Goal: Task Accomplishment & Management: Manage account settings

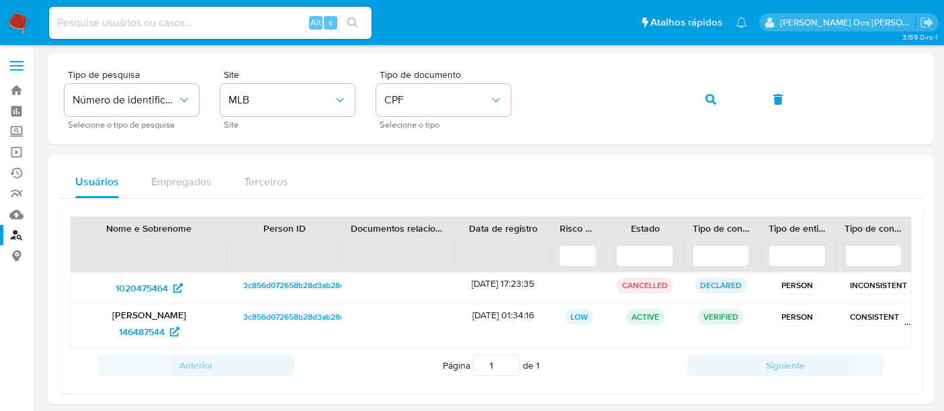
scroll to position [58, 0]
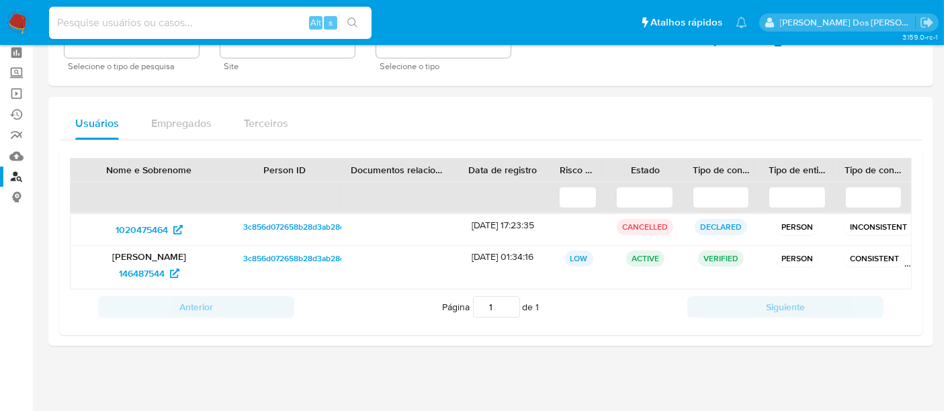
click at [174, 30] on input at bounding box center [210, 22] width 322 height 17
paste input "1996936222"
type input "1996936222"
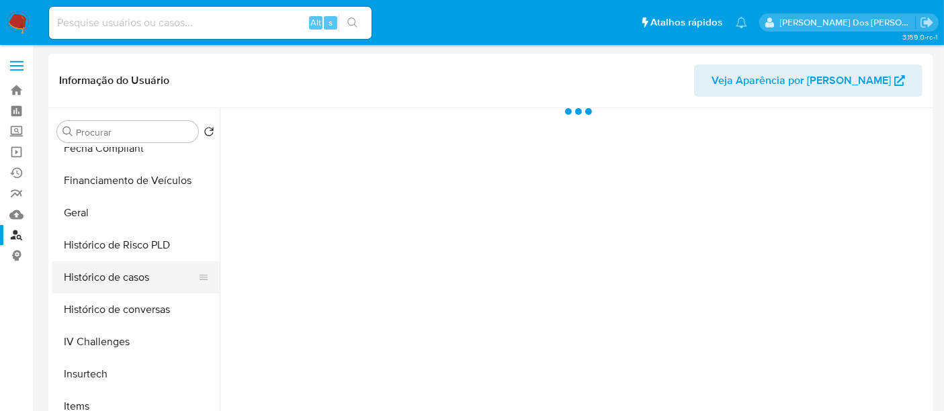
select select "10"
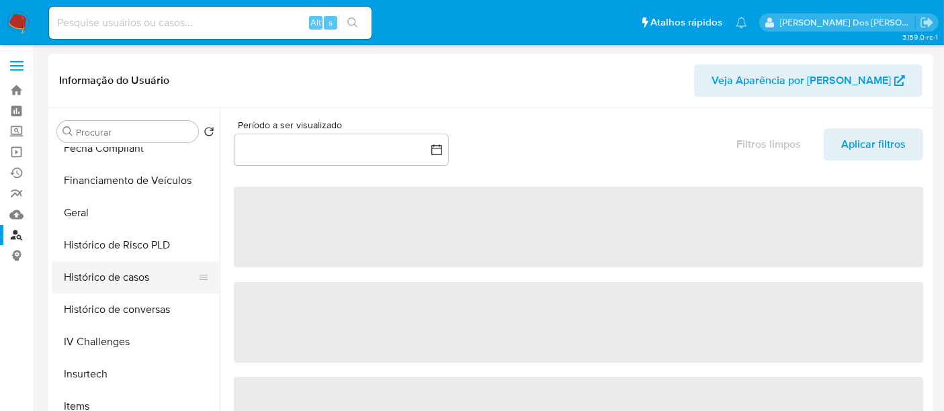
scroll to position [373, 0]
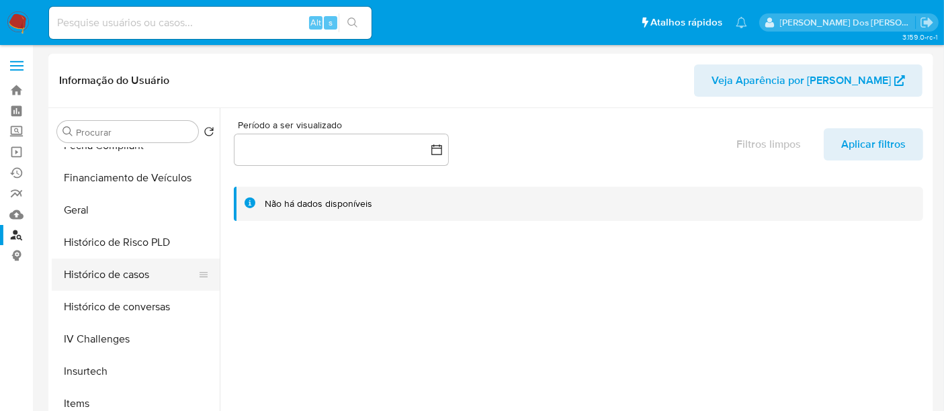
click at [118, 271] on button "Histórico de casos" at bounding box center [130, 275] width 157 height 32
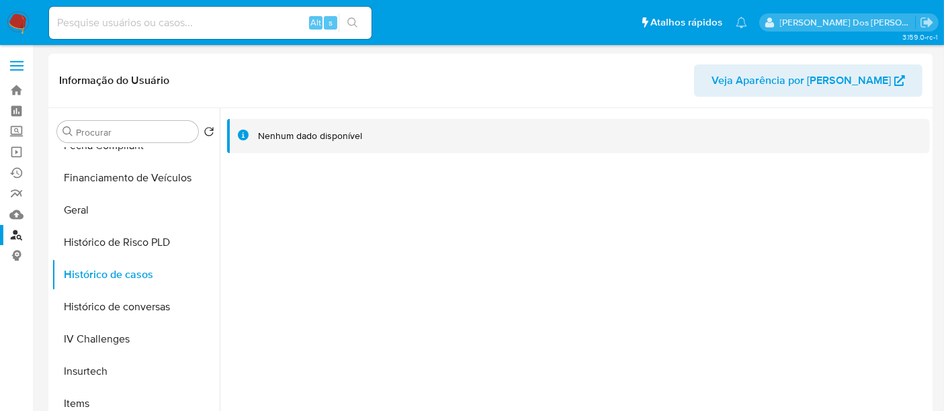
click at [195, 34] on div "Alt s" at bounding box center [210, 23] width 322 height 32
click at [193, 24] on input at bounding box center [210, 22] width 322 height 17
paste input "2538174972"
type input "2538174972"
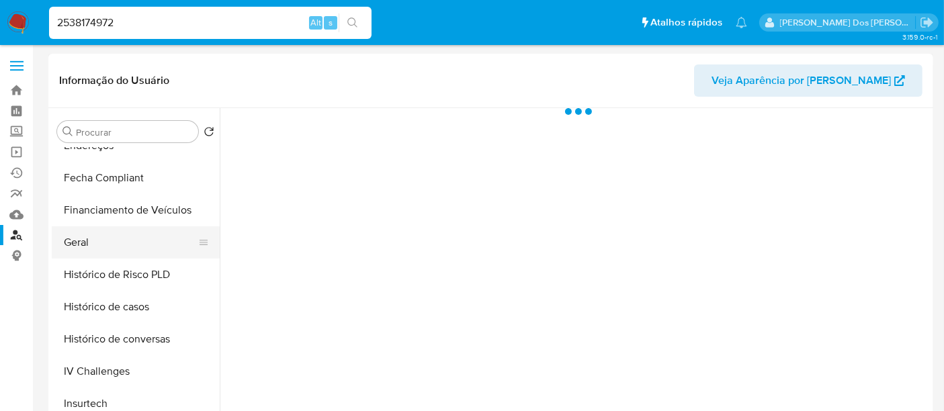
scroll to position [373, 0]
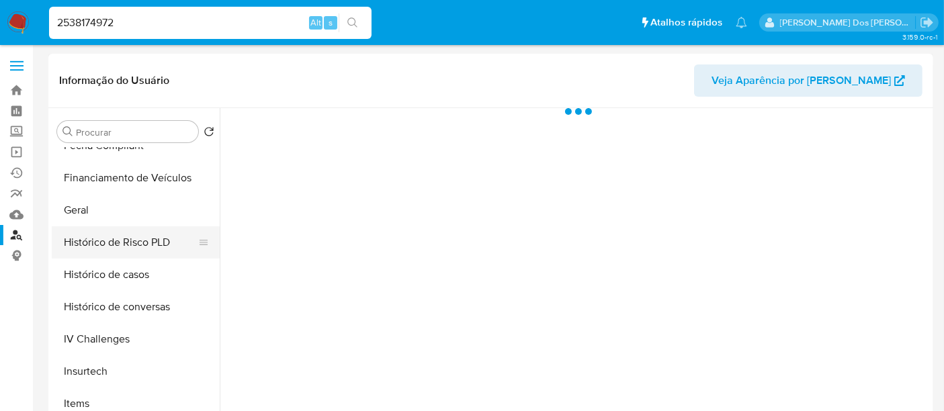
select select "10"
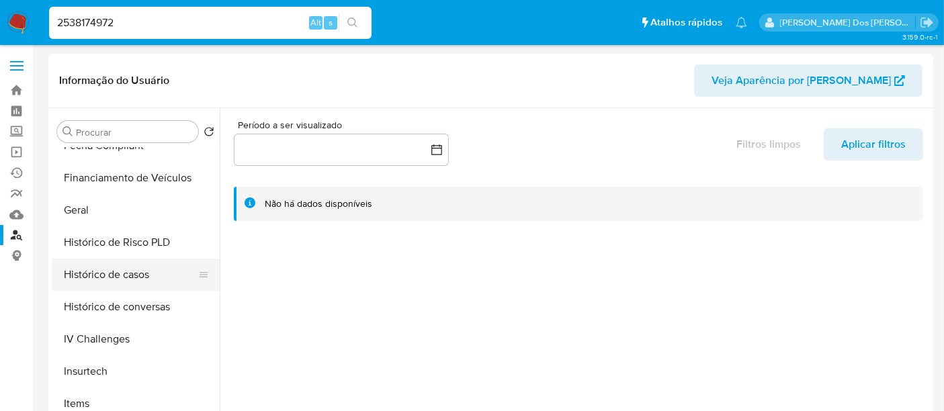
click at [95, 279] on button "Histórico de casos" at bounding box center [130, 275] width 157 height 32
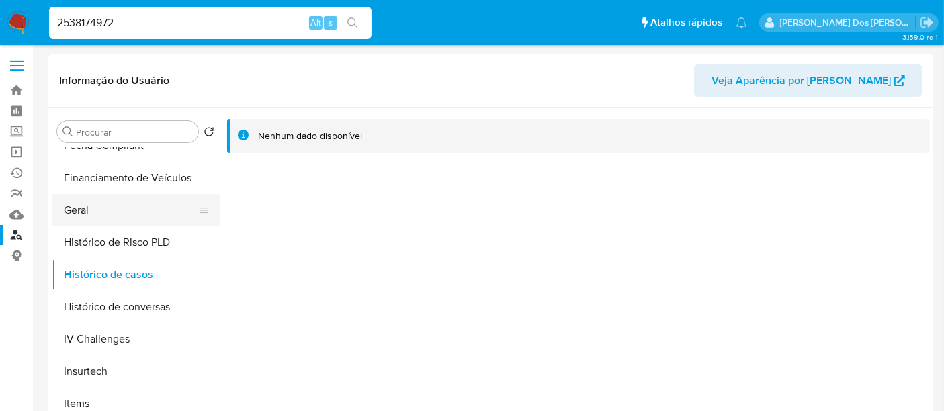
scroll to position [597, 0]
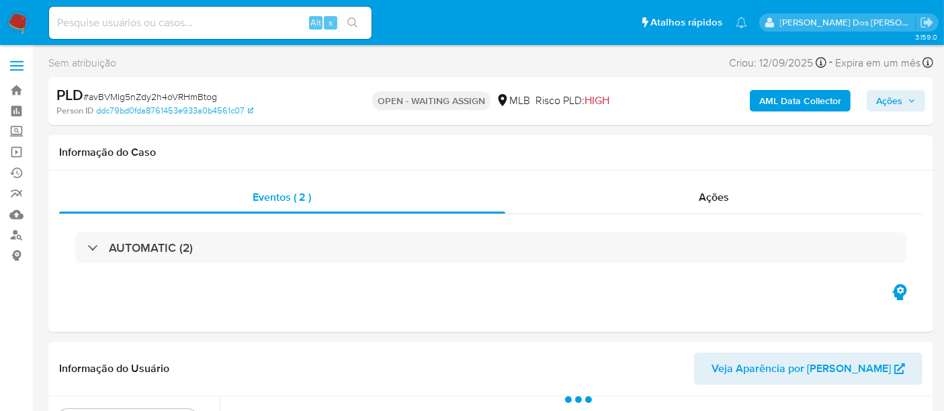
click at [156, 101] on span "# avBVMIg5nZdy2h4oVRHmBtog" at bounding box center [150, 96] width 134 height 13
select select "10"
copy span "avBVMIg5nZdy2h4oVRHmBtog"
click at [21, 21] on img at bounding box center [18, 22] width 23 height 23
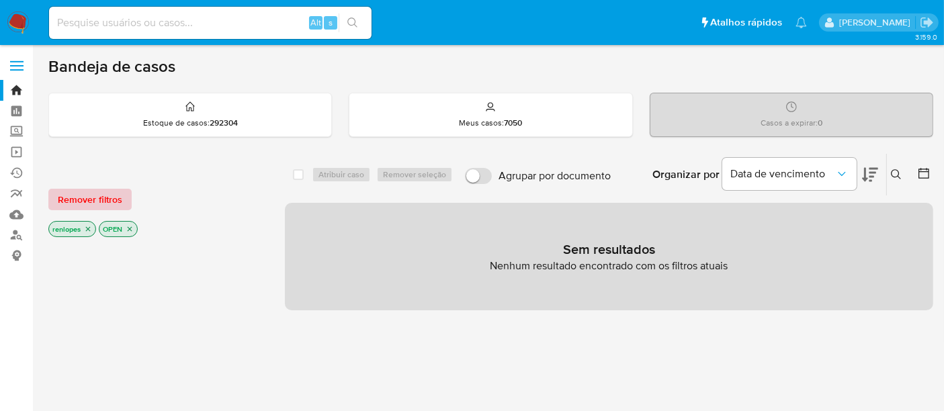
click at [108, 202] on span "Remover filtros" at bounding box center [90, 199] width 64 height 19
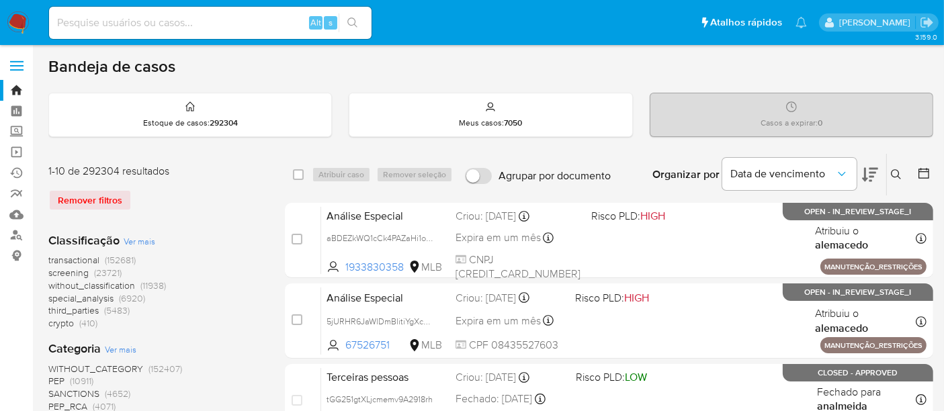
click at [893, 175] on icon at bounding box center [896, 174] width 10 height 10
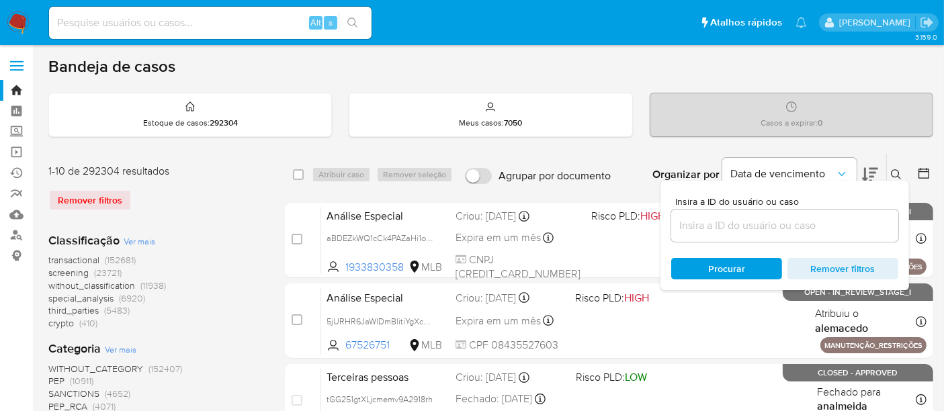
click at [751, 226] on input at bounding box center [784, 225] width 227 height 17
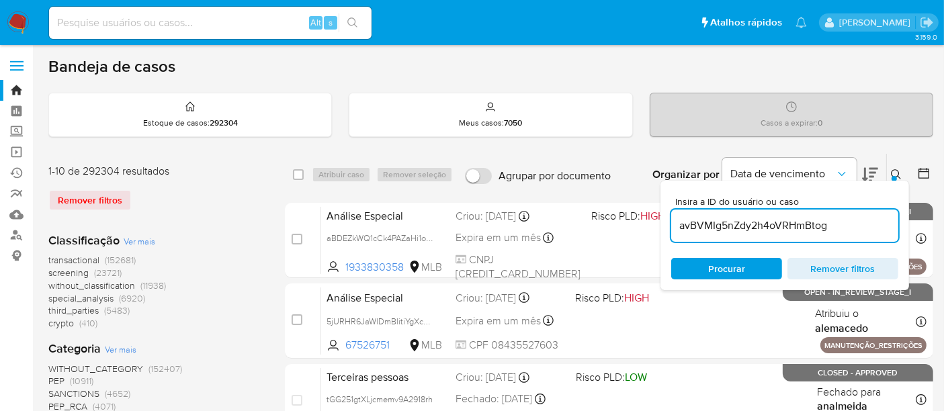
type input "avBVMIg5nZdy2h4oVRHmBtog"
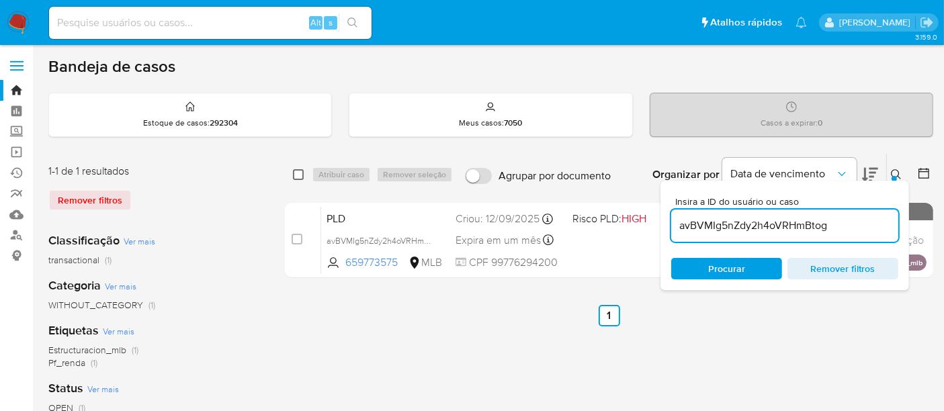
click at [301, 173] on input "checkbox" at bounding box center [298, 174] width 11 height 11
checkbox input "true"
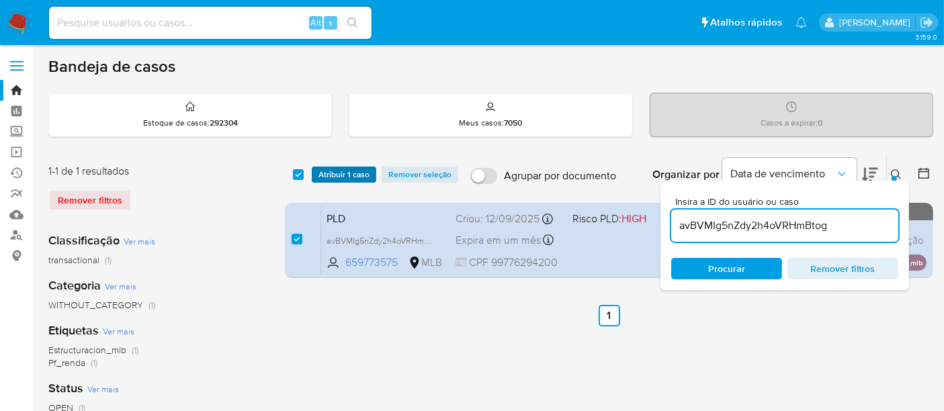
click at [331, 173] on span "Atribuir 1 caso" at bounding box center [343, 174] width 51 height 13
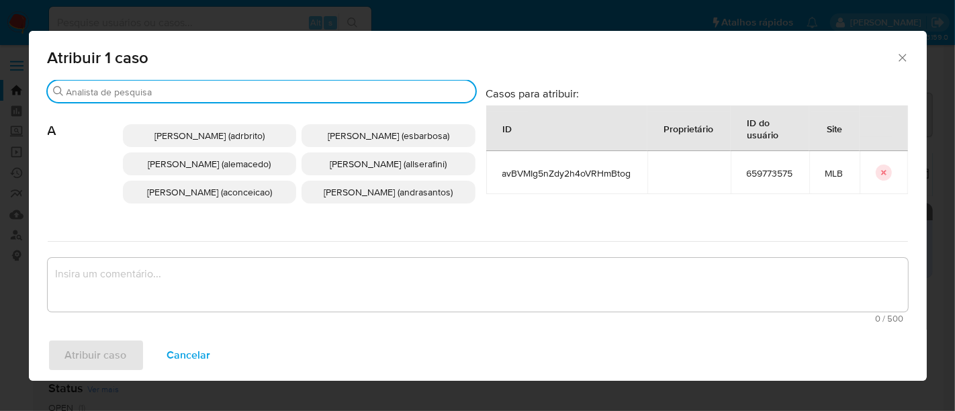
click at [298, 94] on input "Buscar" at bounding box center [269, 92] width 404 height 12
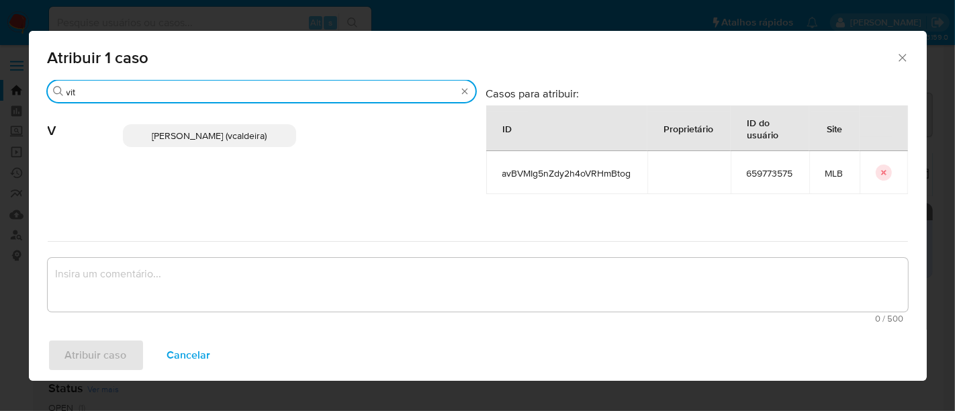
type input "vit"
click at [249, 129] on span "Vitoria Rodrigues Caldeira (vcaldeira)" at bounding box center [209, 135] width 115 height 13
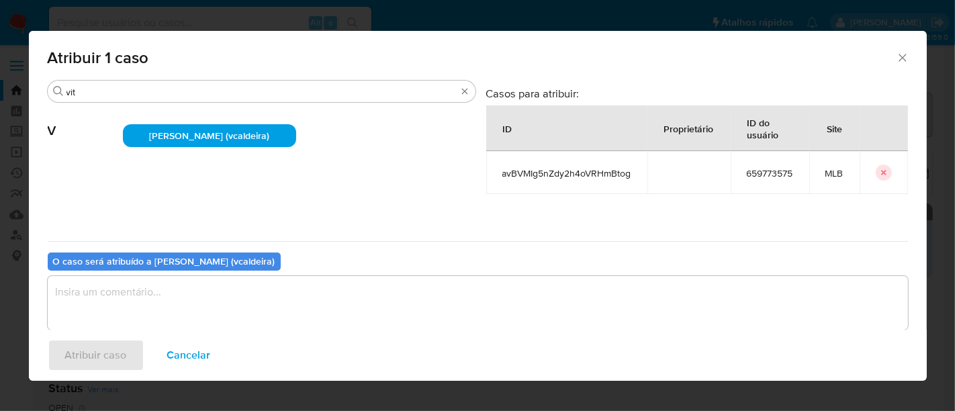
click at [294, 298] on textarea "assign-modal" at bounding box center [478, 303] width 861 height 54
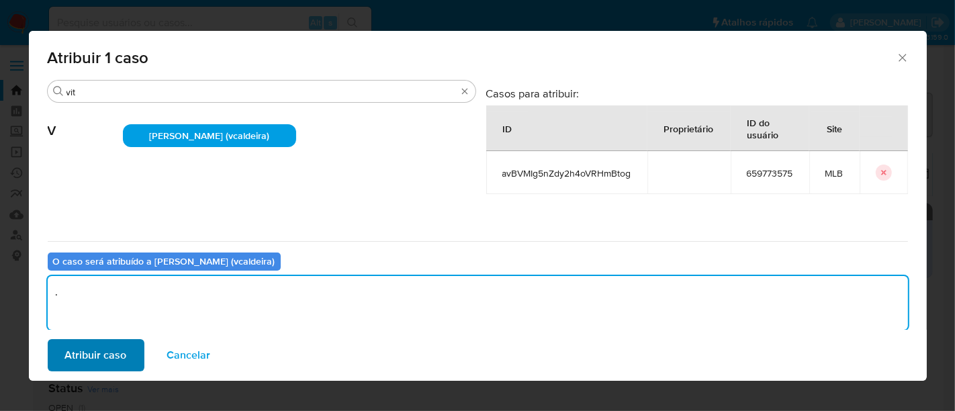
type textarea "."
click at [109, 353] on span "Atribuir caso" at bounding box center [96, 356] width 62 height 30
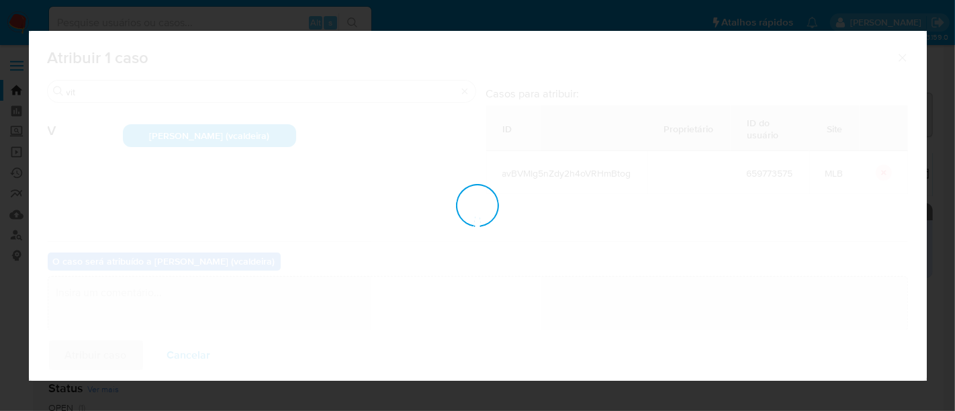
checkbox input "false"
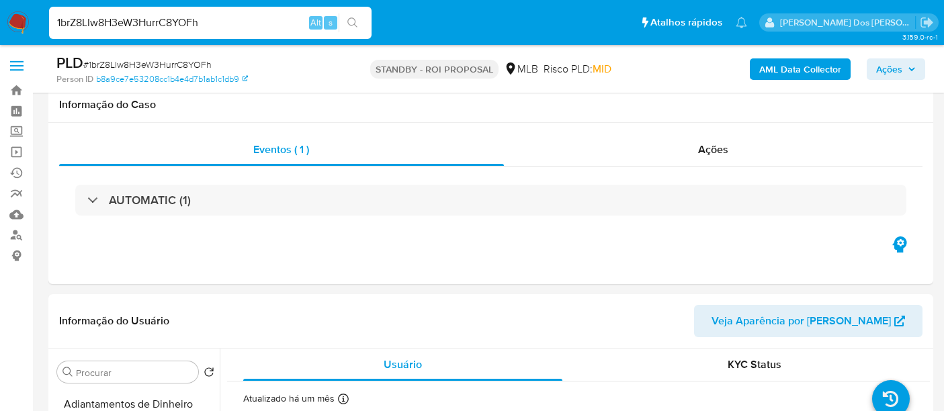
select select "10"
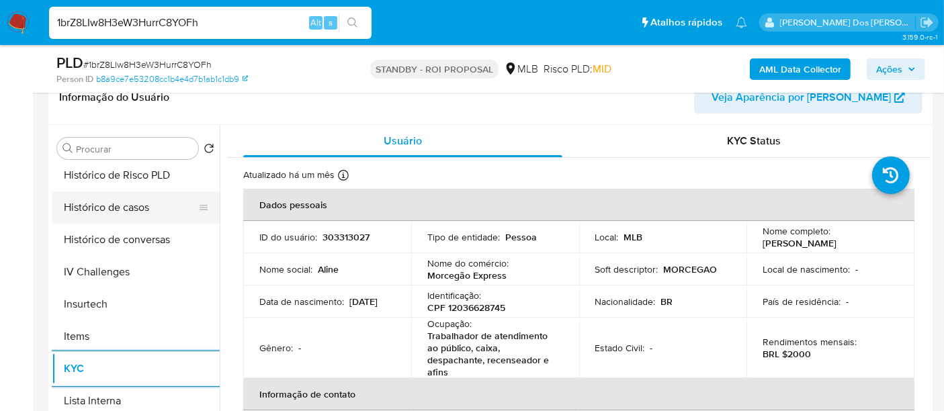
scroll to position [373, 0]
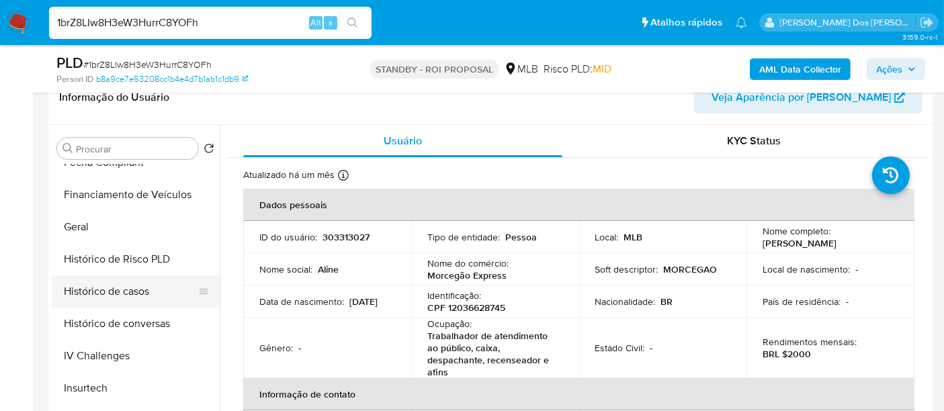
click at [127, 287] on button "Histórico de casos" at bounding box center [130, 291] width 157 height 32
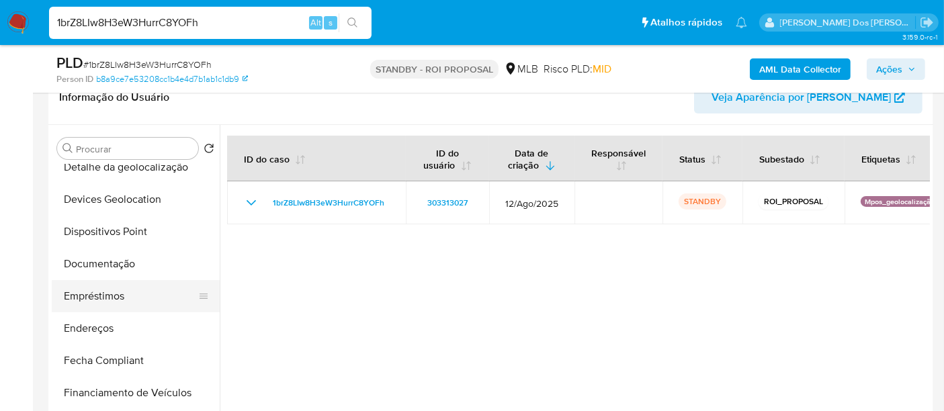
scroll to position [149, 0]
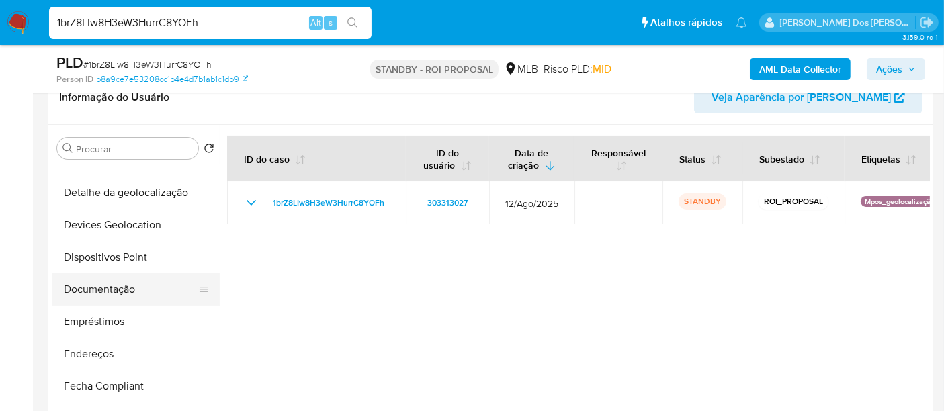
click at [120, 282] on button "Documentação" at bounding box center [130, 289] width 157 height 32
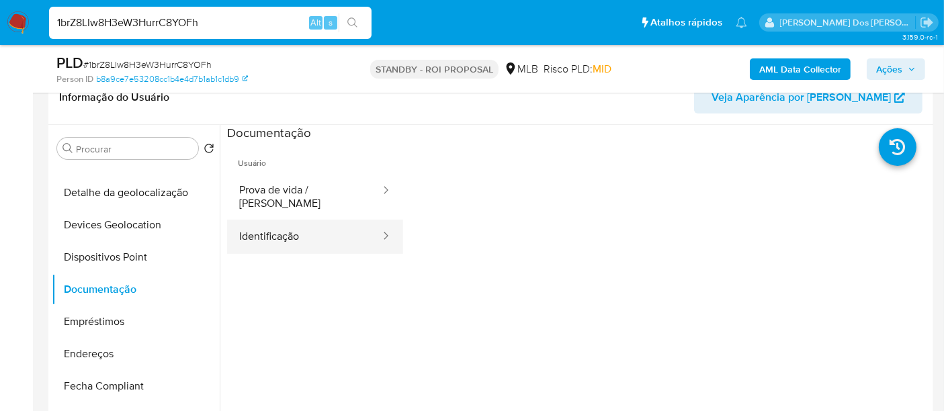
click at [243, 224] on button "Identificação" at bounding box center [304, 237] width 155 height 34
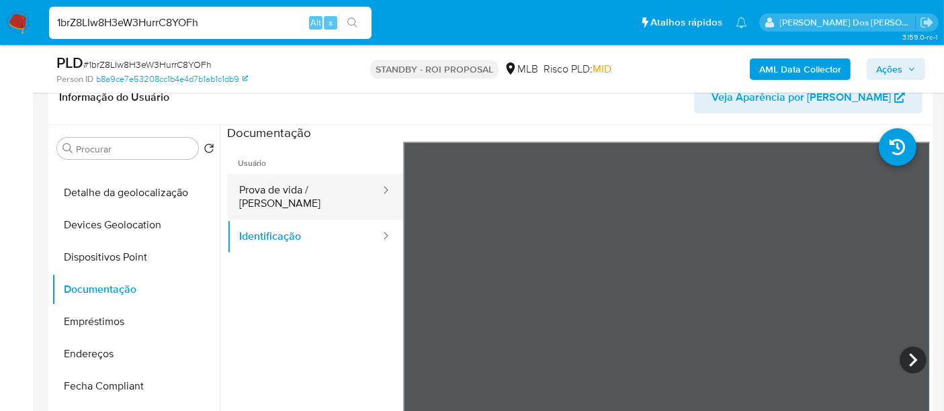
click at [325, 191] on button "Prova de vida / [PERSON_NAME]" at bounding box center [304, 197] width 155 height 46
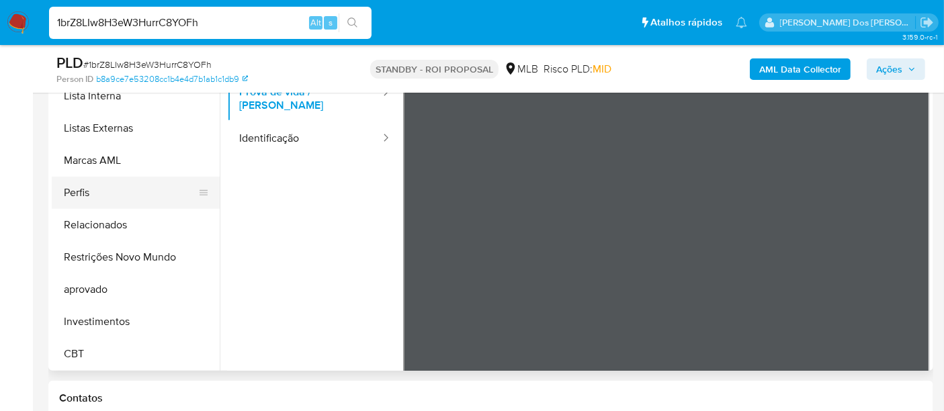
scroll to position [373, 0]
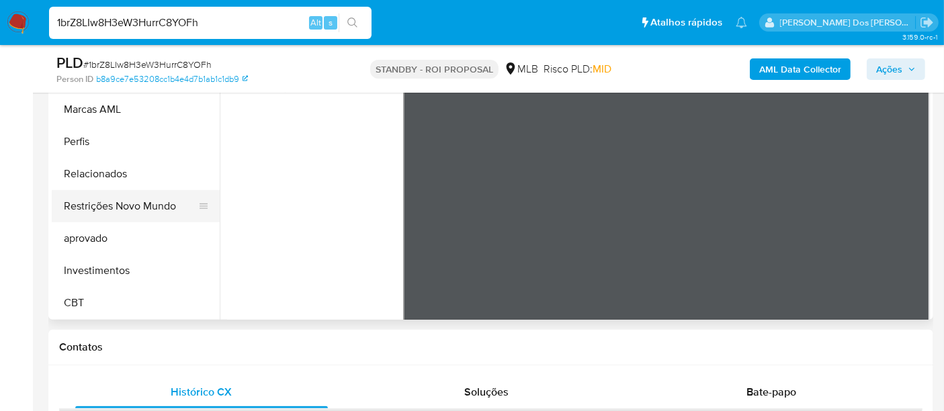
click at [140, 198] on button "Restrições Novo Mundo" at bounding box center [130, 206] width 157 height 32
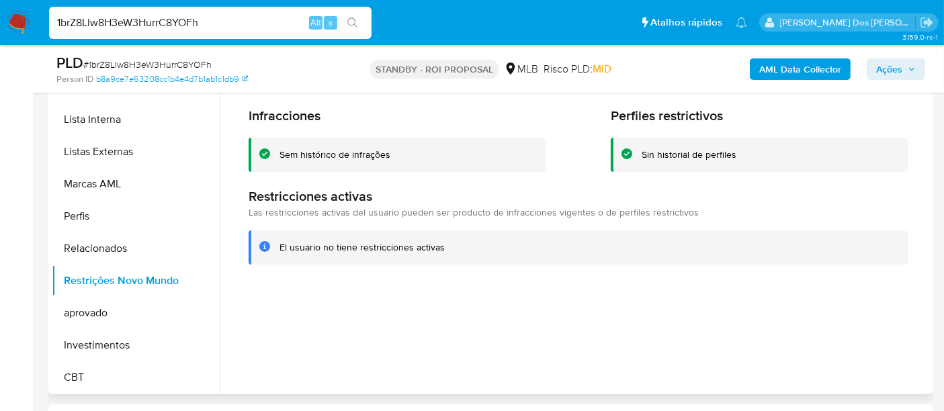
scroll to position [365, 0]
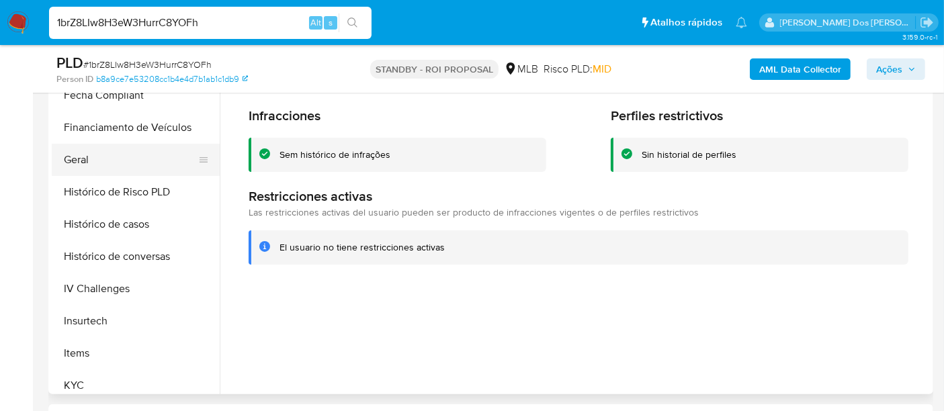
click at [83, 155] on button "Geral" at bounding box center [130, 160] width 157 height 32
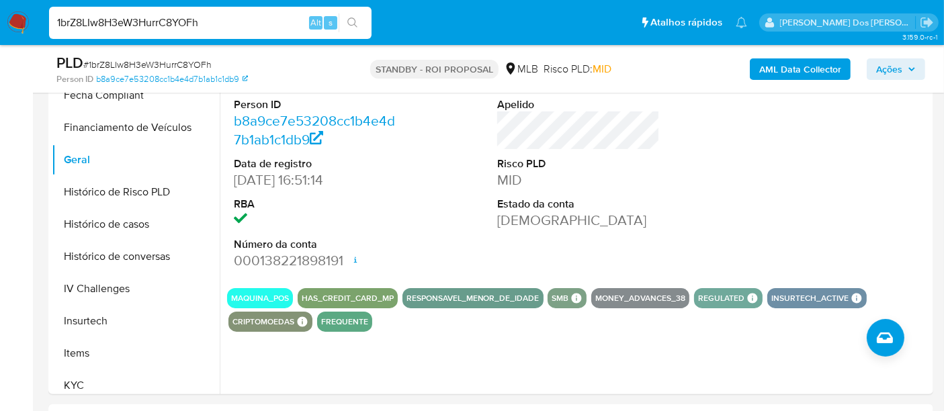
click at [236, 24] on input "1brZ8LIw8H3eW3HurrC8YOFh" at bounding box center [210, 22] width 322 height 17
paste input "awN3m0HEQsz7AspvPIkoL382"
type input "awN3m0HEQsz7AspvPIkoL382"
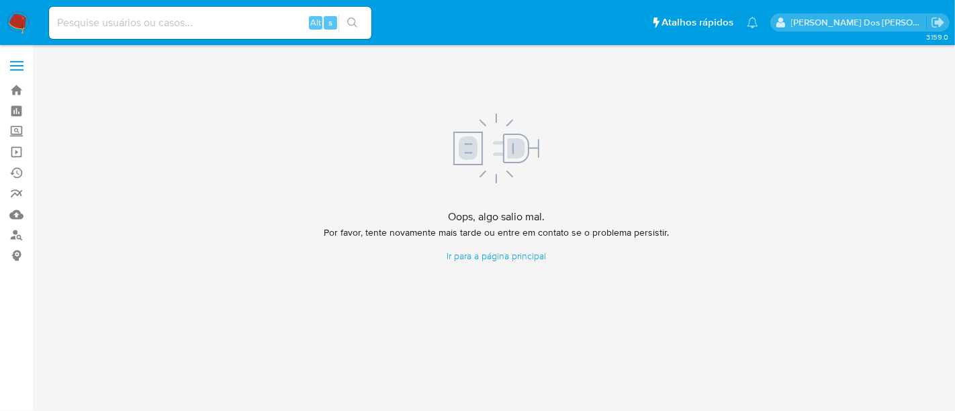
click at [193, 19] on input at bounding box center [210, 22] width 322 height 17
paste input "awN3m0HEQsz7AspvPIkoL382"
type input "awN3m0HEQsz7AspvPIkoL382"
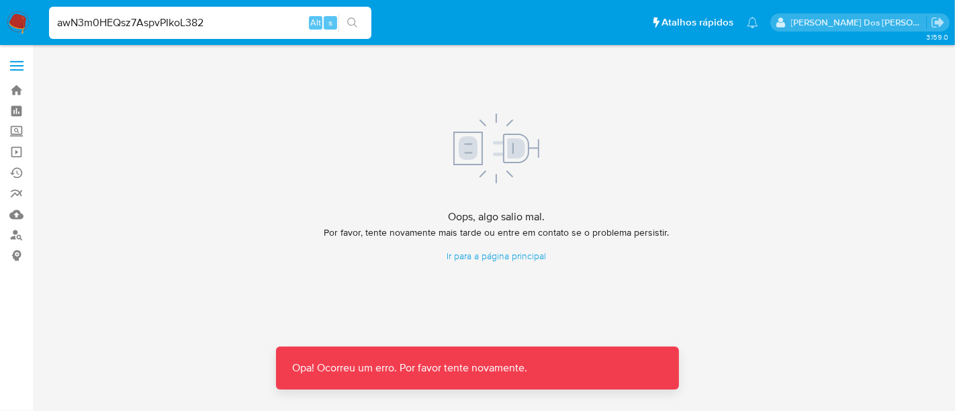
click at [260, 24] on input "awN3m0HEQsz7AspvPIkoL382" at bounding box center [210, 22] width 322 height 17
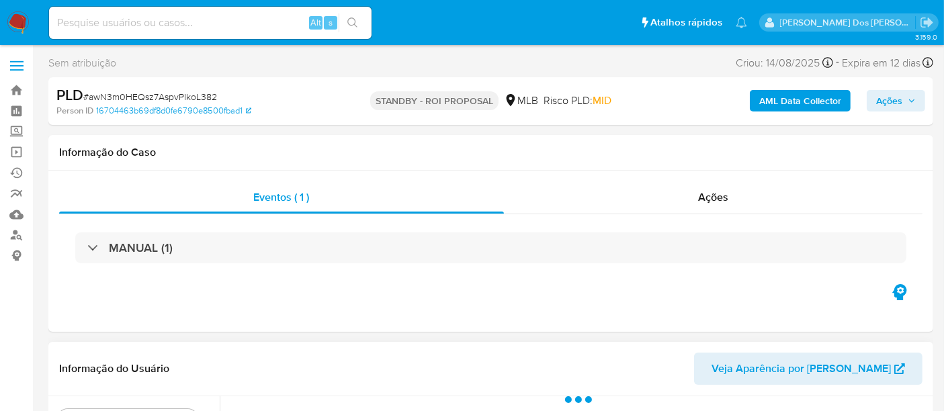
select select "10"
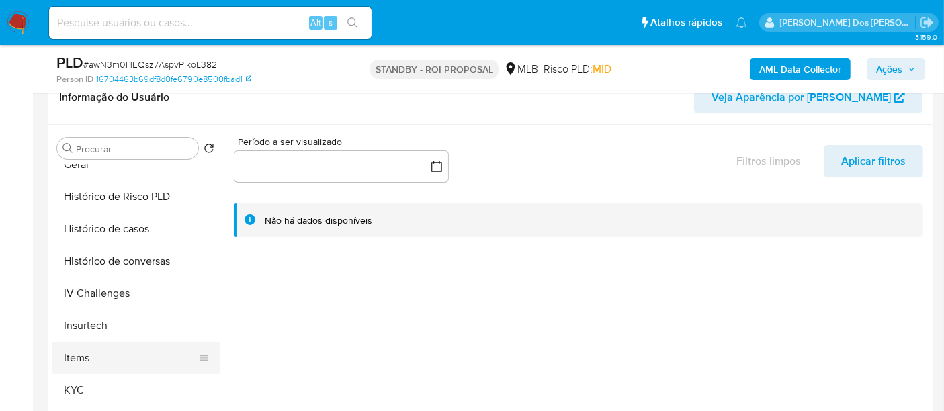
scroll to position [522, 0]
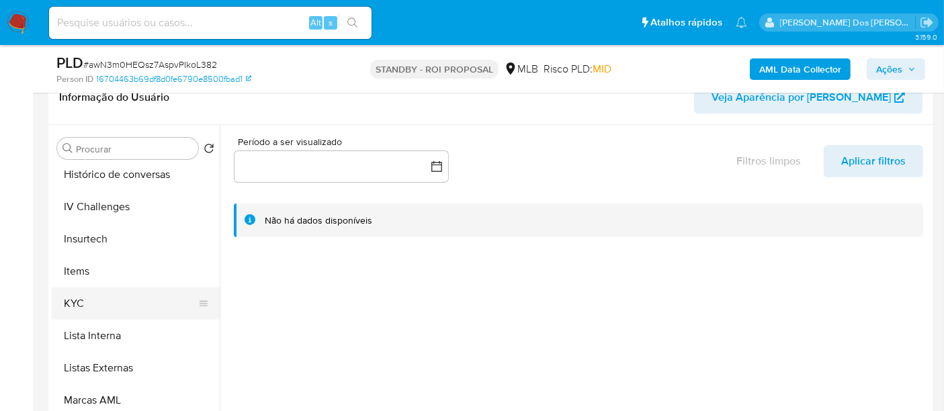
click at [89, 303] on button "KYC" at bounding box center [130, 304] width 157 height 32
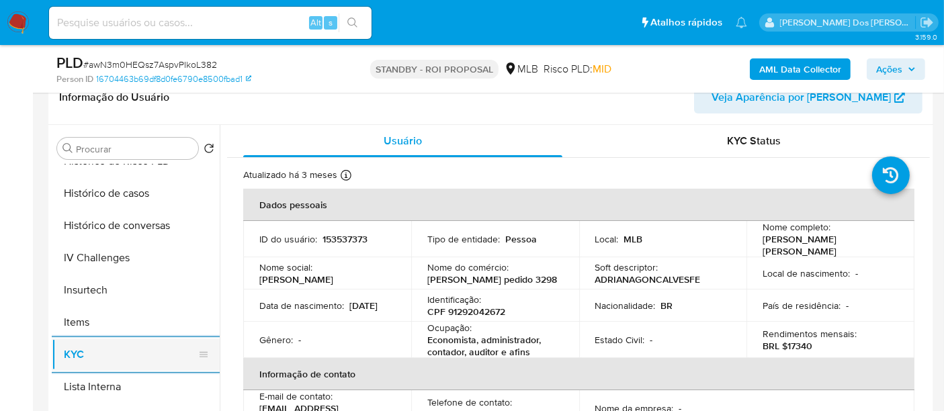
scroll to position [447, 0]
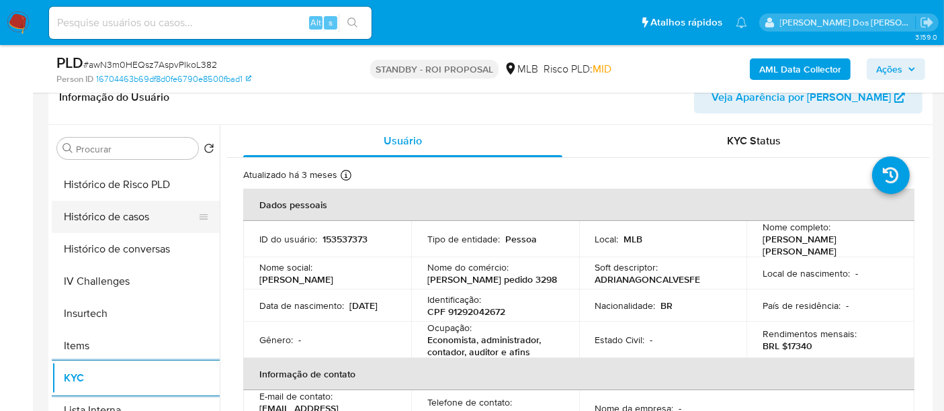
click at [122, 220] on button "Histórico de casos" at bounding box center [130, 217] width 157 height 32
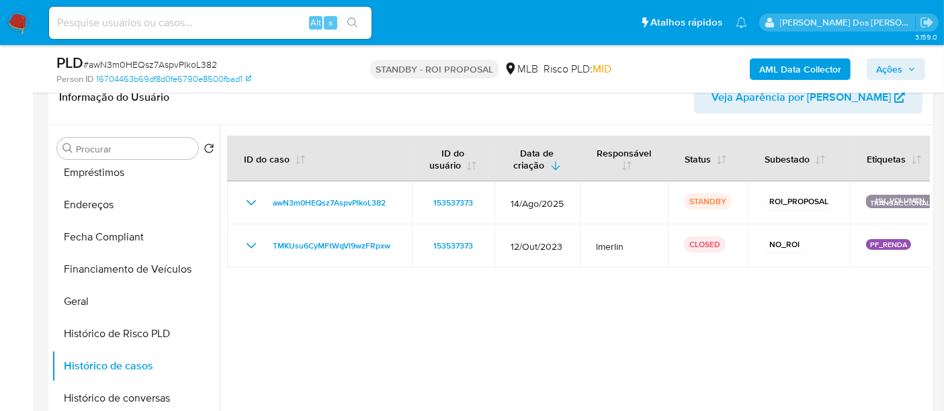
scroll to position [224, 0]
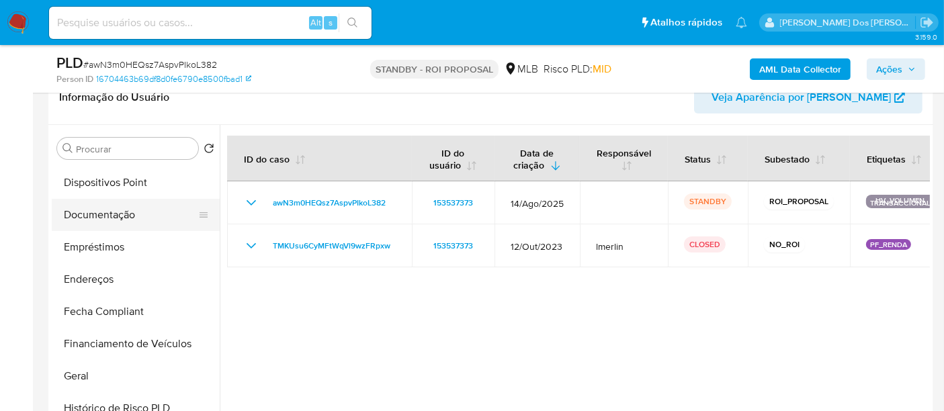
click at [127, 218] on button "Documentação" at bounding box center [130, 215] width 157 height 32
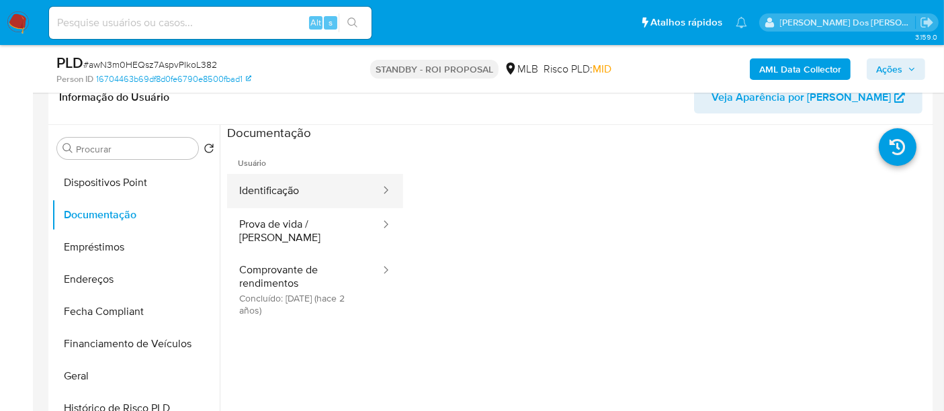
click at [269, 187] on button "Identificação" at bounding box center [304, 191] width 155 height 34
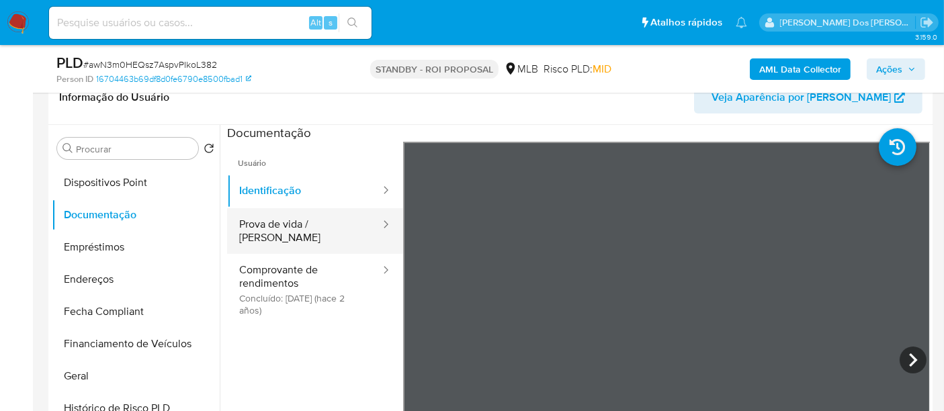
click at [299, 227] on button "Prova de vida / [PERSON_NAME]" at bounding box center [304, 231] width 155 height 46
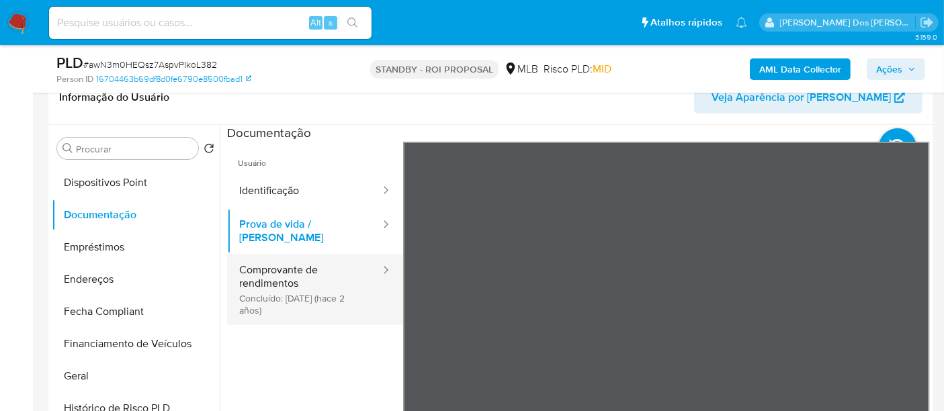
click at [292, 267] on button "Comprovante de rendimentos Concluído: 27/10/2023 (hace 2 años)" at bounding box center [304, 289] width 155 height 71
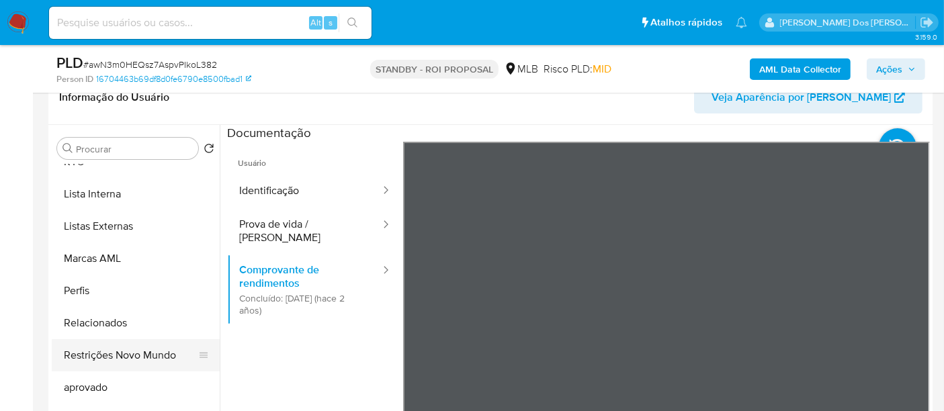
click at [118, 345] on button "Restrições Novo Mundo" at bounding box center [130, 355] width 157 height 32
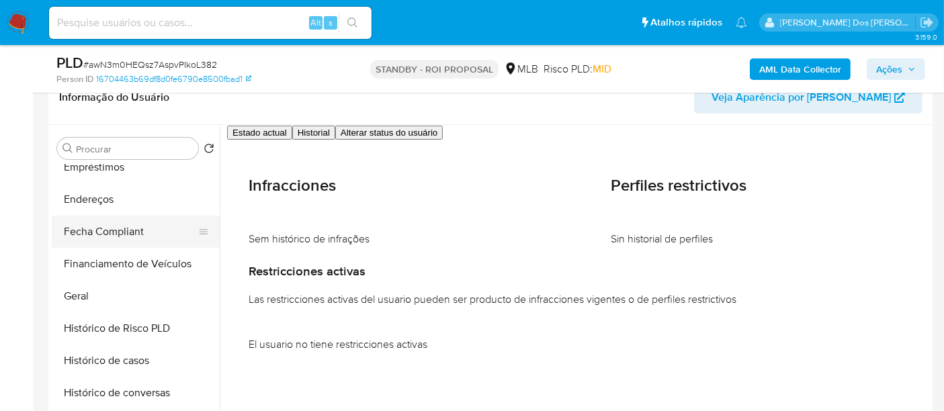
scroll to position [291, 0]
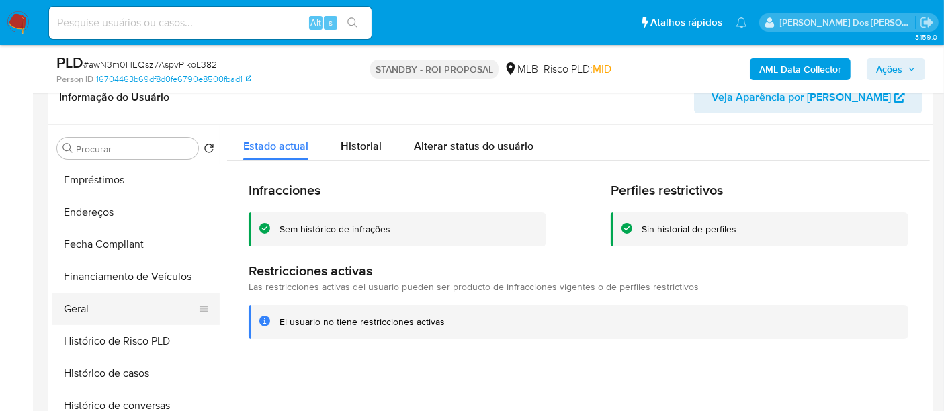
click at [76, 302] on button "Geral" at bounding box center [130, 309] width 157 height 32
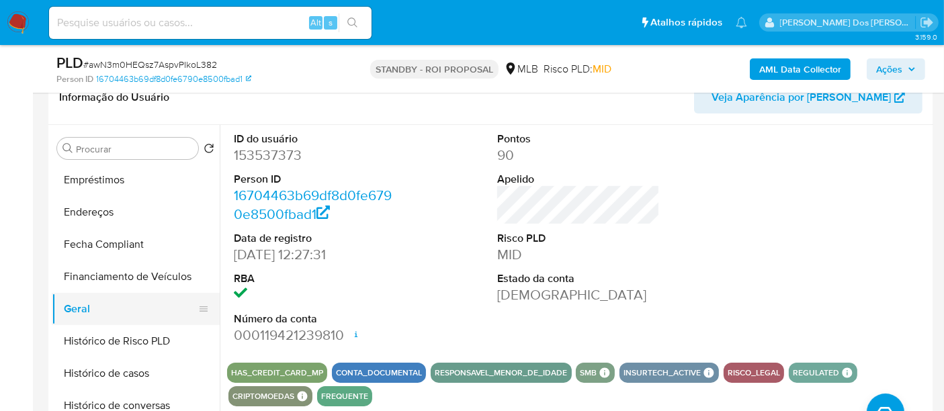
scroll to position [515, 0]
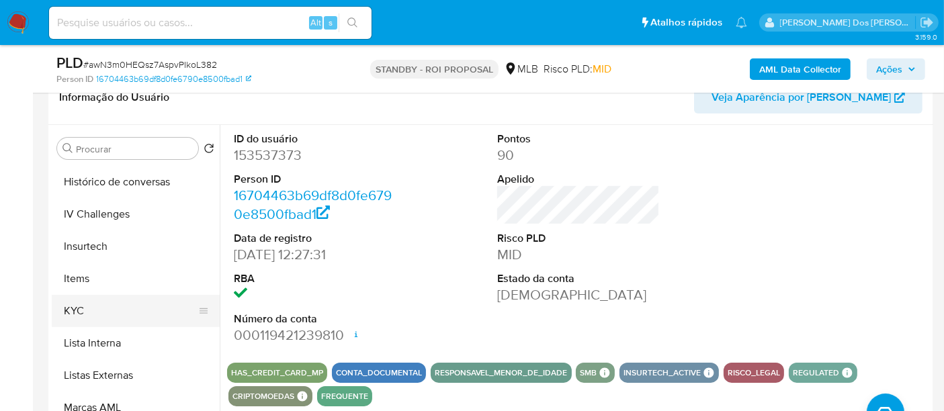
click at [80, 310] on button "KYC" at bounding box center [130, 311] width 157 height 32
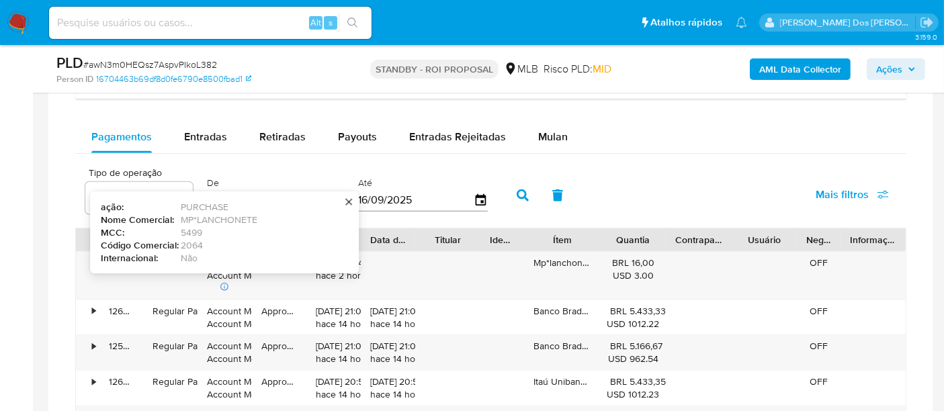
scroll to position [1045, 0]
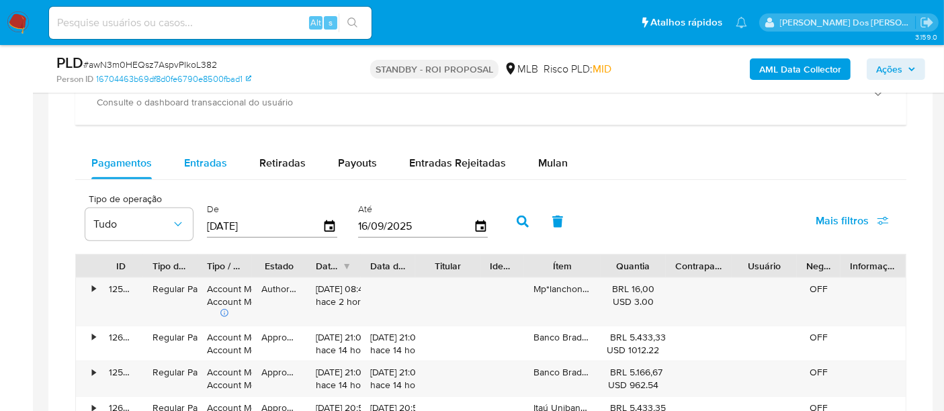
click at [212, 159] on span "Entradas" at bounding box center [205, 162] width 43 height 15
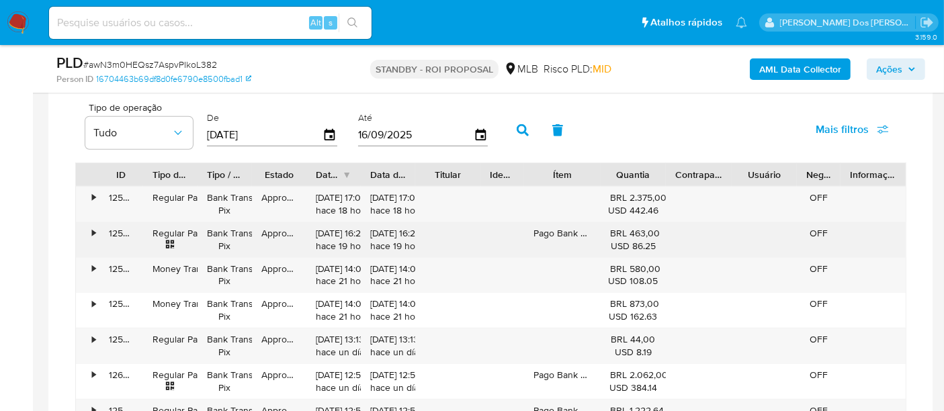
scroll to position [1194, 0]
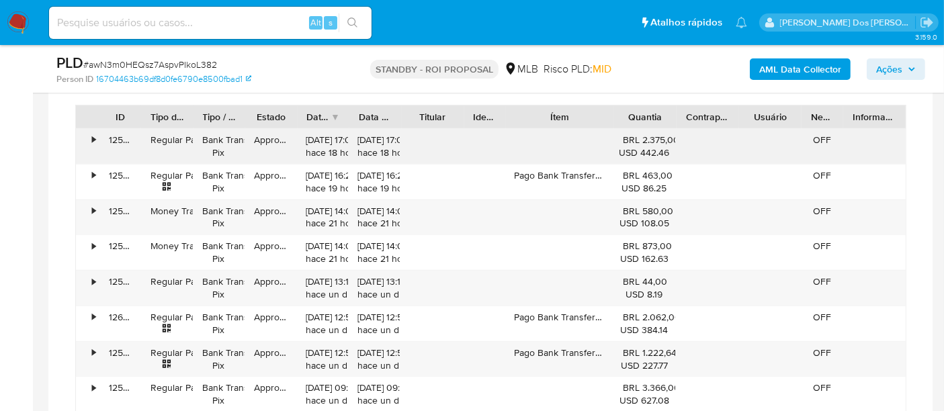
drag, startPoint x: 618, startPoint y: 118, endPoint x: 639, endPoint y: 126, distance: 22.3
click at [639, 126] on div "ID Tipo de operação Tipo / Método Estado Data de criação Data de aprovação Titu…" at bounding box center [490, 294] width 831 height 379
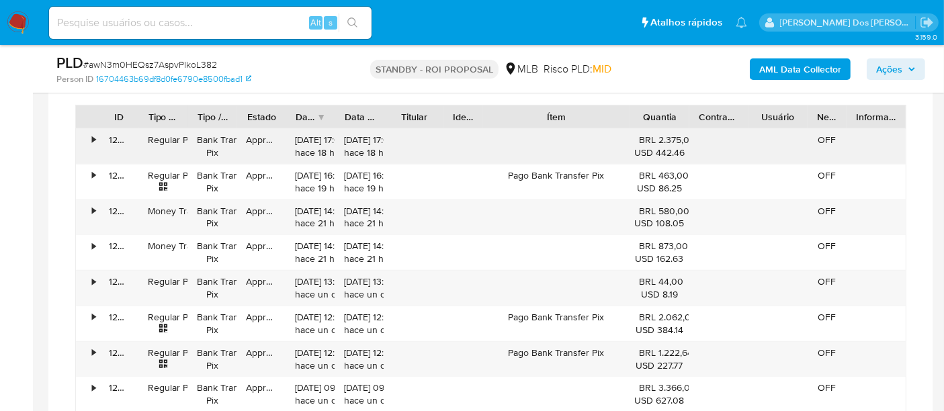
drag, startPoint x: 623, startPoint y: 112, endPoint x: 662, endPoint y: 129, distance: 41.8
click at [662, 124] on div "ID Tipo de operação Tipo / Método Estado Data de criação Data de aprovação Titu…" at bounding box center [491, 116] width 830 height 23
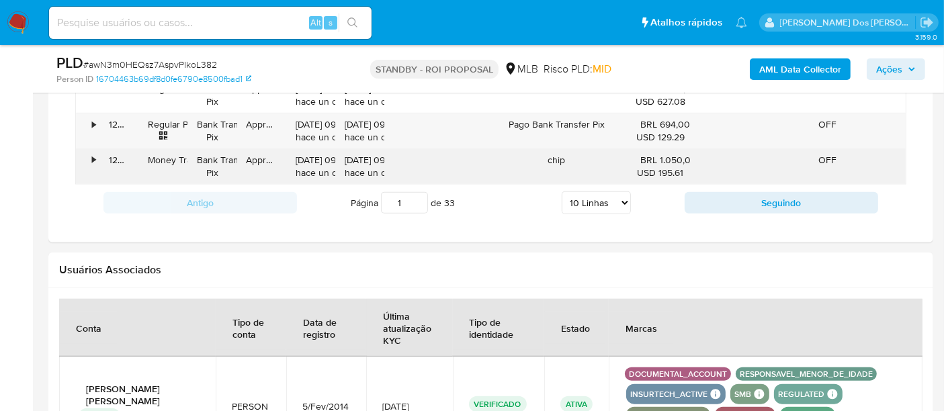
scroll to position [1418, 0]
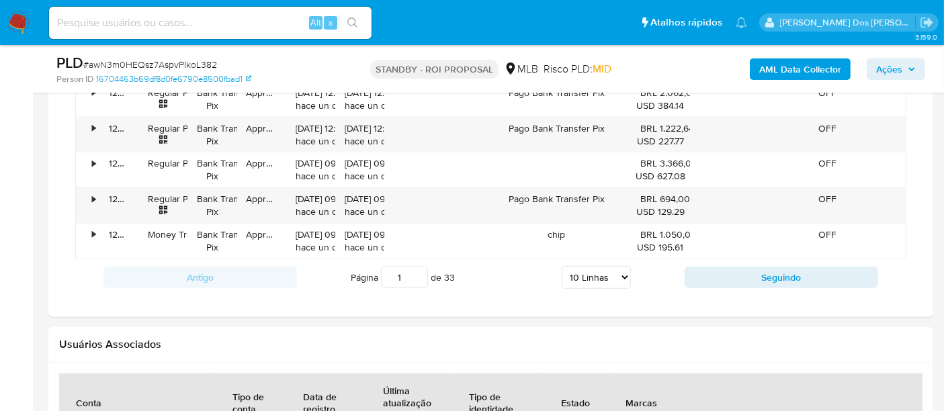
click at [614, 278] on select "5 Linhas 10 Linhas 20 Linhas 25 Linhas 50 Linhas 100 Linhas" at bounding box center [596, 277] width 69 height 23
select select "100"
click at [562, 266] on select "5 Linhas 10 Linhas 20 Linhas 25 Linhas 50 Linhas 100 Linhas" at bounding box center [596, 277] width 69 height 23
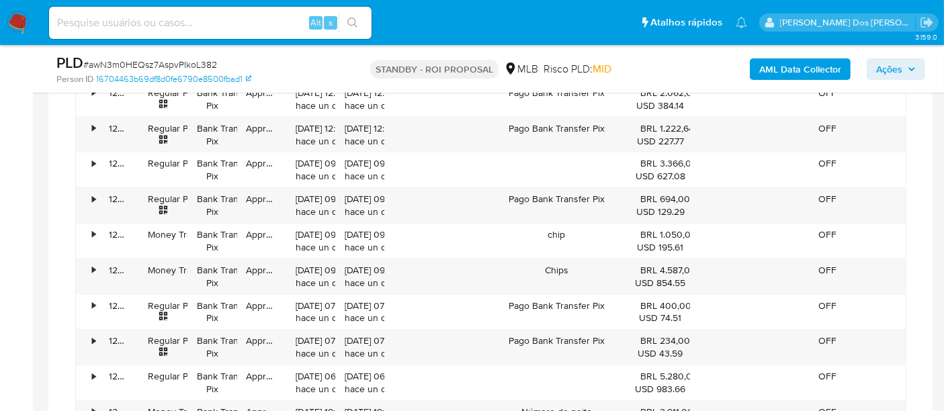
click at [581, 368] on div at bounding box center [556, 382] width 149 height 35
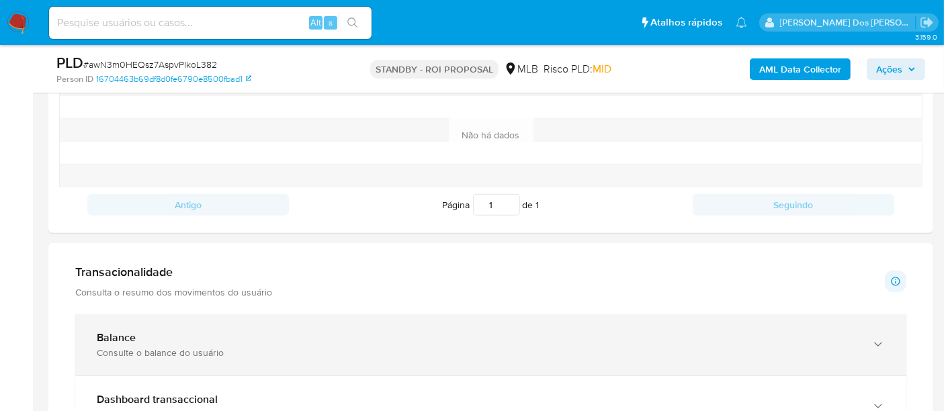
scroll to position [664, 0]
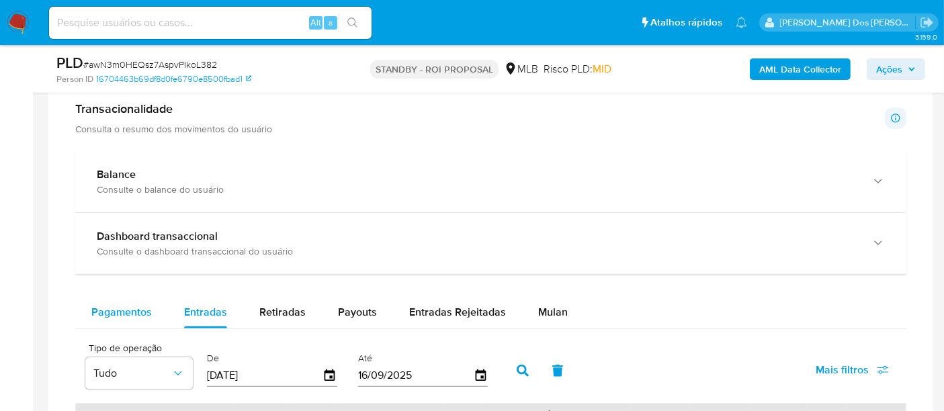
click at [128, 298] on div "Pagamentos" at bounding box center [121, 312] width 60 height 32
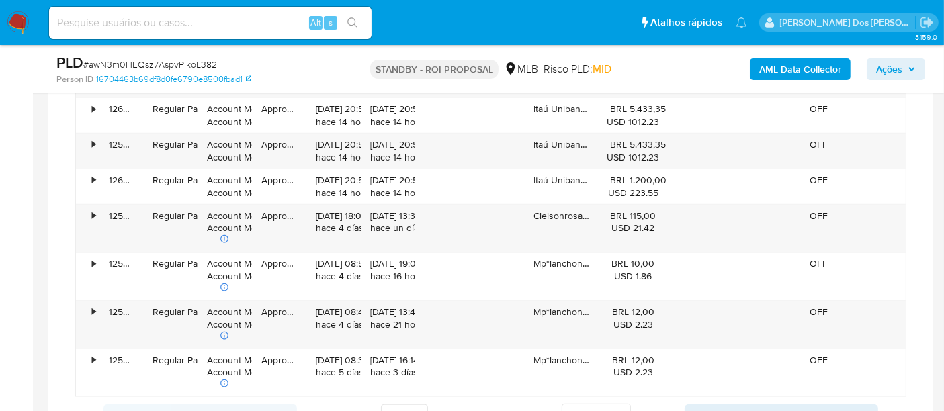
scroll to position [1418, 0]
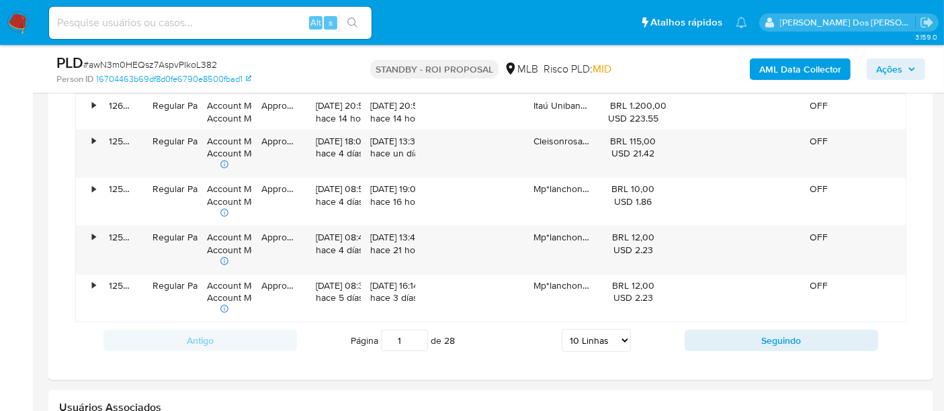
click at [631, 331] on div "Página 1 de 28 5 Linhas 10 Linhas 20 Linhas 25 Linhas 50 Linhas 100 Linhas" at bounding box center [491, 340] width 388 height 27
click at [619, 333] on select "5 Linhas 10 Linhas 20 Linhas 25 Linhas 50 Linhas 100 Linhas" at bounding box center [596, 340] width 69 height 23
select select "100"
click at [562, 329] on select "5 Linhas 10 Linhas 20 Linhas 25 Linhas 50 Linhas 100 Linhas" at bounding box center [596, 340] width 69 height 23
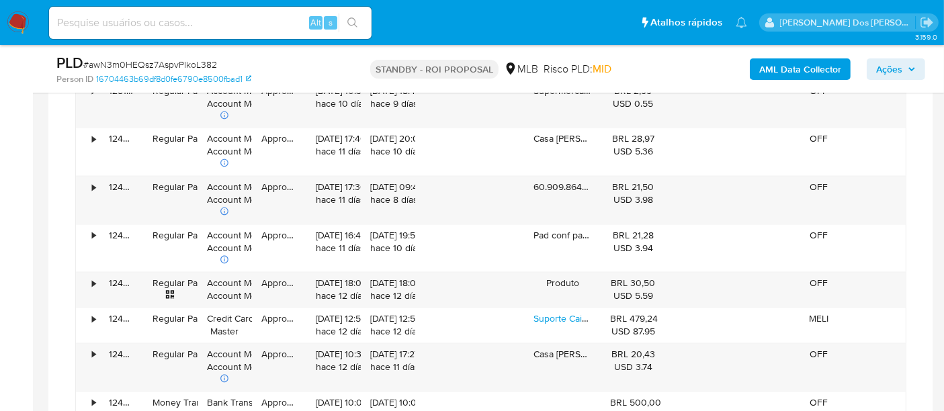
scroll to position [2612, 0]
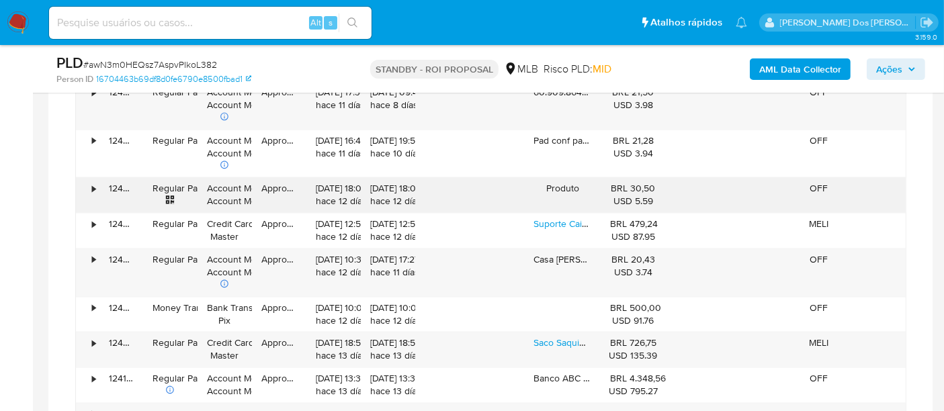
click at [92, 182] on div "•" at bounding box center [93, 188] width 3 height 13
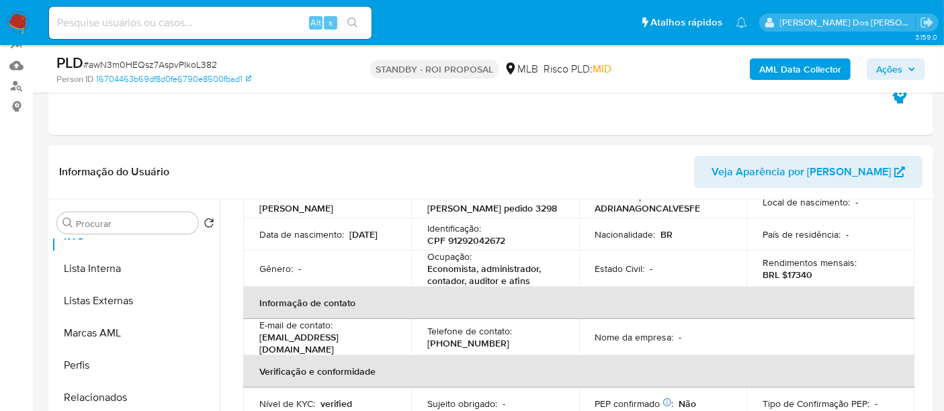
scroll to position [95, 0]
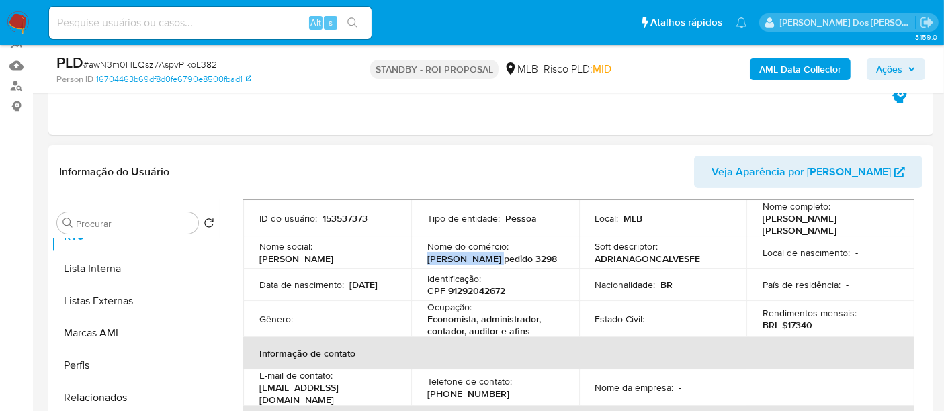
drag, startPoint x: 426, startPoint y: 259, endPoint x: 489, endPoint y: 259, distance: 63.2
click at [489, 259] on p "Edson Sapezal pedido 3298" at bounding box center [492, 259] width 130 height 12
copy p "Edson Sapezal"
click at [198, 32] on div "Alt s" at bounding box center [210, 23] width 322 height 32
click at [198, 24] on input at bounding box center [210, 22] width 322 height 17
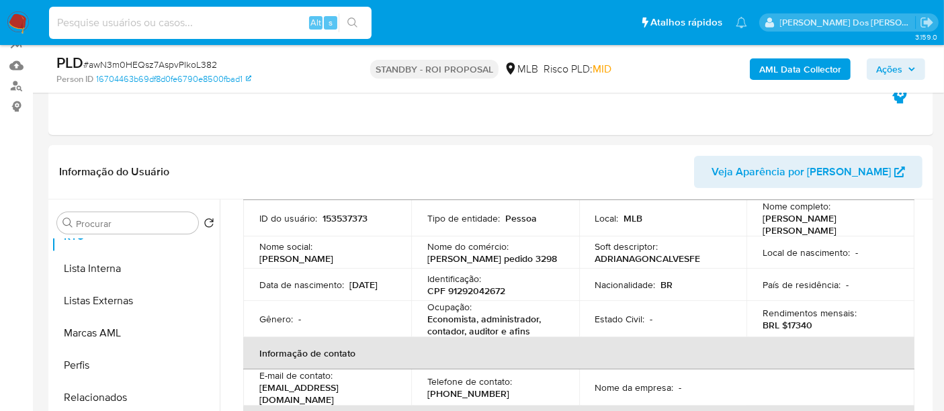
paste input "oW5GzmbKbVV4AO8h3WVNImN4"
type input "oW5GzmbKbVV4AO8h3WVNImN4"
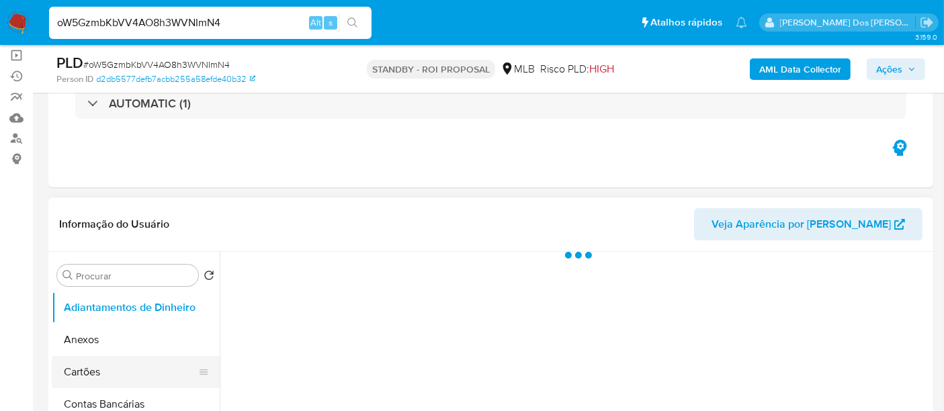
scroll to position [224, 0]
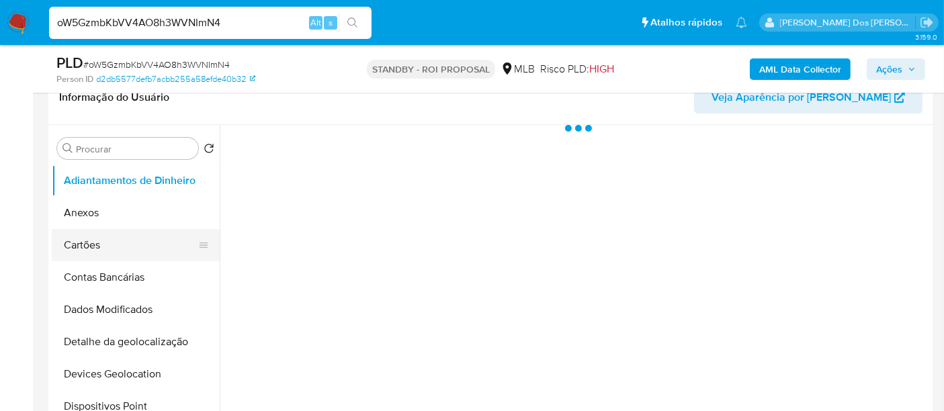
select select "10"
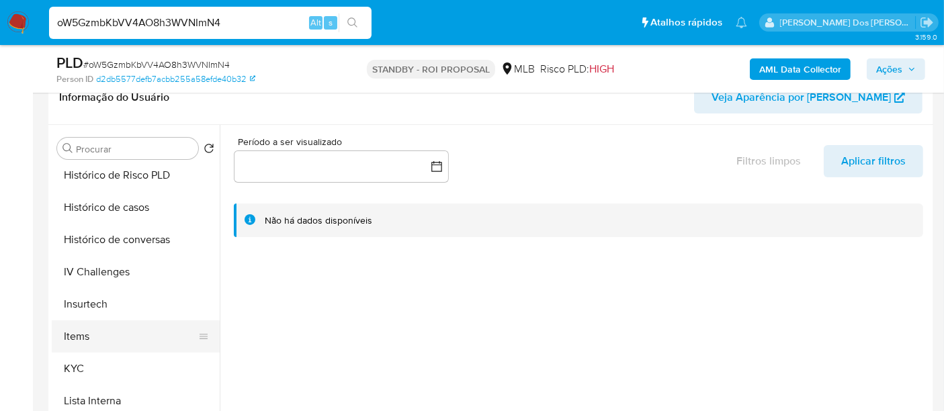
scroll to position [522, 0]
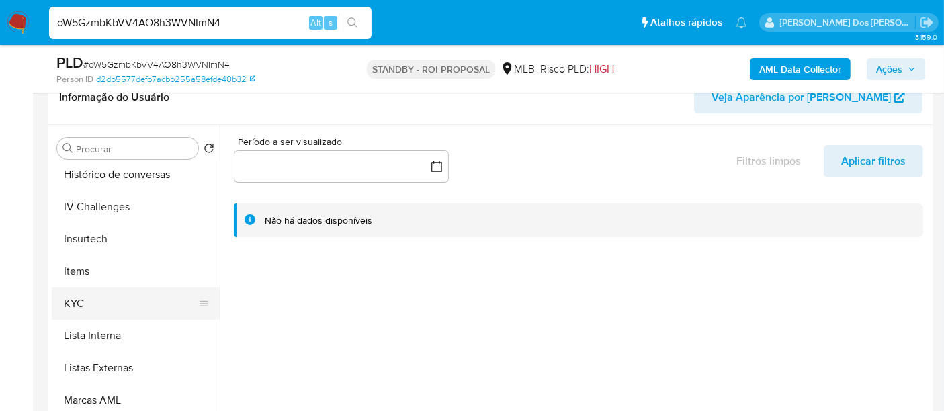
click at [81, 298] on button "KYC" at bounding box center [130, 304] width 157 height 32
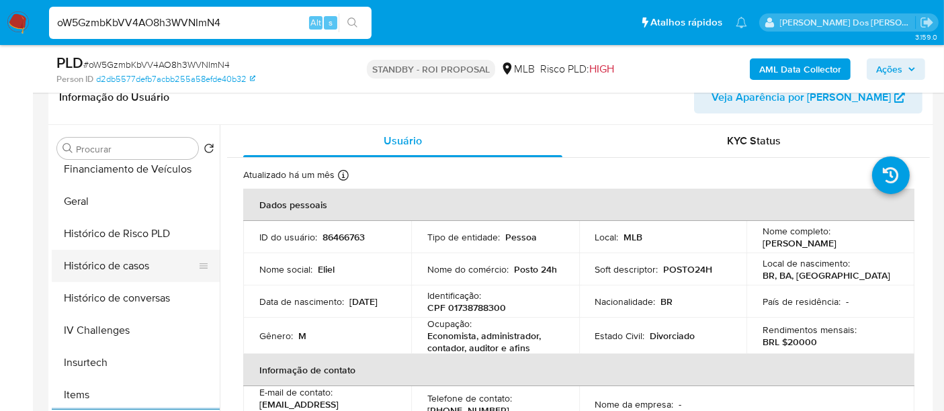
scroll to position [373, 0]
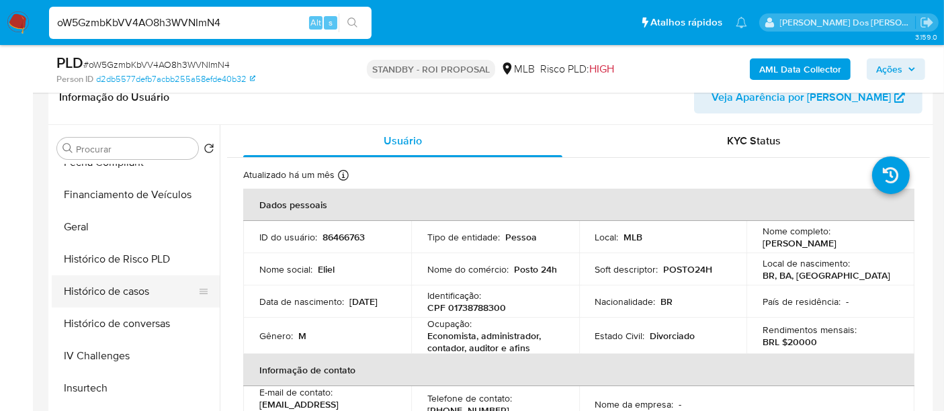
click at [138, 291] on button "Histórico de casos" at bounding box center [130, 291] width 157 height 32
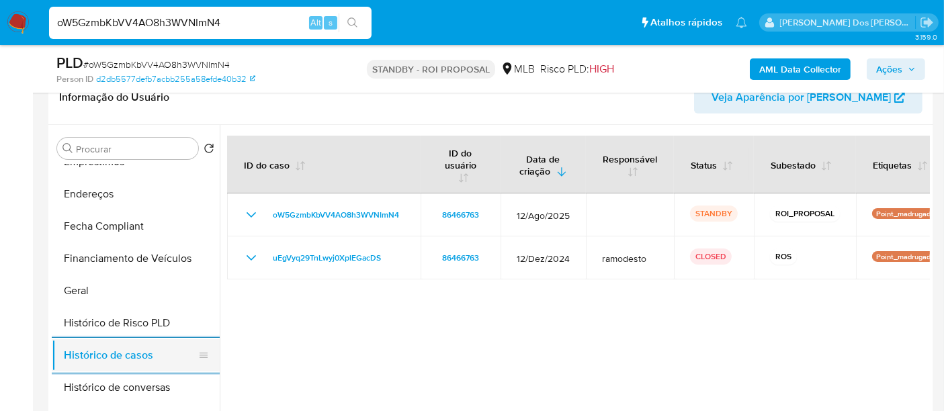
scroll to position [149, 0]
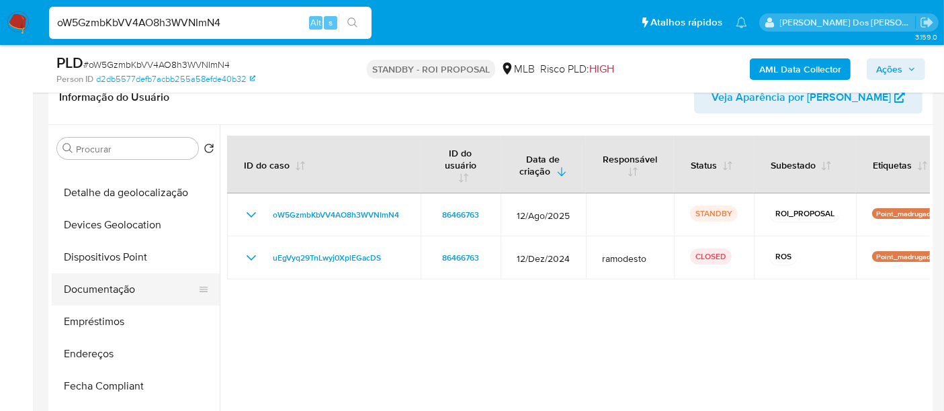
click at [126, 296] on button "Documentação" at bounding box center [130, 289] width 157 height 32
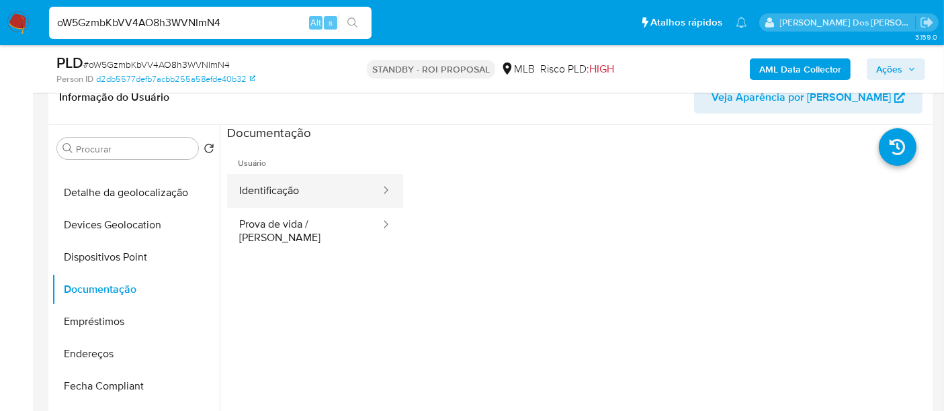
click at [296, 197] on button "Identificação" at bounding box center [304, 191] width 155 height 34
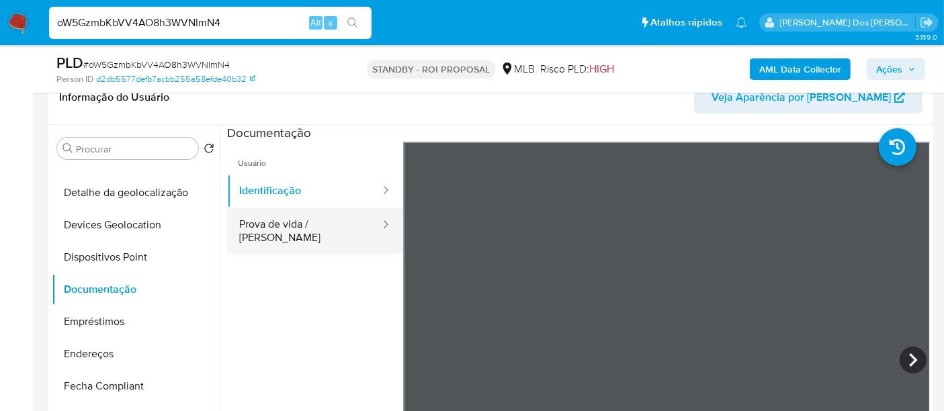
click at [279, 219] on button "Prova de vida / [PERSON_NAME]" at bounding box center [304, 231] width 155 height 46
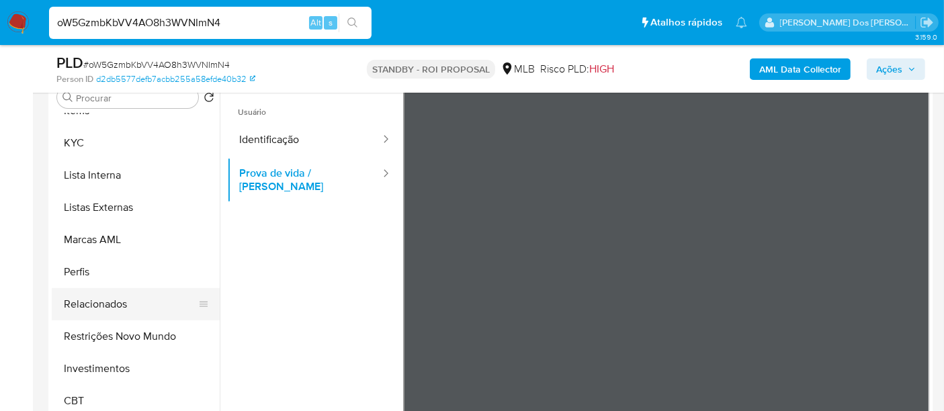
scroll to position [298, 0]
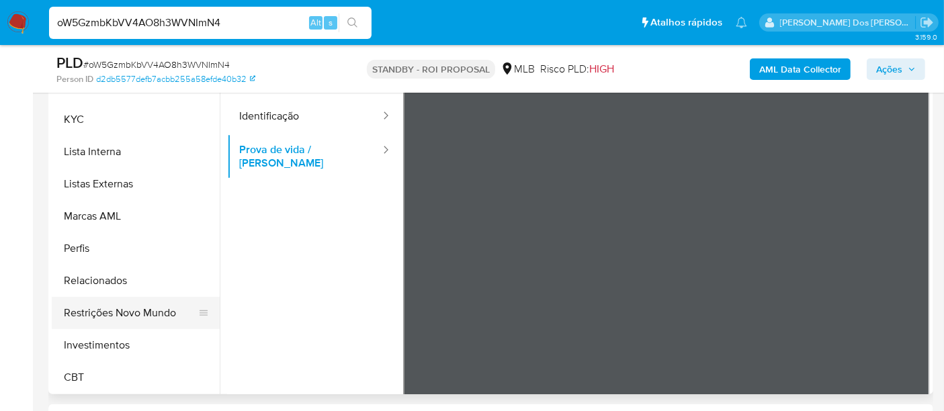
click at [135, 306] on button "Restrições Novo Mundo" at bounding box center [130, 313] width 157 height 32
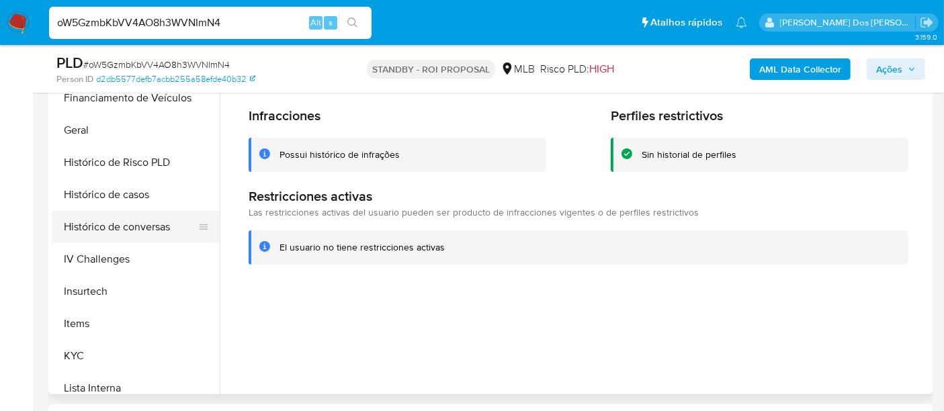
scroll to position [333, 0]
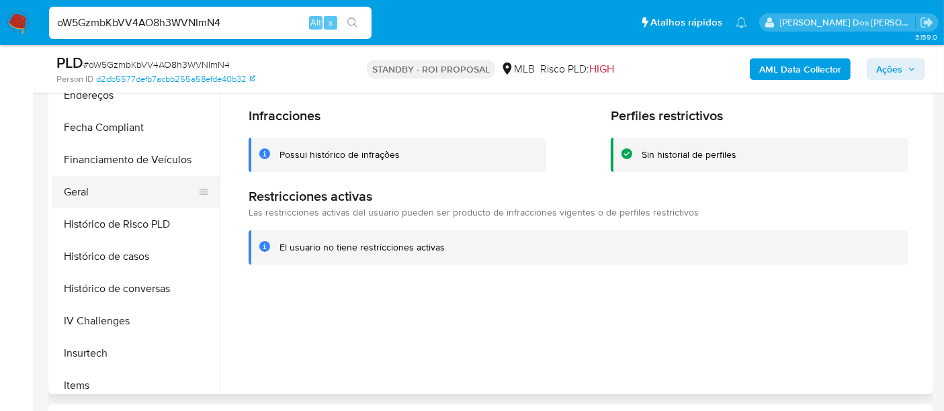
click at [85, 193] on button "Geral" at bounding box center [130, 192] width 157 height 32
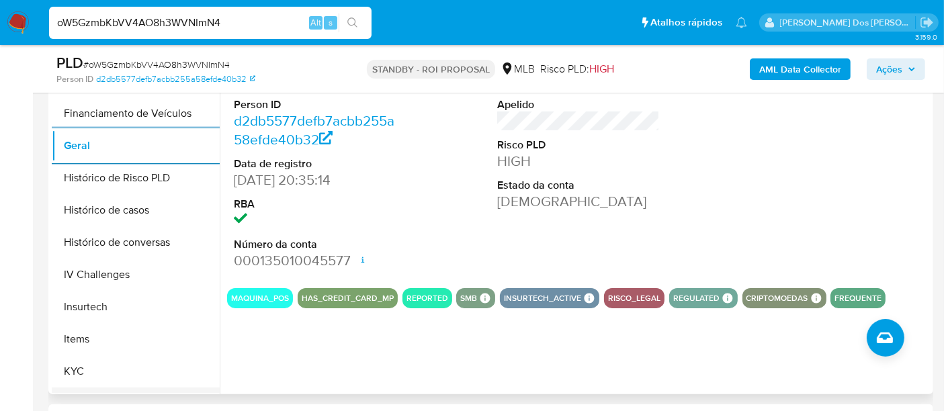
scroll to position [482, 0]
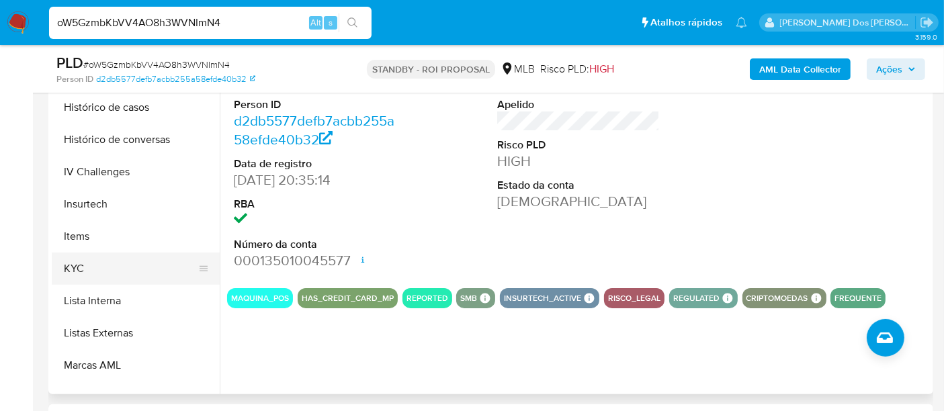
click at [80, 271] on button "KYC" at bounding box center [130, 269] width 157 height 32
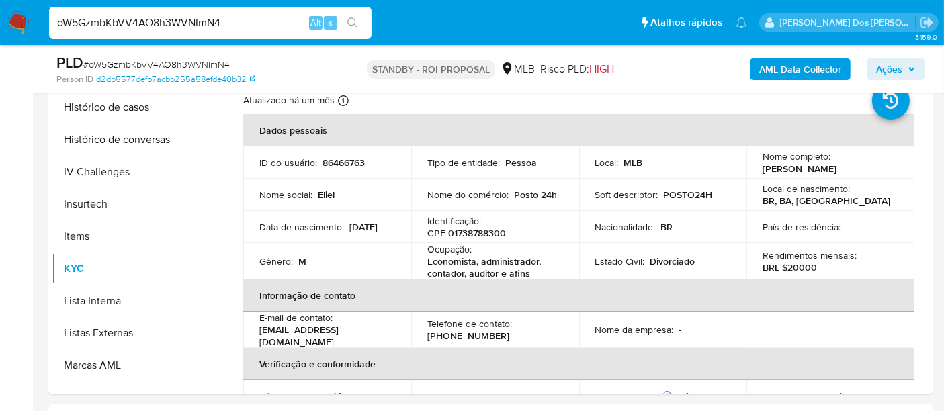
click at [226, 18] on input "oW5GzmbKbVV4AO8h3WVNImN4" at bounding box center [210, 22] width 322 height 17
paste input "v9FH6WHWHKMvEzznntxzN1oz"
type input "v9FH6WHWHKMvEzznntxzN1oz"
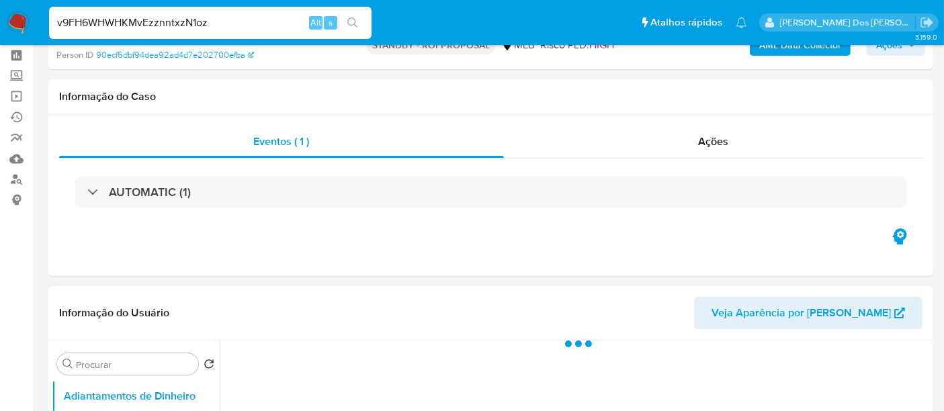
scroll to position [224, 0]
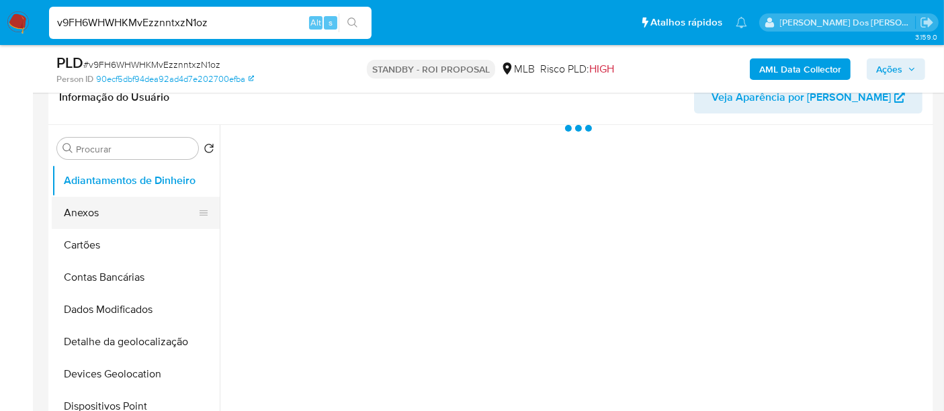
select select "10"
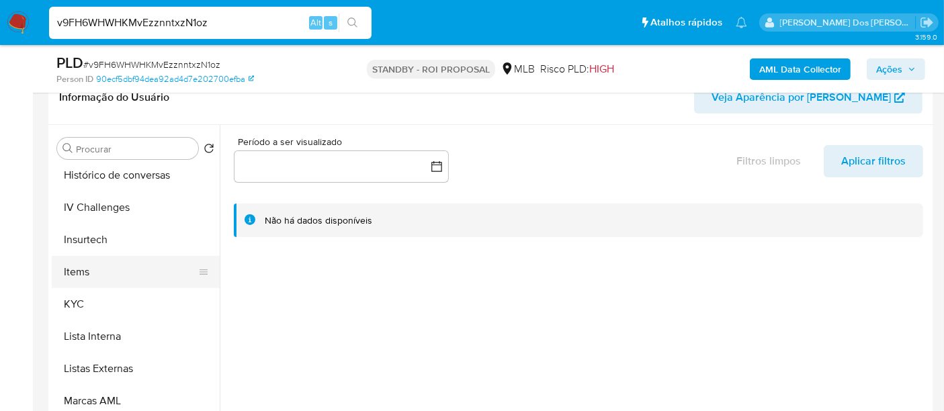
scroll to position [522, 0]
click at [79, 296] on button "KYC" at bounding box center [130, 304] width 157 height 32
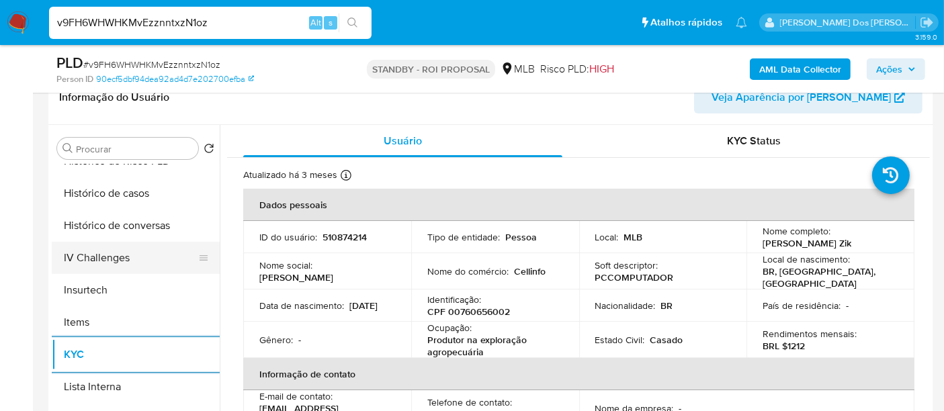
scroll to position [447, 0]
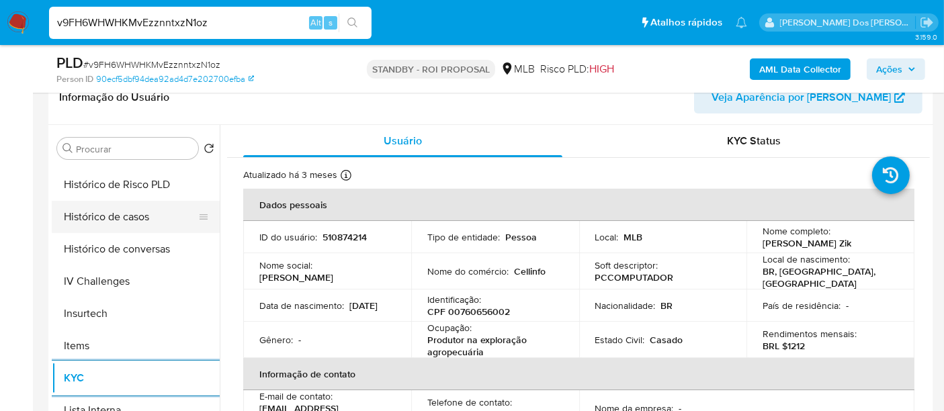
click at [124, 227] on button "Histórico de casos" at bounding box center [130, 217] width 157 height 32
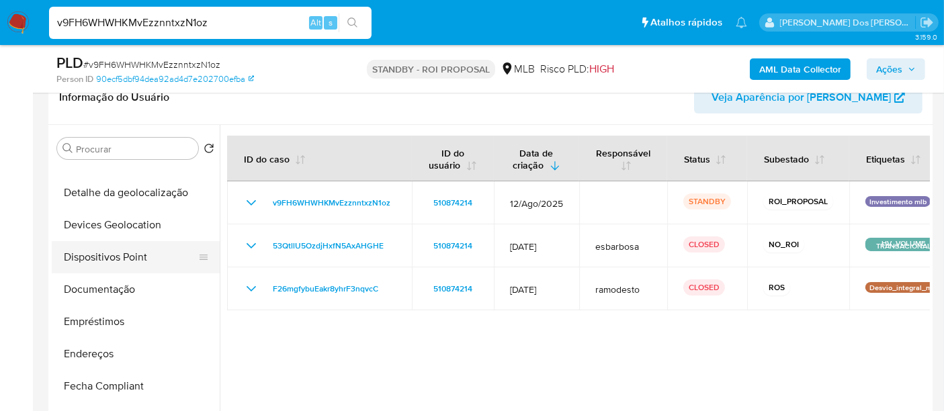
scroll to position [149, 0]
click at [99, 284] on button "Documentação" at bounding box center [130, 289] width 157 height 32
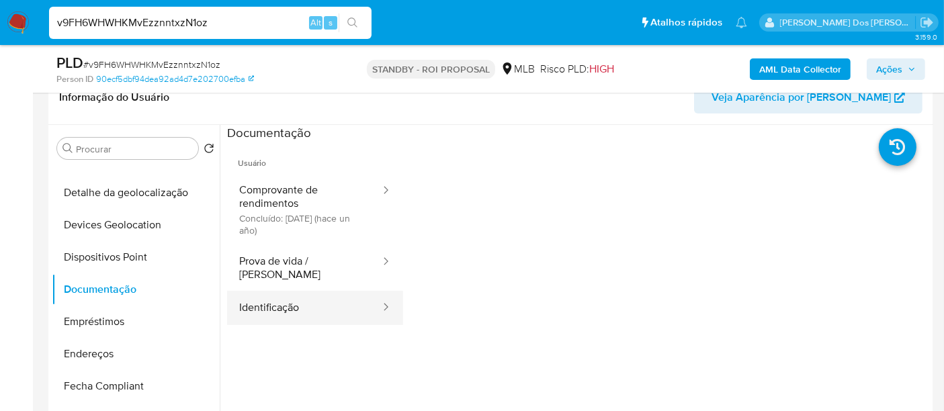
click at [275, 291] on button "Identificação" at bounding box center [304, 308] width 155 height 34
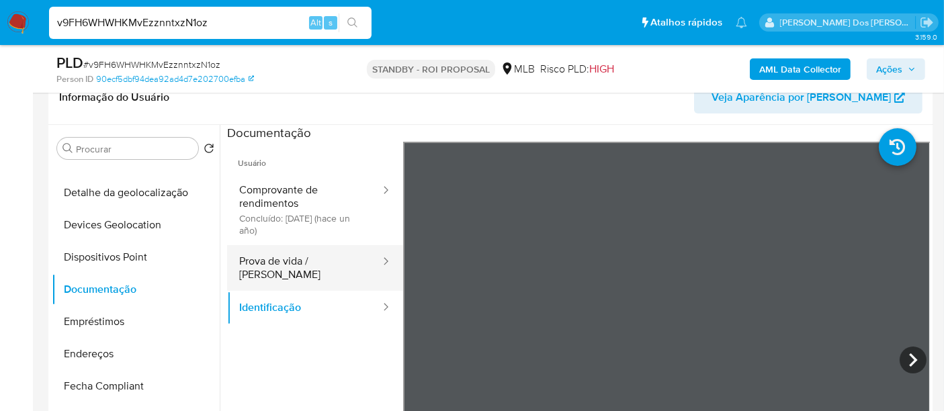
click at [296, 263] on button "Prova de vida / [PERSON_NAME]" at bounding box center [304, 268] width 155 height 46
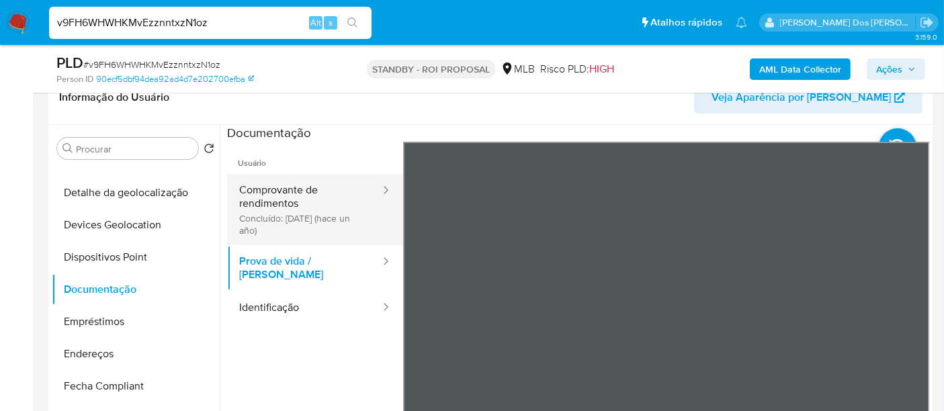
click at [254, 183] on button "Comprovante de rendimentos Concluído: 06/07/2024 (hace un año)" at bounding box center [304, 209] width 155 height 71
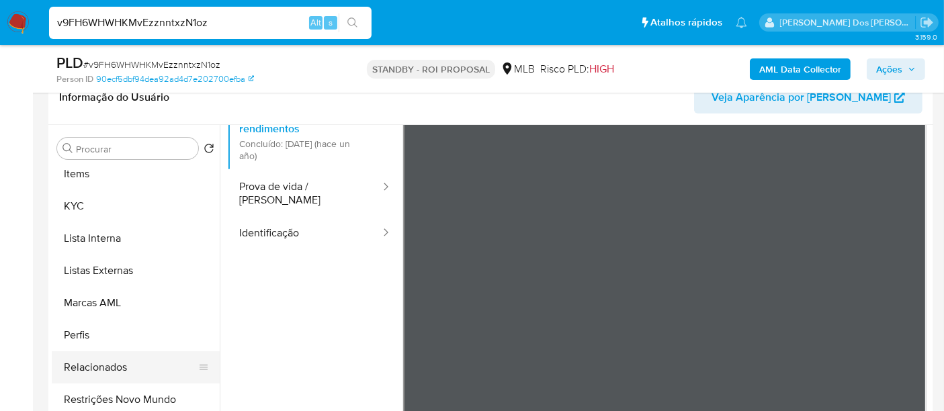
scroll to position [632, 0]
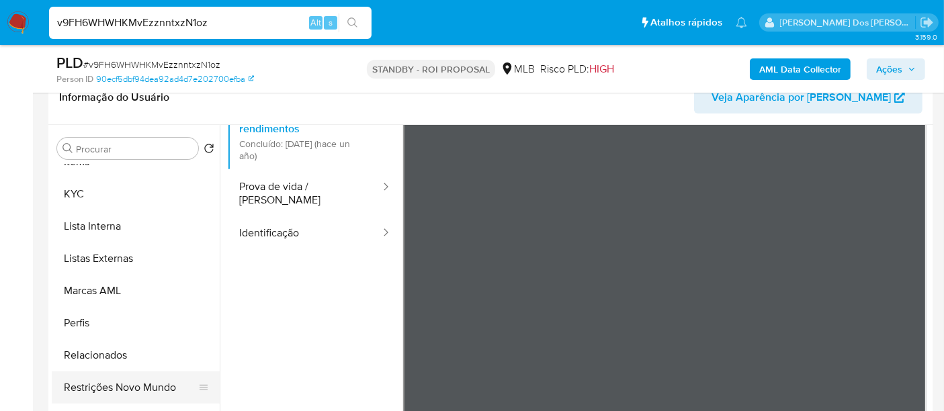
click at [126, 378] on button "Restrições Novo Mundo" at bounding box center [130, 388] width 157 height 32
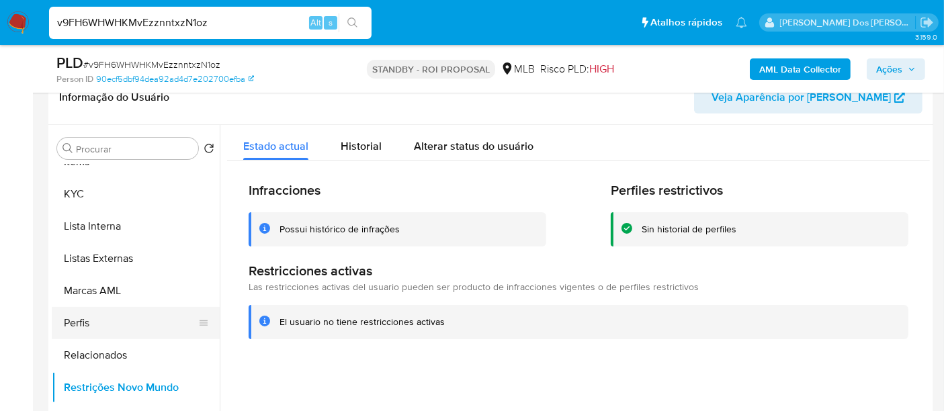
scroll to position [259, 0]
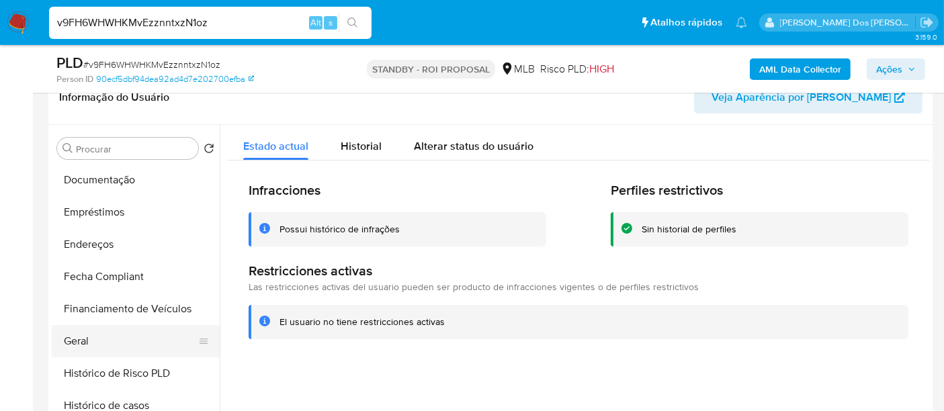
click at [65, 337] on button "Geral" at bounding box center [130, 341] width 157 height 32
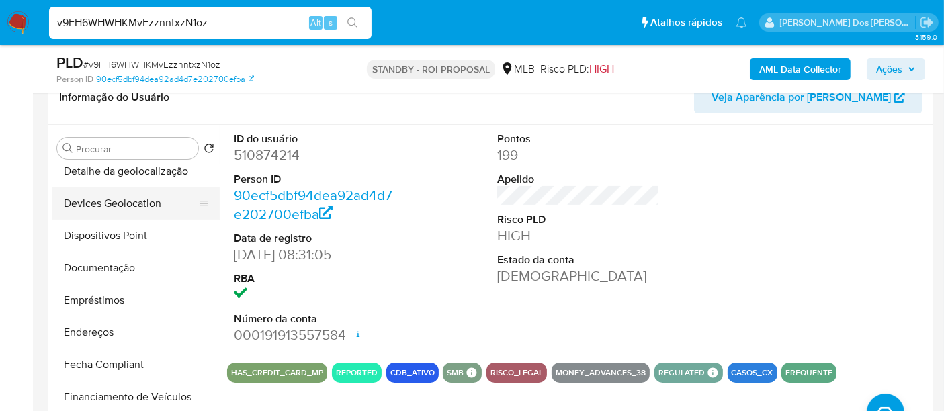
scroll to position [109, 0]
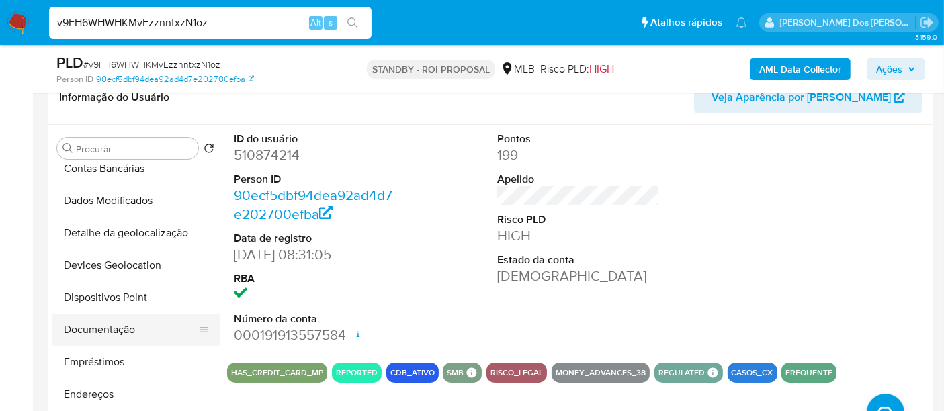
click at [97, 333] on button "Documentação" at bounding box center [130, 330] width 157 height 32
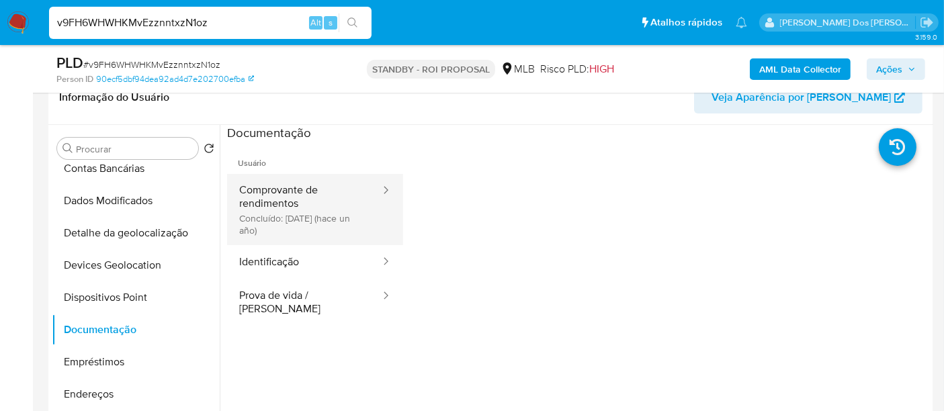
click at [292, 212] on button "Comprovante de rendimentos Concluído: 06/07/2024 (hace un año)" at bounding box center [304, 209] width 155 height 71
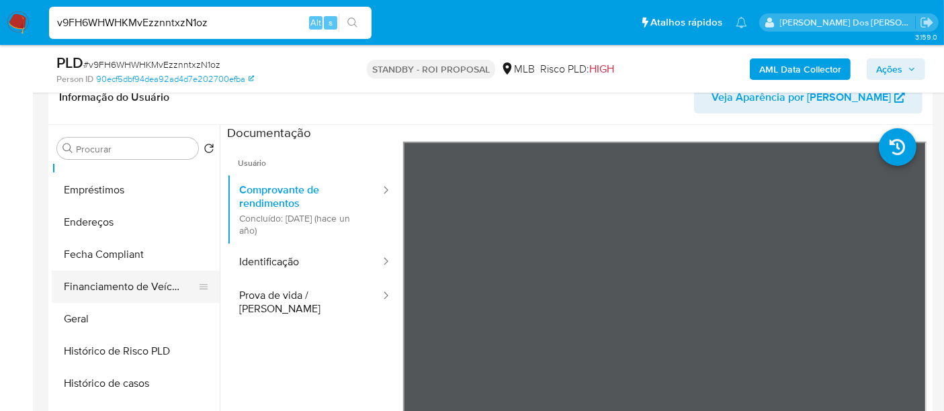
scroll to position [298, 0]
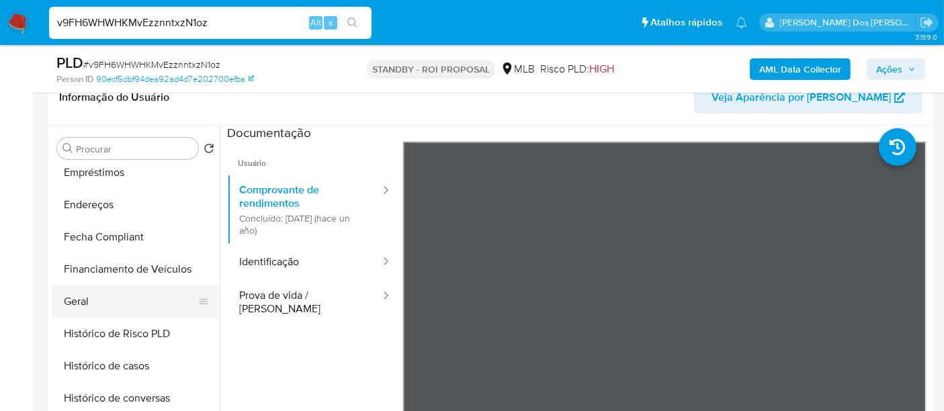
click at [83, 294] on button "Geral" at bounding box center [130, 302] width 157 height 32
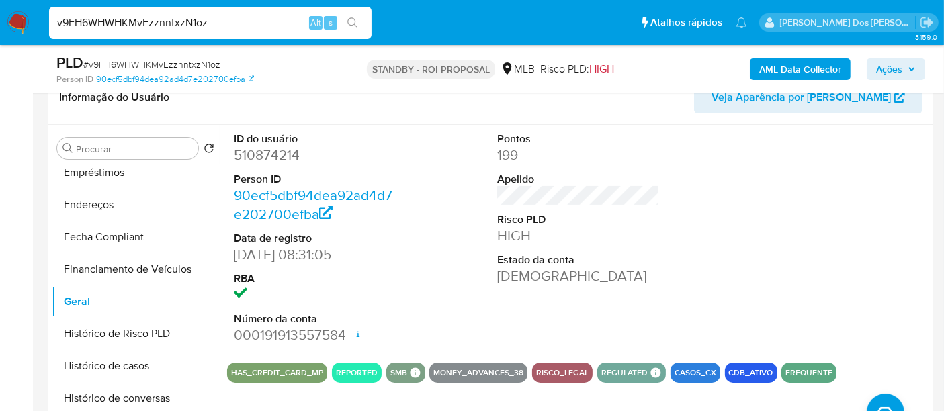
click at [178, 11] on div "v9FH6WHWHKMvEzznntxzN1oz Alt s" at bounding box center [210, 23] width 322 height 32
click at [176, 17] on input "v9FH6WHWHKMvEzznntxzN1oz" at bounding box center [210, 22] width 322 height 17
paste input "sEItpWRkThBOWilfLDW89IaY"
type input "sEItpWRkThBOWilfLDW89IaY"
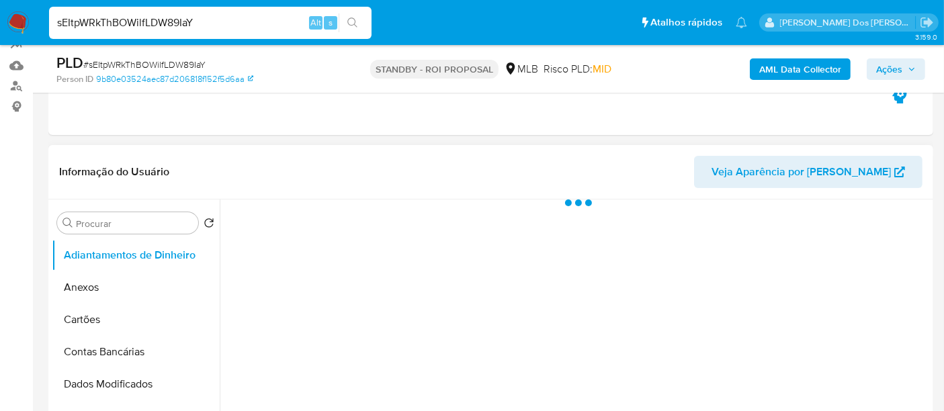
select select "10"
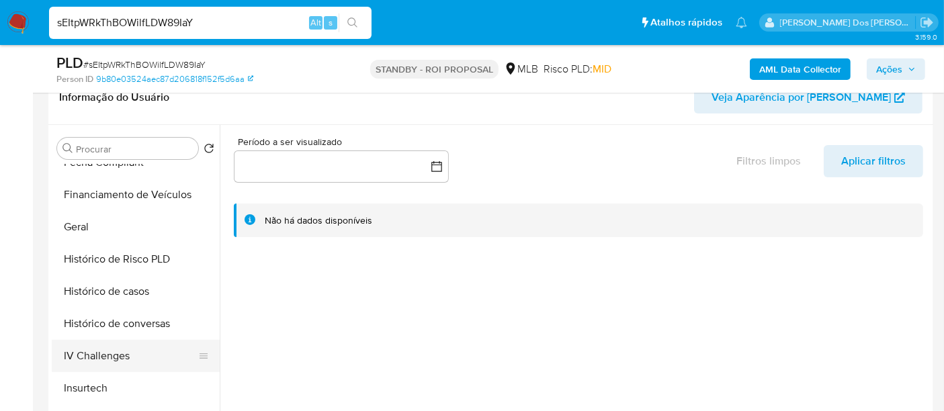
scroll to position [522, 0]
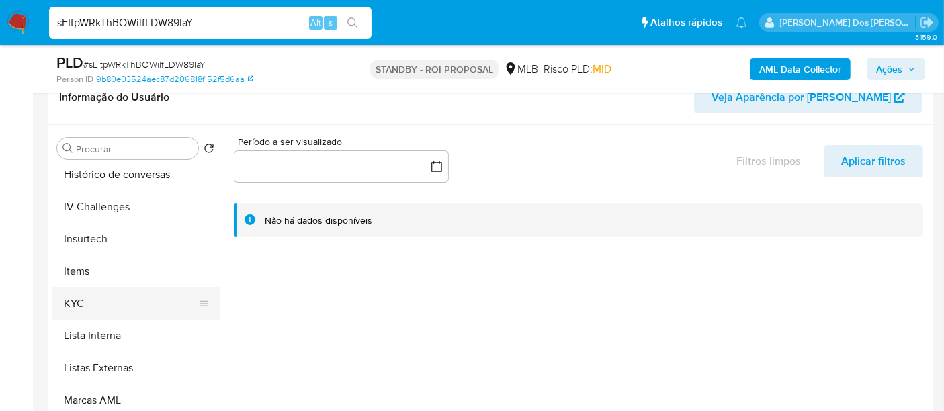
click at [79, 304] on button "KYC" at bounding box center [130, 304] width 157 height 32
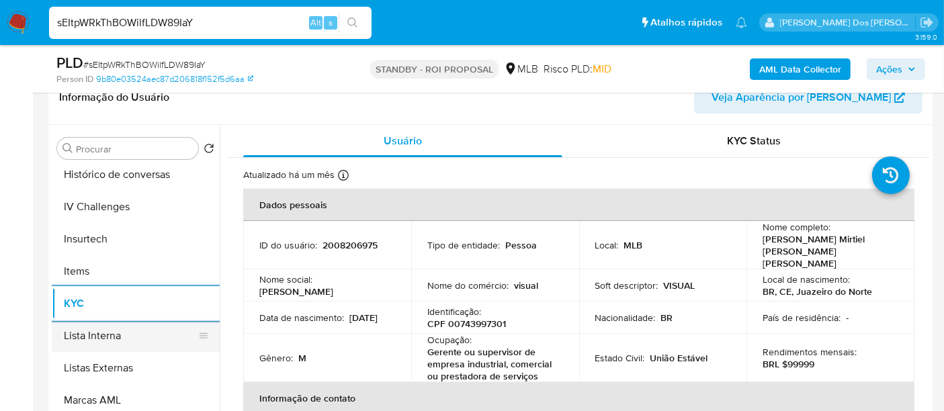
scroll to position [447, 0]
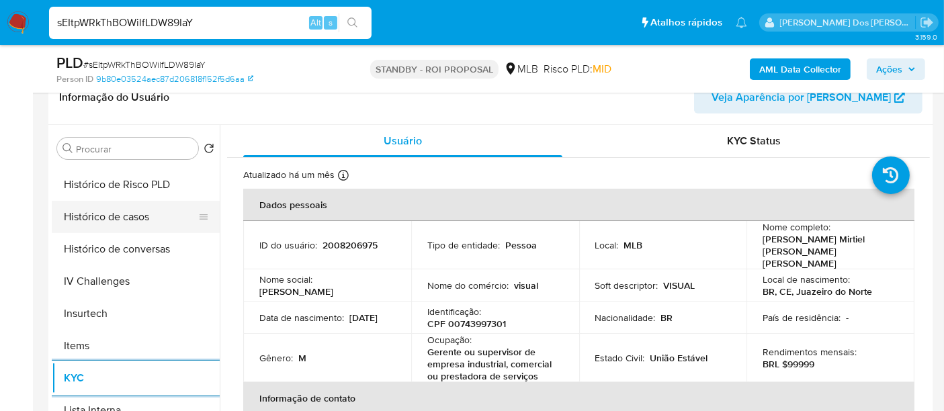
click at [111, 223] on button "Histórico de casos" at bounding box center [130, 217] width 157 height 32
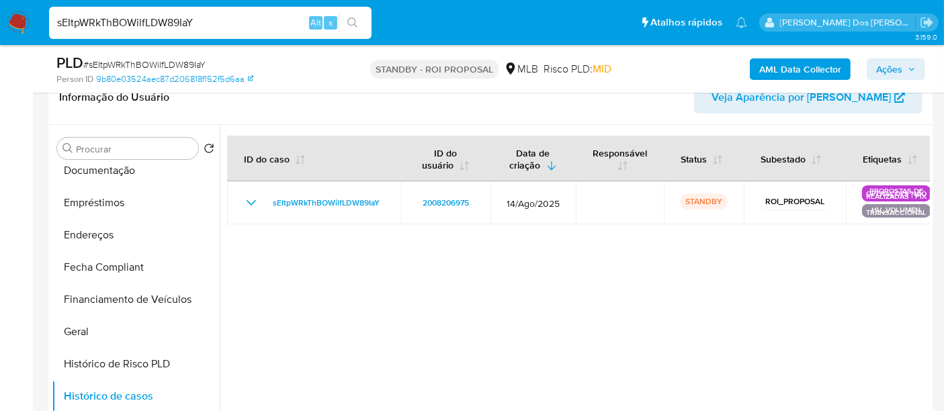
scroll to position [224, 0]
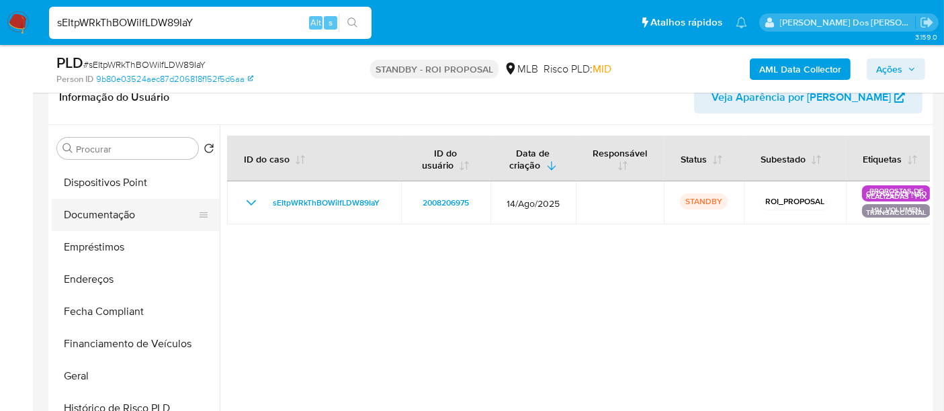
click at [116, 216] on button "Documentação" at bounding box center [130, 215] width 157 height 32
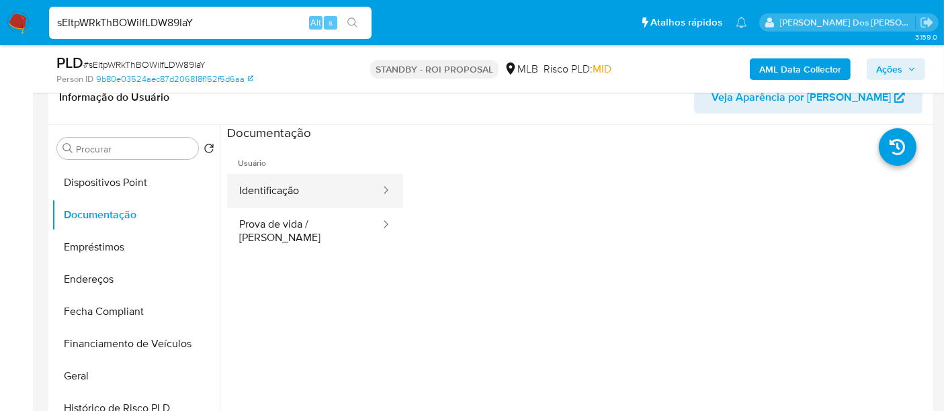
click at [273, 198] on button "Identificação" at bounding box center [304, 191] width 155 height 34
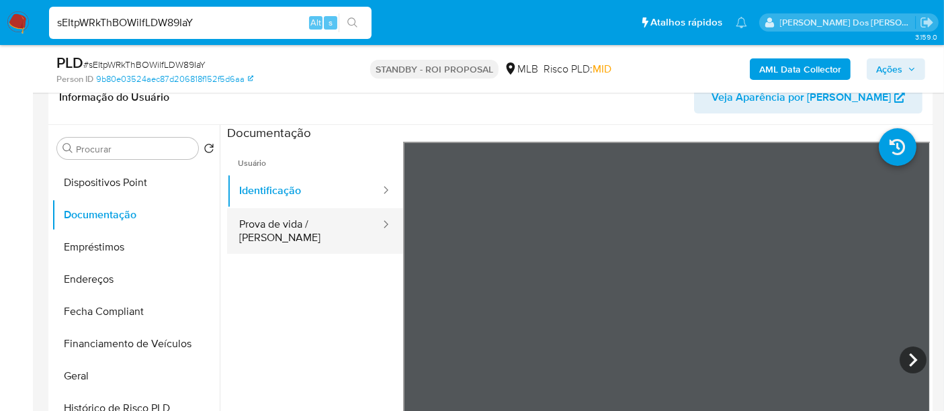
click at [322, 236] on button "Prova de vida / Selfie" at bounding box center [304, 231] width 155 height 46
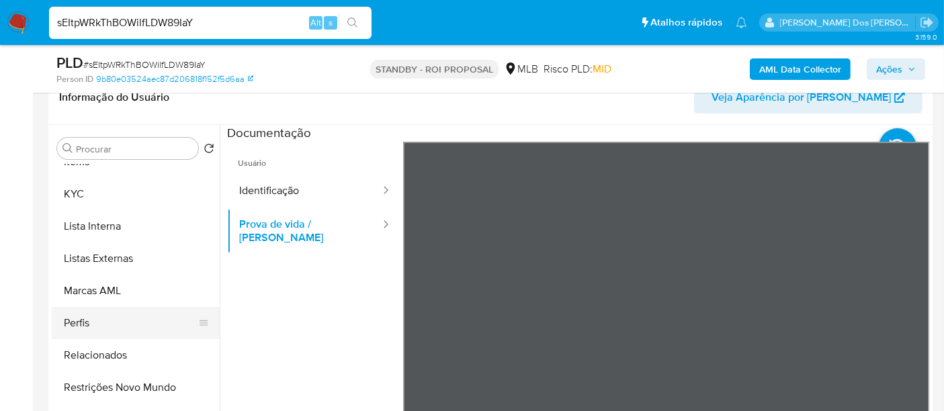
scroll to position [298, 0]
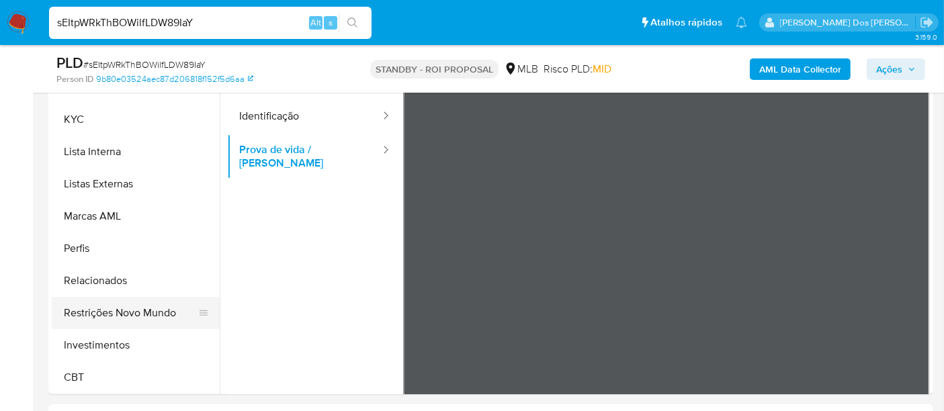
click at [149, 306] on button "Restrições Novo Mundo" at bounding box center [130, 313] width 157 height 32
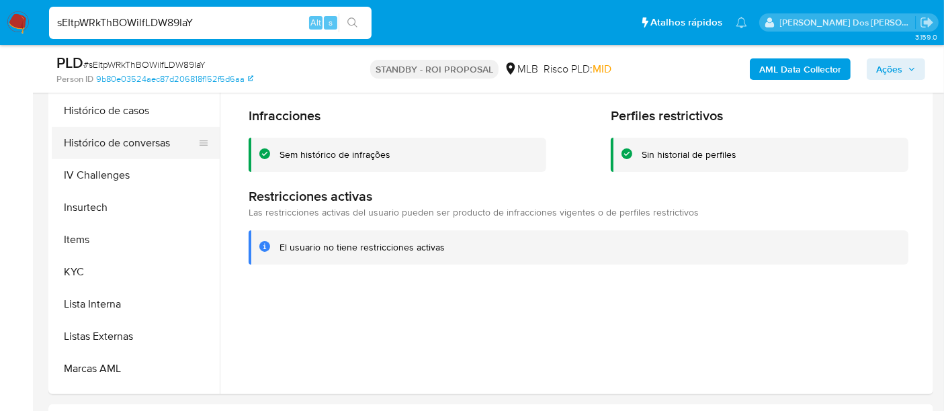
scroll to position [333, 0]
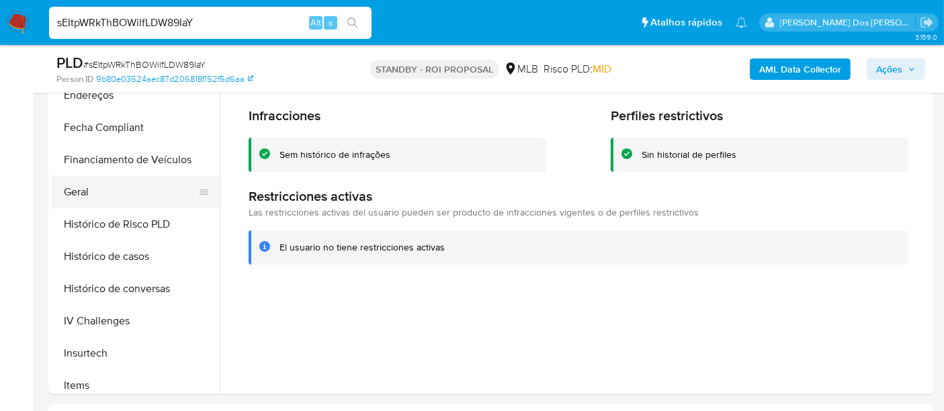
click at [75, 197] on button "Geral" at bounding box center [130, 192] width 157 height 32
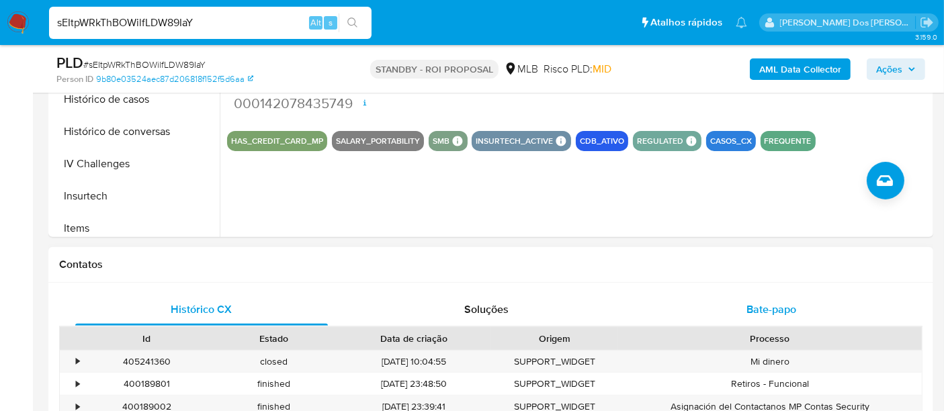
scroll to position [522, 0]
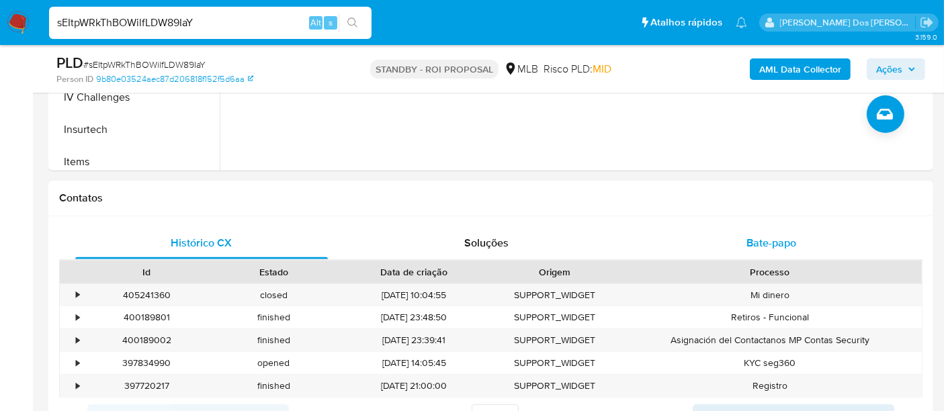
click at [750, 235] on span "Bate-papo" at bounding box center [771, 242] width 50 height 15
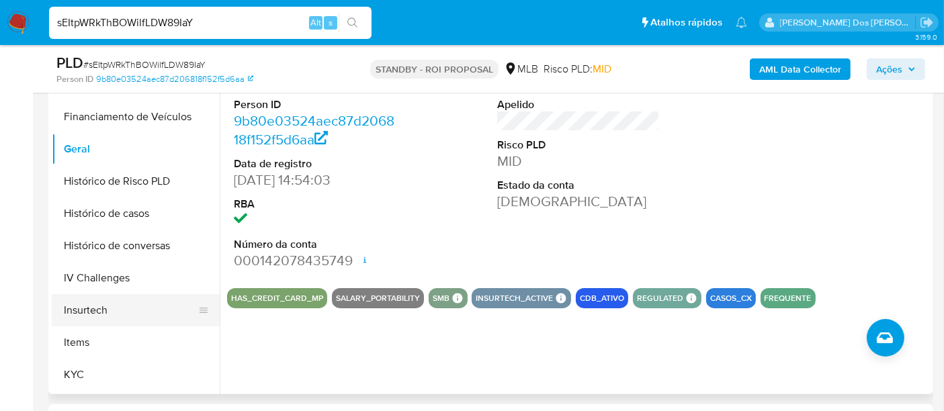
scroll to position [408, 0]
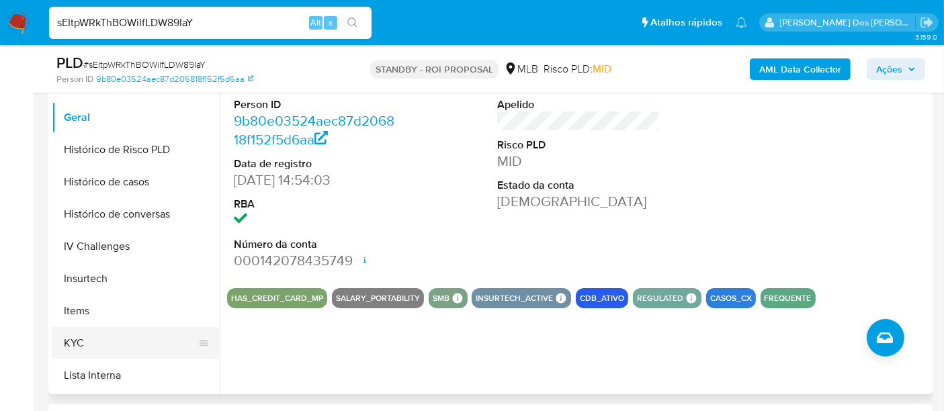
click at [84, 343] on button "KYC" at bounding box center [130, 343] width 157 height 32
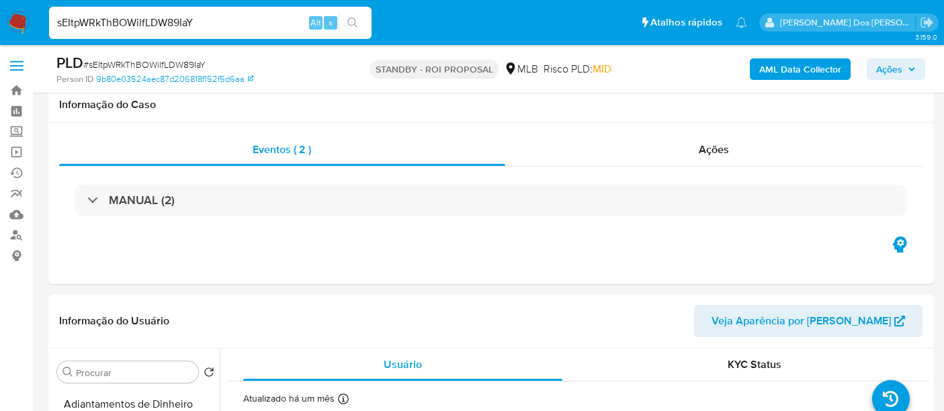
select select "10"
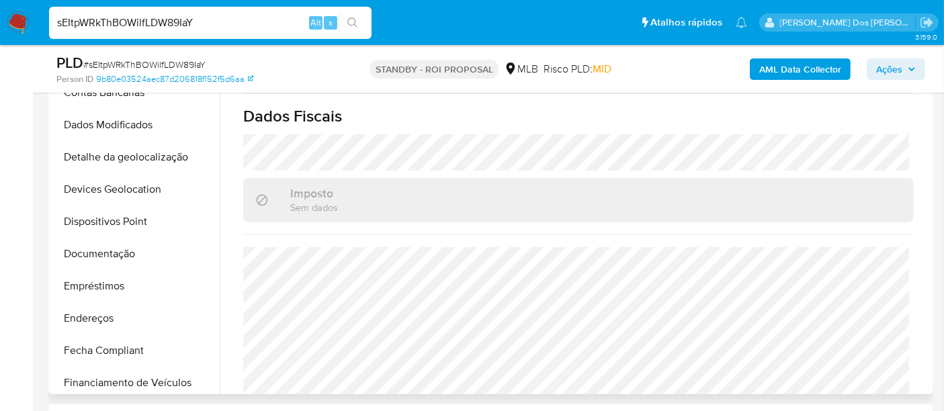
scroll to position [109, 0]
click at [94, 316] on button "Endereços" at bounding box center [130, 320] width 157 height 32
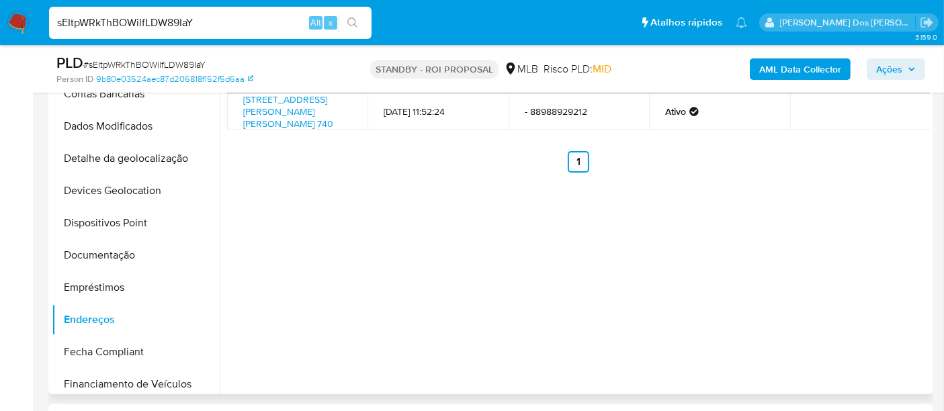
scroll to position [224, 0]
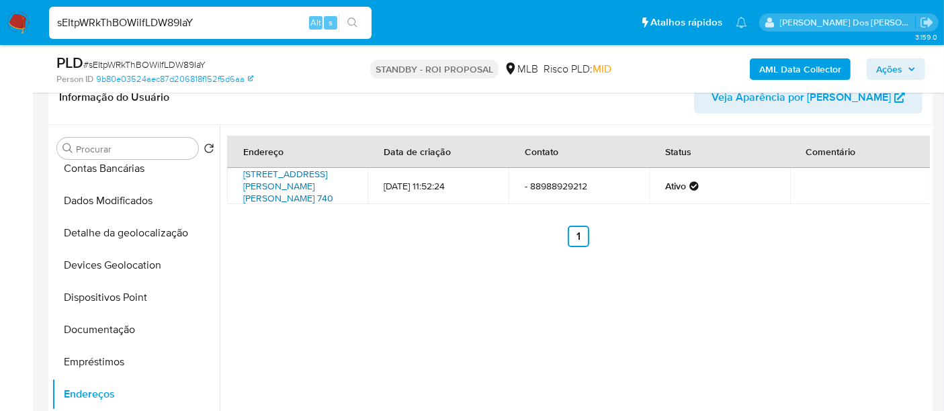
click at [302, 202] on link "[STREET_ADDRESS][PERSON_NAME][PERSON_NAME] 740" at bounding box center [288, 186] width 90 height 38
click at [161, 24] on input "sEItpWRkThBOWilfLDW89IaY" at bounding box center [210, 22] width 322 height 17
paste input "LnB1Ay1deMPMjThsYJv2QDjy"
type input "LnB1Ay1deMPMjThsYJv2QDjy"
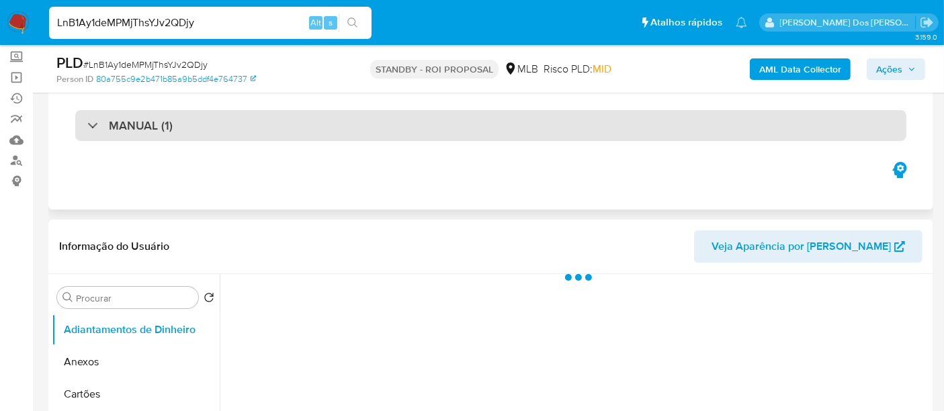
select select "10"
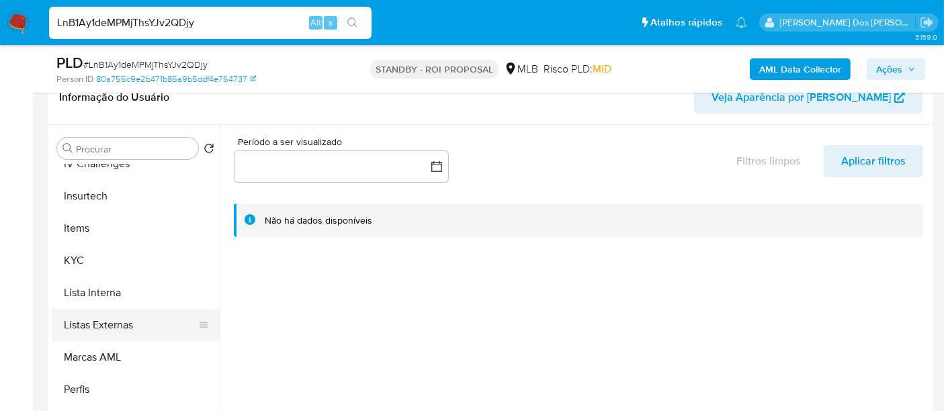
scroll to position [597, 0]
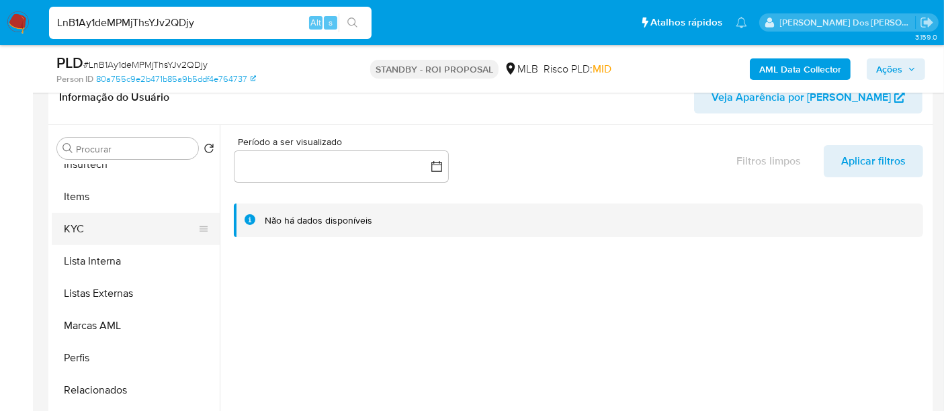
click at [71, 230] on button "KYC" at bounding box center [130, 229] width 157 height 32
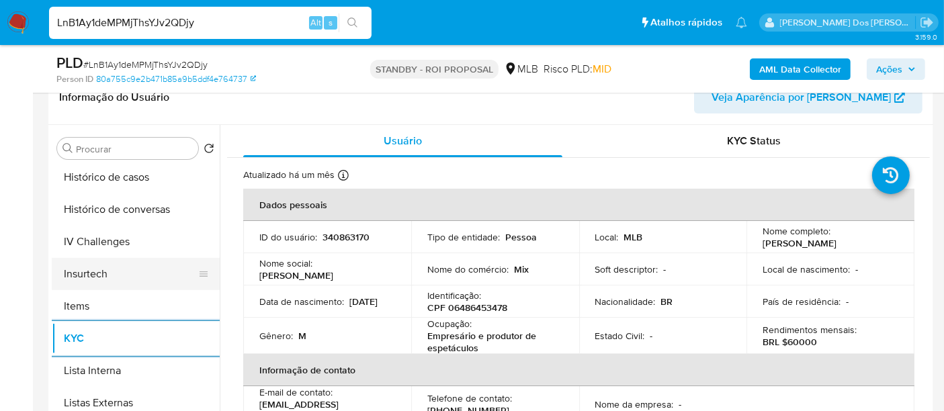
scroll to position [447, 0]
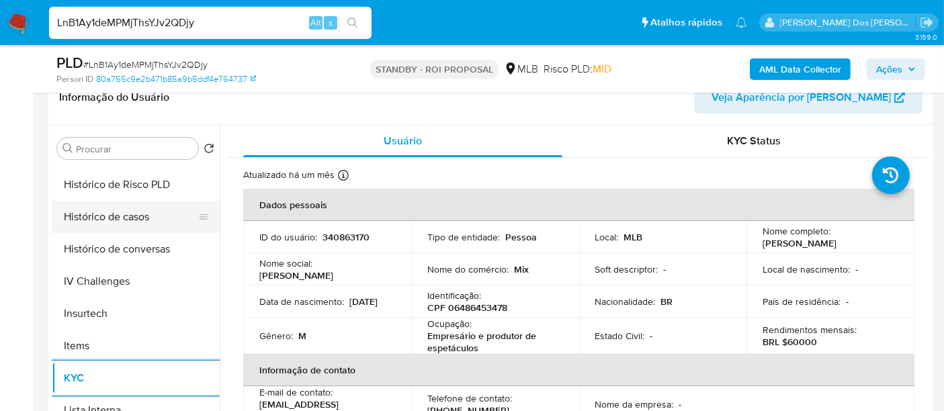
click at [113, 221] on button "Histórico de casos" at bounding box center [130, 217] width 157 height 32
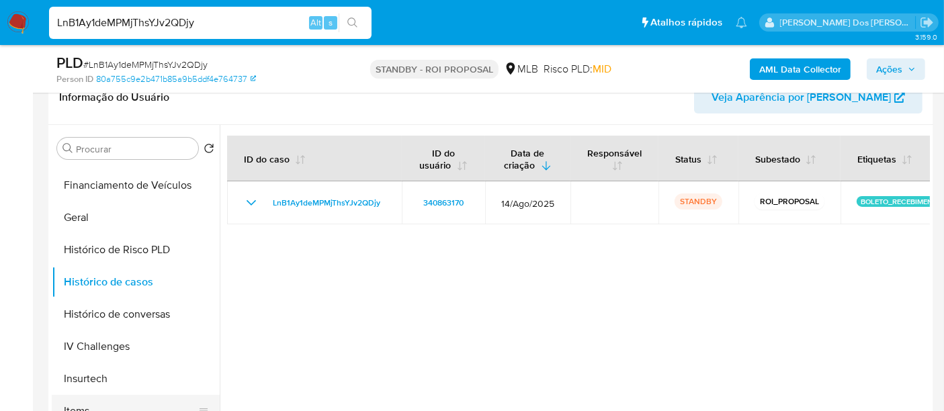
scroll to position [224, 0]
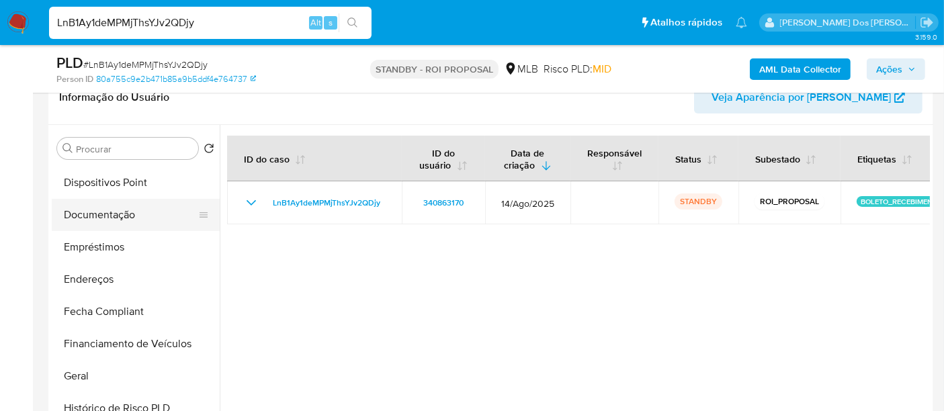
click at [105, 203] on button "Documentação" at bounding box center [130, 215] width 157 height 32
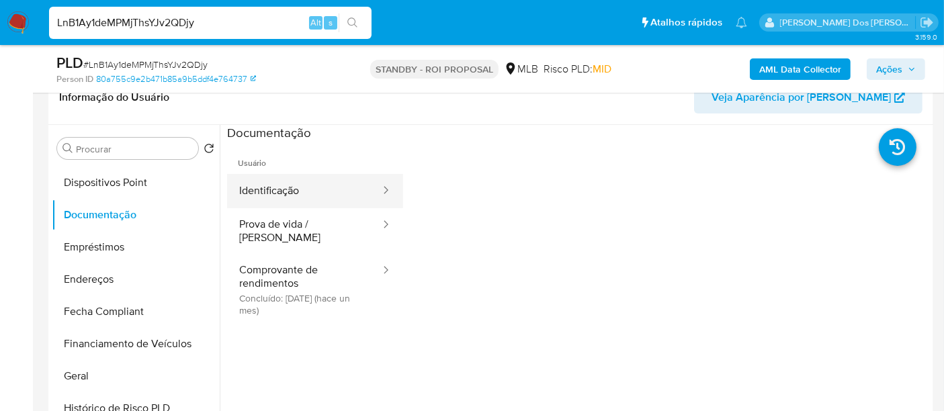
click at [288, 188] on button "Identificação" at bounding box center [304, 191] width 155 height 34
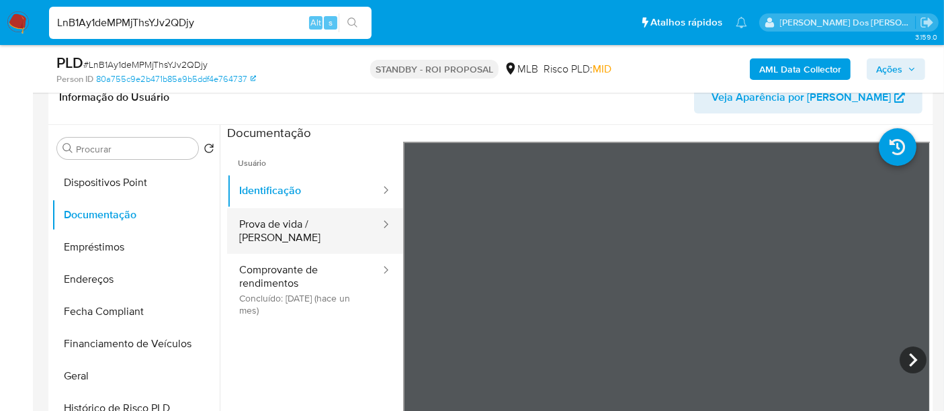
click at [279, 228] on button "Prova de vida / [PERSON_NAME]" at bounding box center [304, 231] width 155 height 46
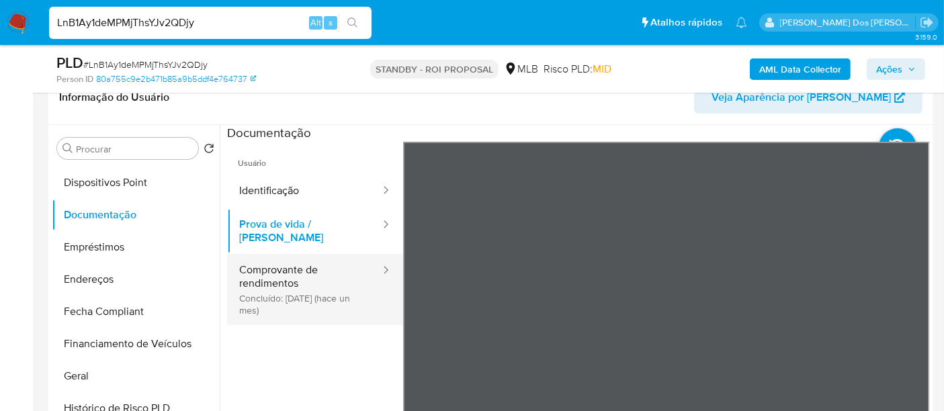
click at [296, 258] on button "Comprovante de rendimentos Concluído: [DATE] (hace un mes)" at bounding box center [304, 289] width 155 height 71
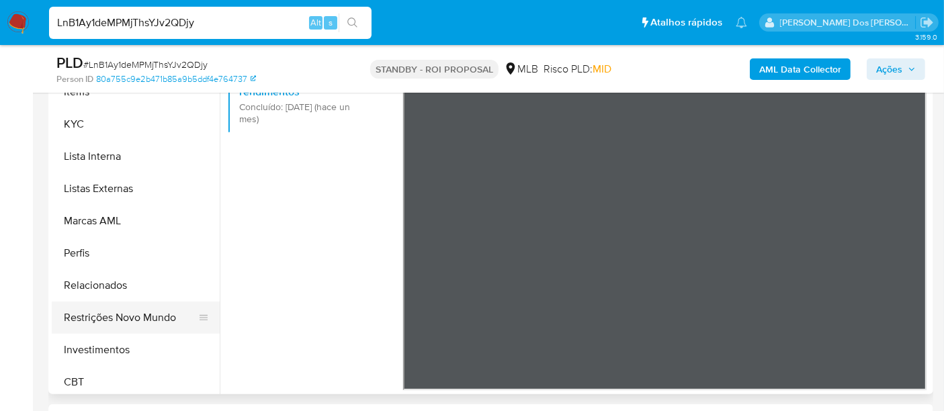
scroll to position [632, 0]
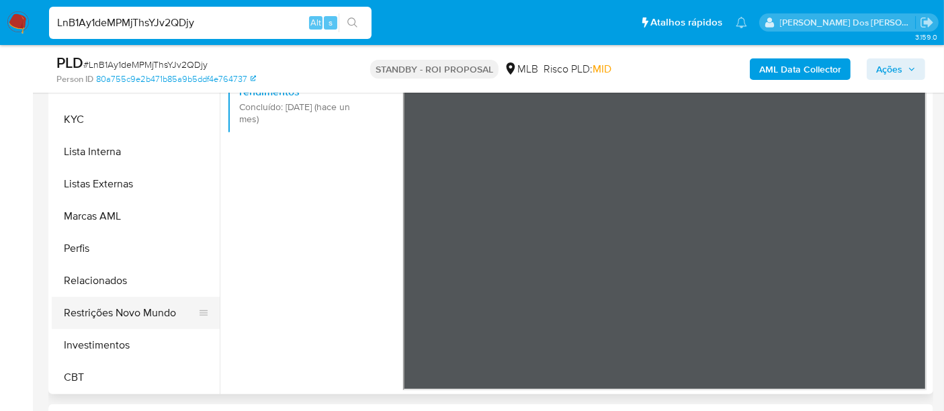
click at [132, 312] on button "Restrições Novo Mundo" at bounding box center [130, 313] width 157 height 32
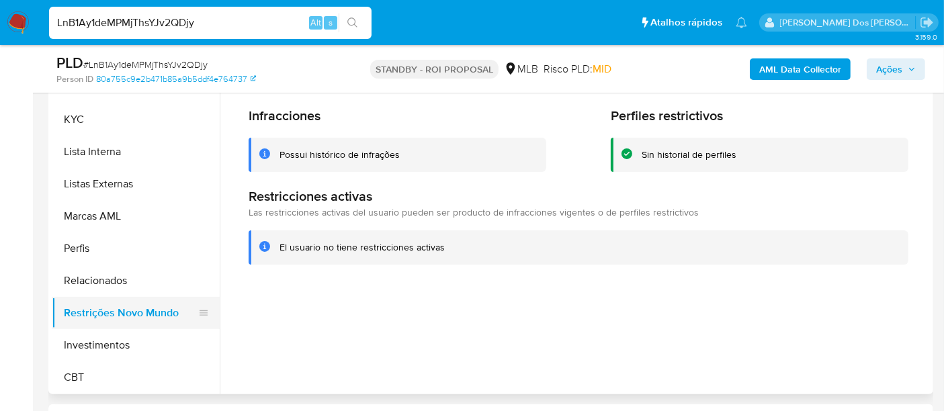
scroll to position [333, 0]
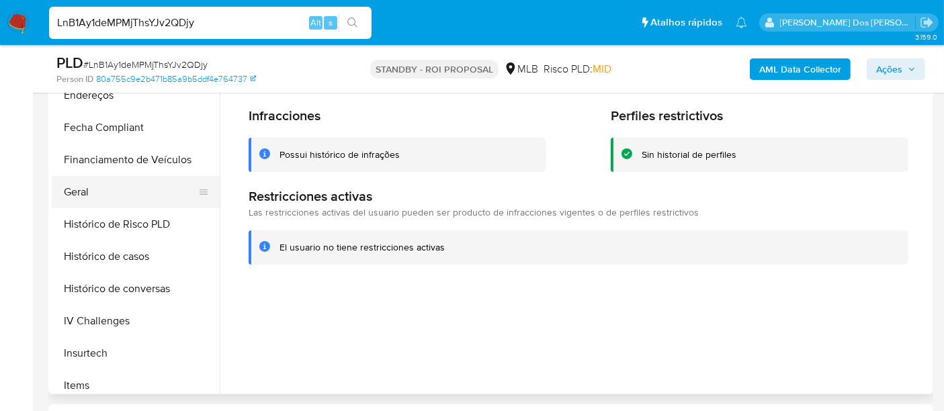
click at [81, 196] on button "Geral" at bounding box center [130, 192] width 157 height 32
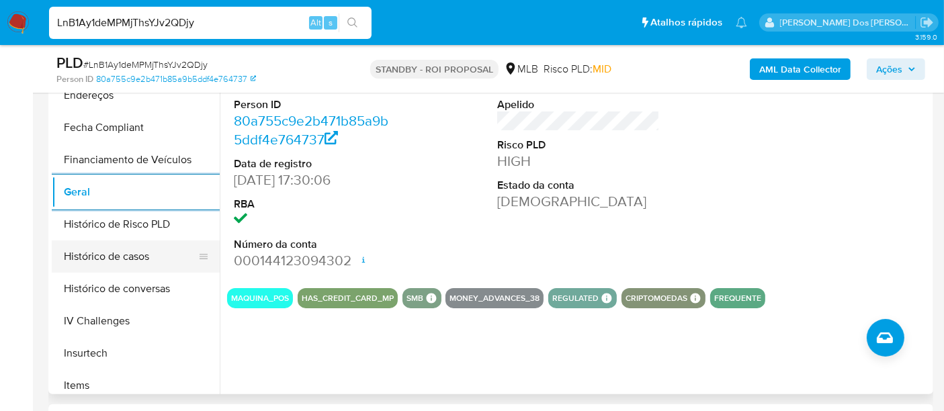
scroll to position [109, 0]
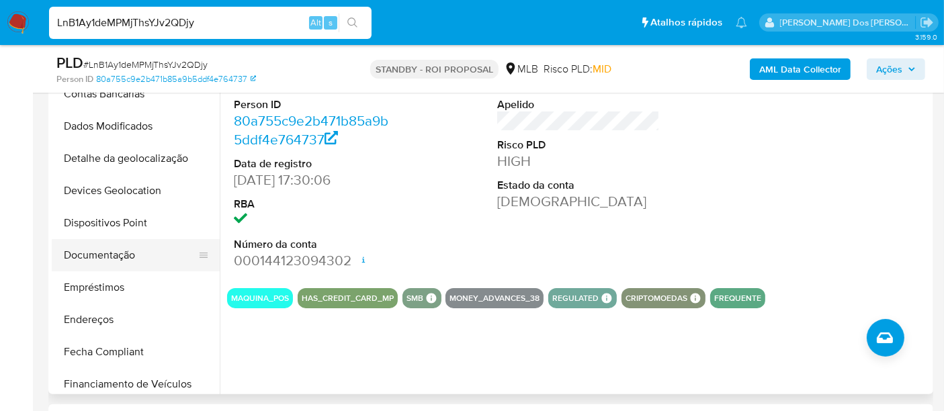
click at [114, 249] on button "Documentação" at bounding box center [130, 255] width 157 height 32
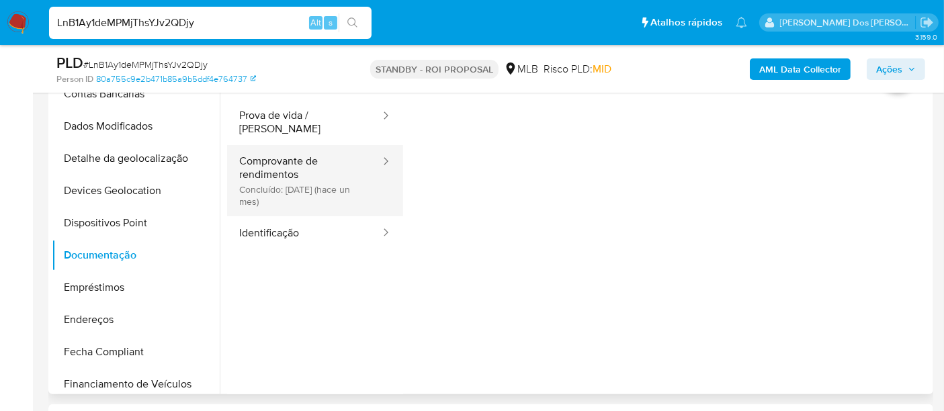
click at [297, 169] on button "Comprovante de rendimentos Concluído: [DATE] (hace un mes)" at bounding box center [304, 180] width 155 height 71
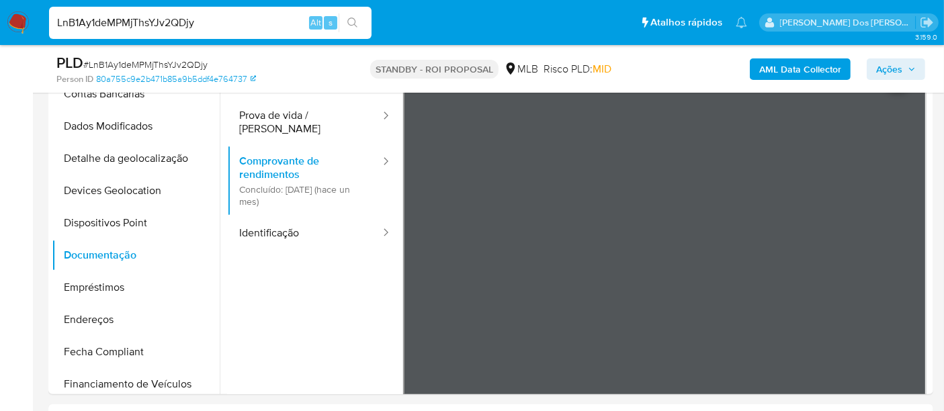
click at [175, 22] on input "LnB1Ay1deMPMjThsYJv2QDjy" at bounding box center [210, 22] width 322 height 17
paste input "NeGPRKWbH0lCr6MBrPwhYeQx"
type input "NeGPRKWbH0lCr6MBrPwhYeQx"
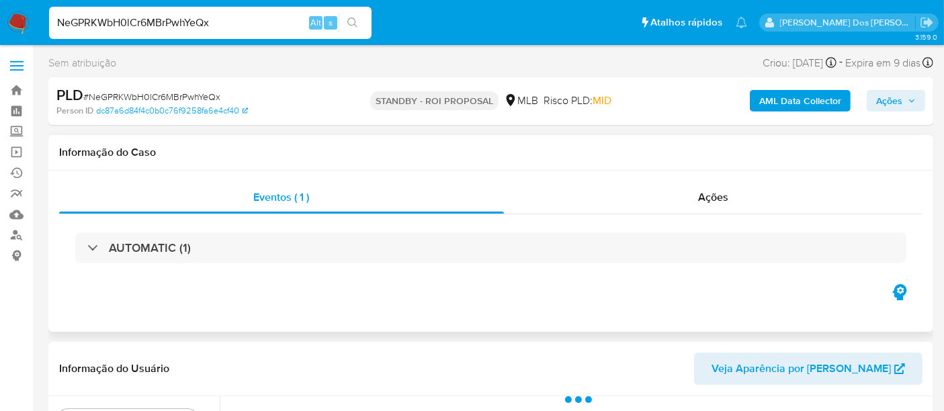
select select "10"
click at [205, 20] on input "NeGPRKWbH0lCr6MBrPwhYeQx" at bounding box center [210, 22] width 322 height 17
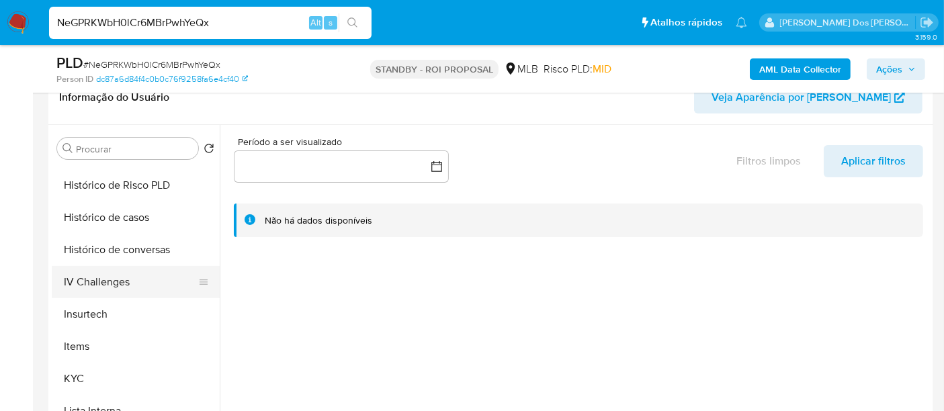
scroll to position [522, 0]
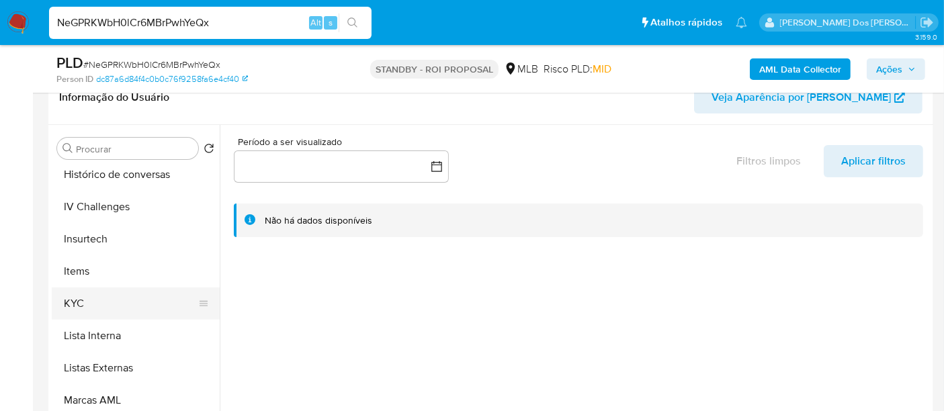
click at [81, 295] on button "KYC" at bounding box center [130, 304] width 157 height 32
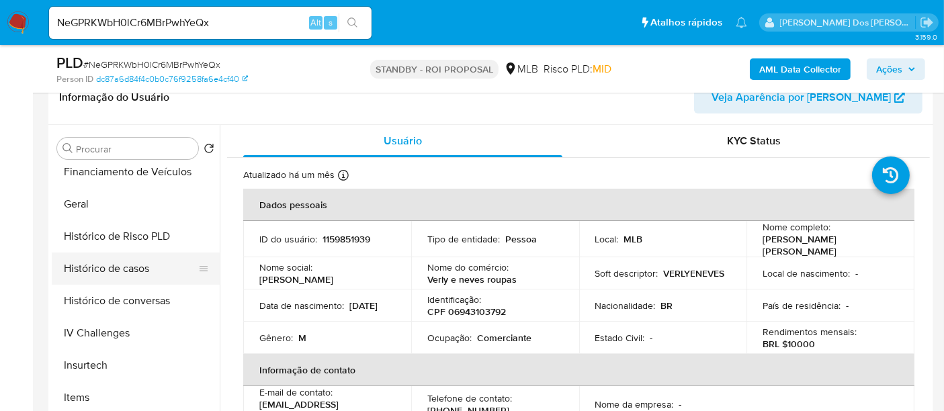
scroll to position [372, 0]
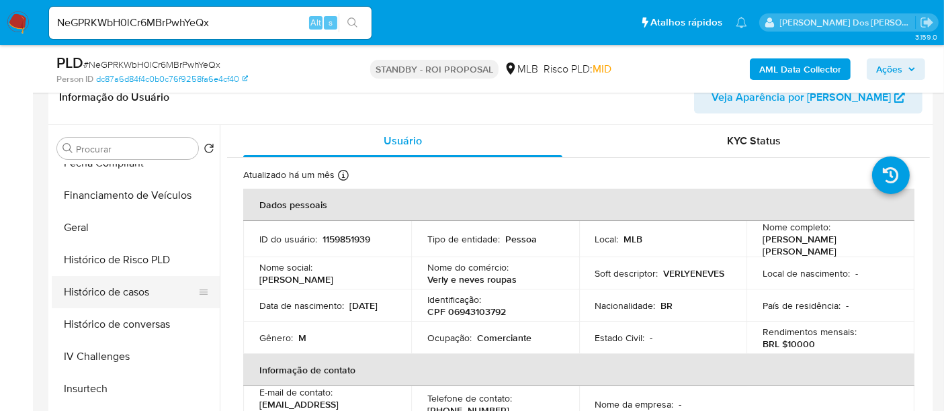
click at [107, 294] on button "Histórico de casos" at bounding box center [130, 292] width 157 height 32
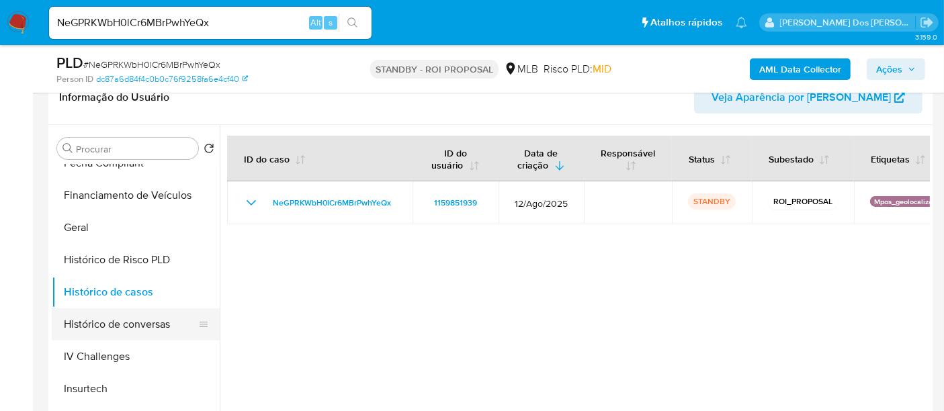
scroll to position [148, 0]
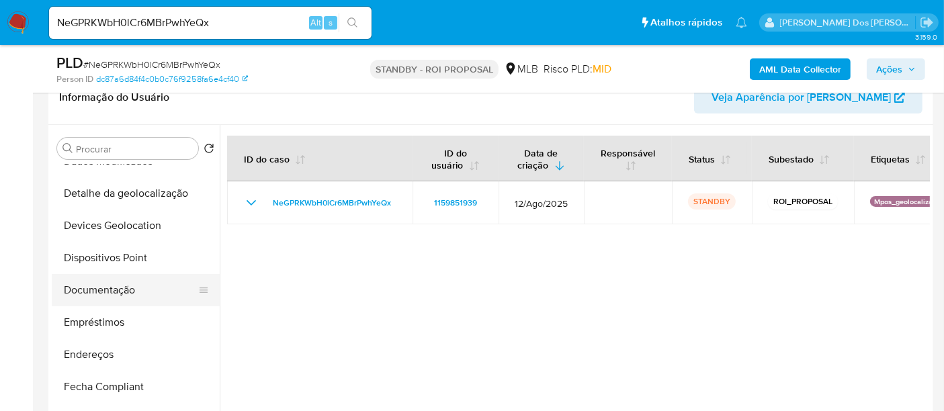
click at [103, 294] on button "Documentação" at bounding box center [130, 290] width 157 height 32
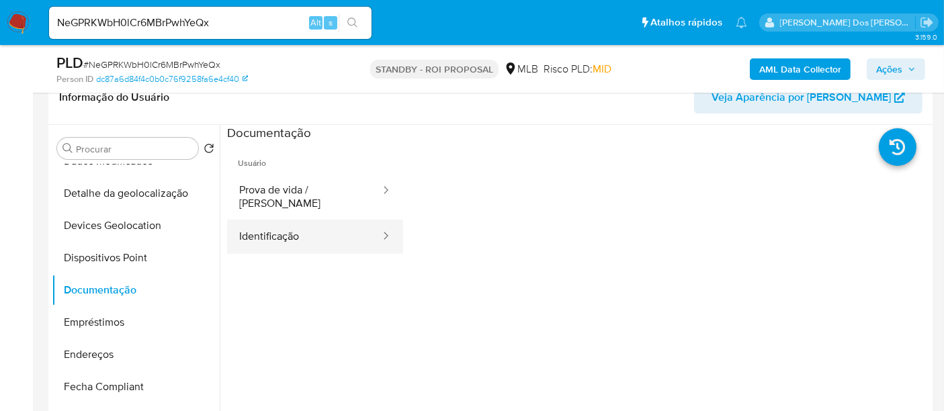
click at [285, 235] on button "Identificação" at bounding box center [304, 237] width 155 height 34
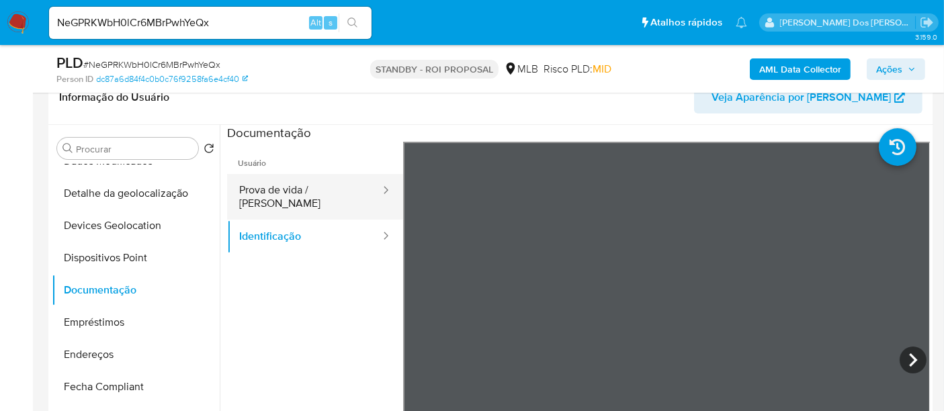
click at [307, 188] on button "Prova de vida / [PERSON_NAME]" at bounding box center [304, 197] width 155 height 46
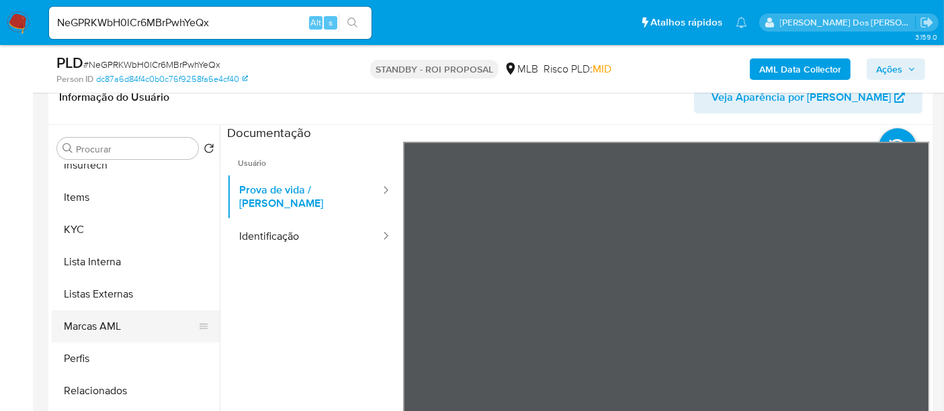
scroll to position [632, 0]
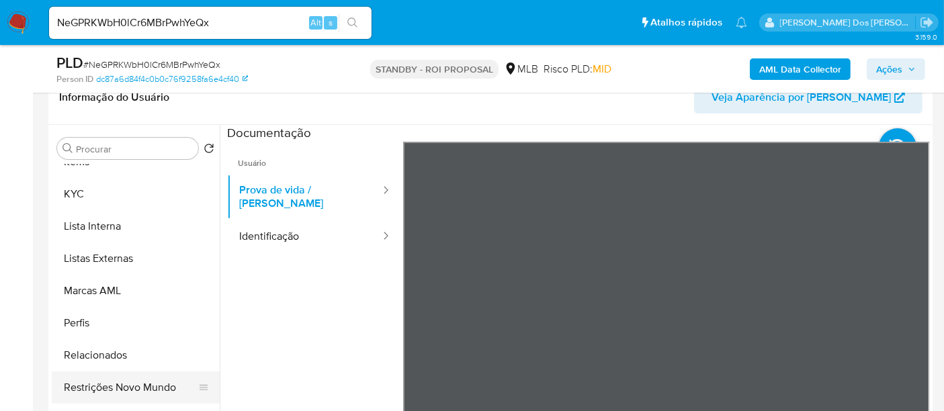
click at [144, 382] on button "Restrições Novo Mundo" at bounding box center [130, 388] width 157 height 32
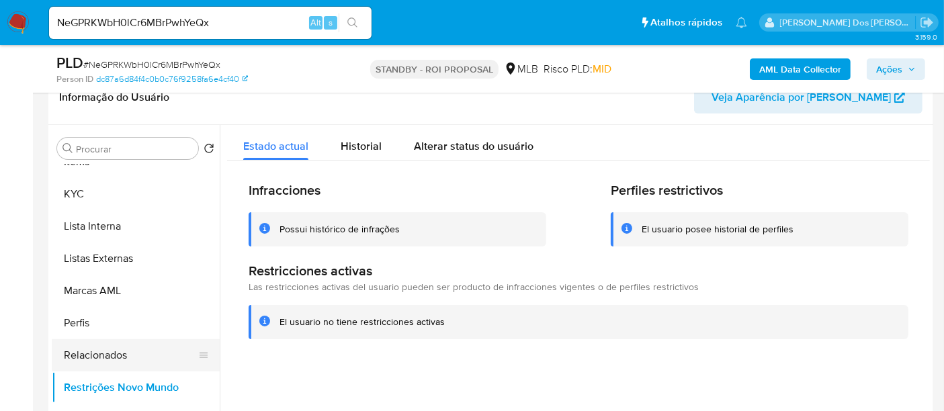
scroll to position [333, 0]
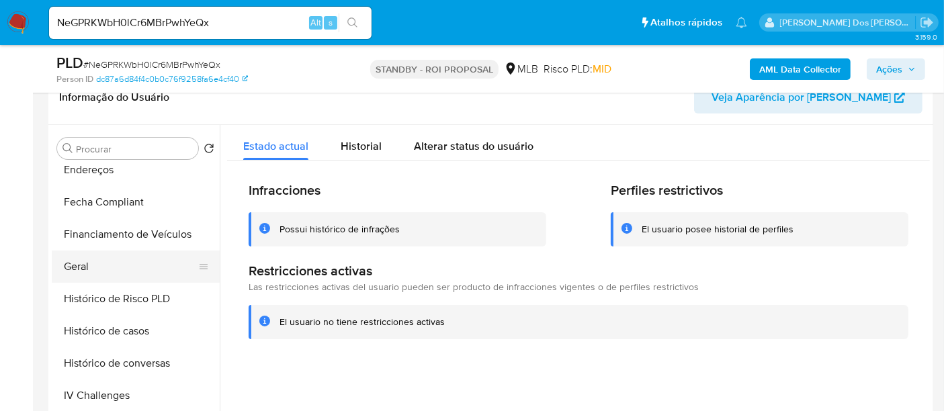
click at [85, 263] on button "Geral" at bounding box center [130, 267] width 157 height 32
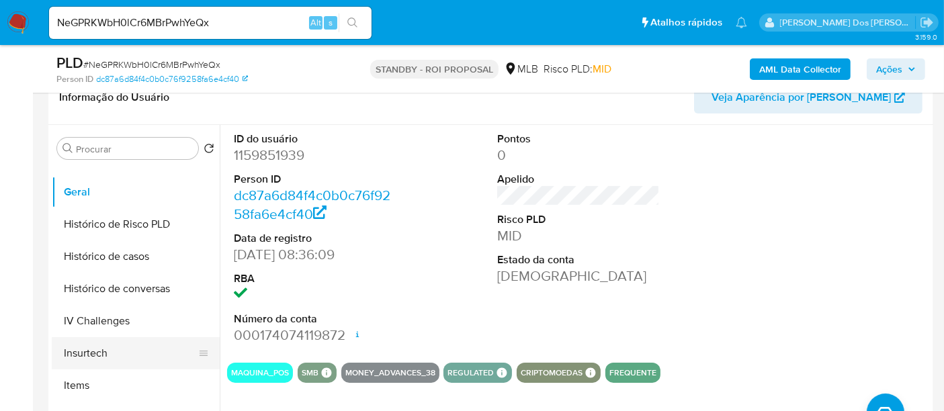
scroll to position [482, 0]
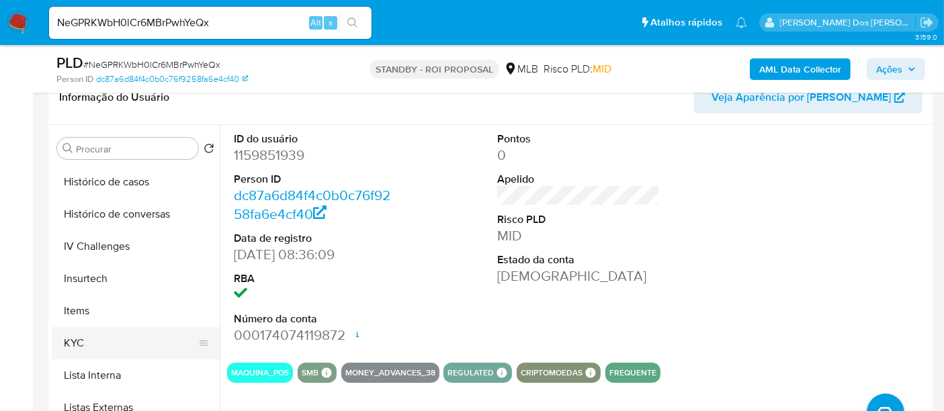
click at [64, 341] on button "KYC" at bounding box center [130, 343] width 157 height 32
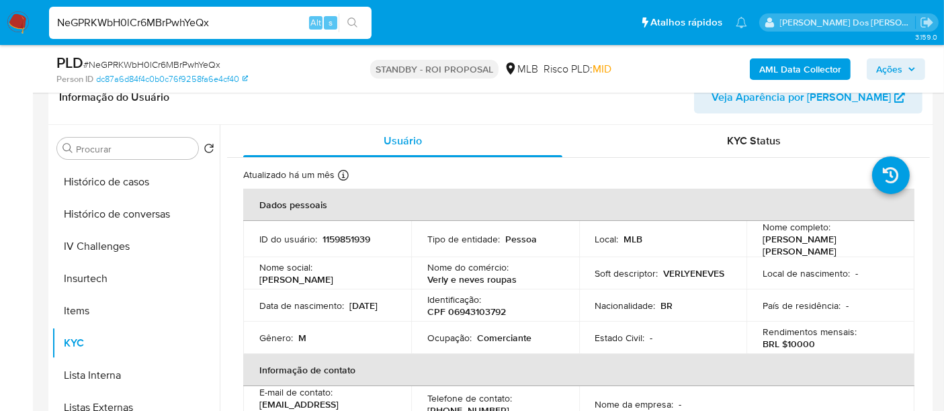
click at [216, 17] on input "NeGPRKWbH0lCr6MBrPwhYeQx" at bounding box center [210, 22] width 322 height 17
paste input "eWP75t7A8AEwCoQLjKI1BaI7"
type input "eWP75t7A8AEwCoQLjKI1BaI7"
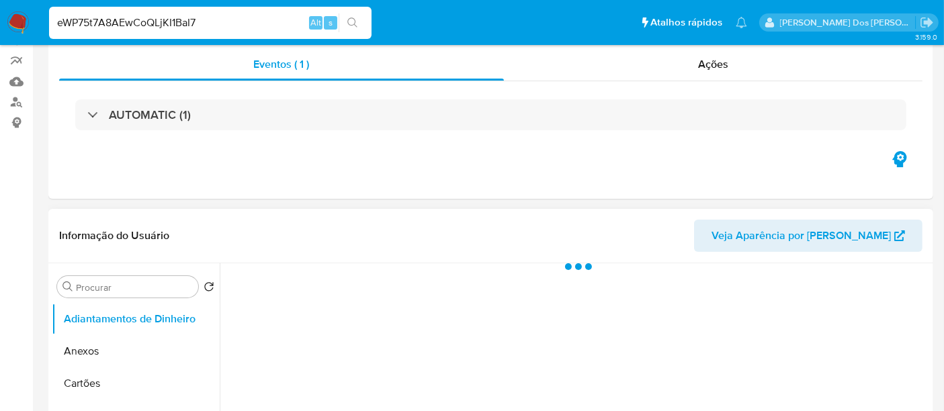
select select "10"
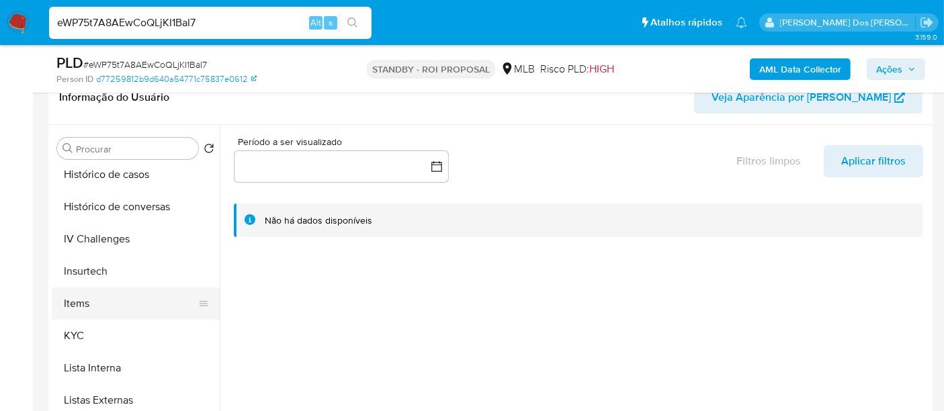
scroll to position [522, 0]
click at [78, 302] on button "KYC" at bounding box center [130, 304] width 157 height 32
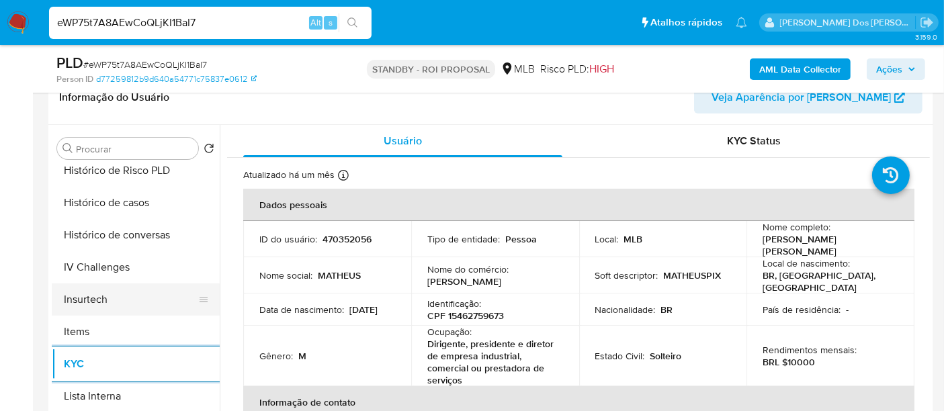
scroll to position [447, 0]
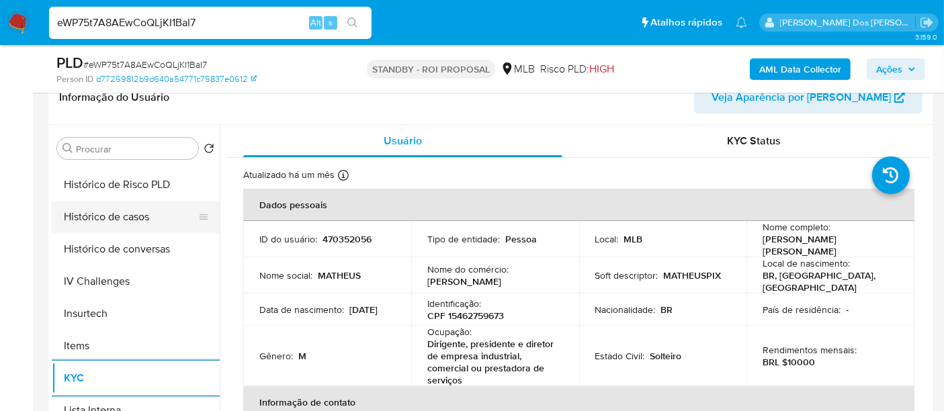
click at [119, 212] on button "Histórico de casos" at bounding box center [130, 217] width 157 height 32
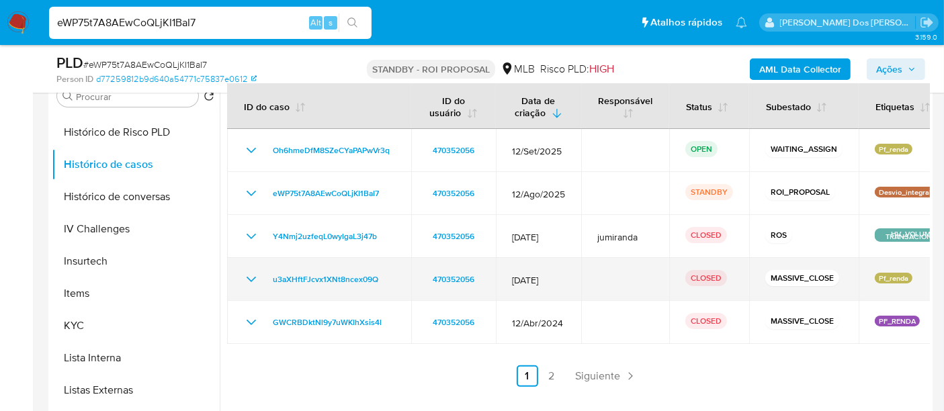
scroll to position [298, 0]
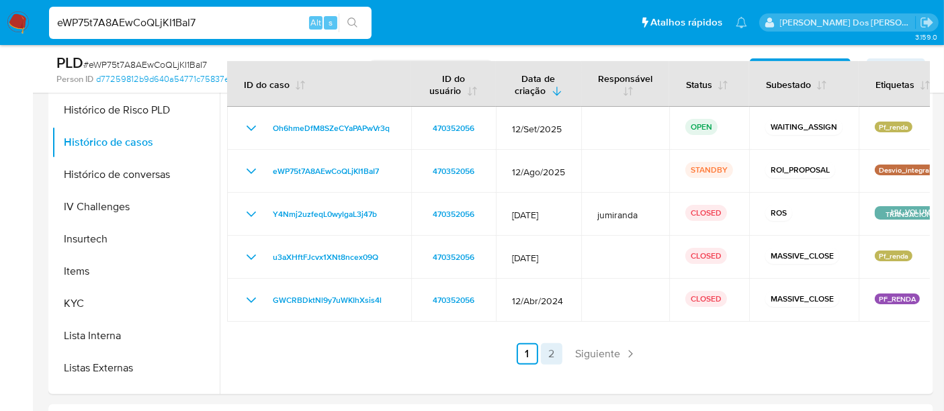
click at [554, 353] on link "2" at bounding box center [551, 353] width 21 height 21
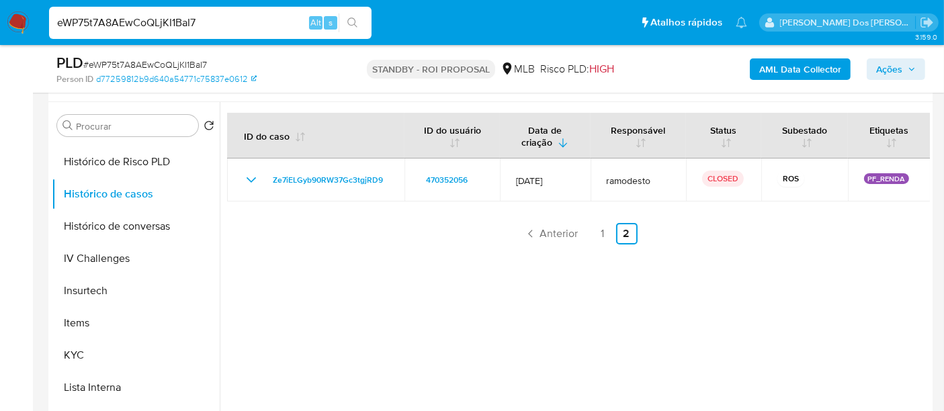
scroll to position [224, 0]
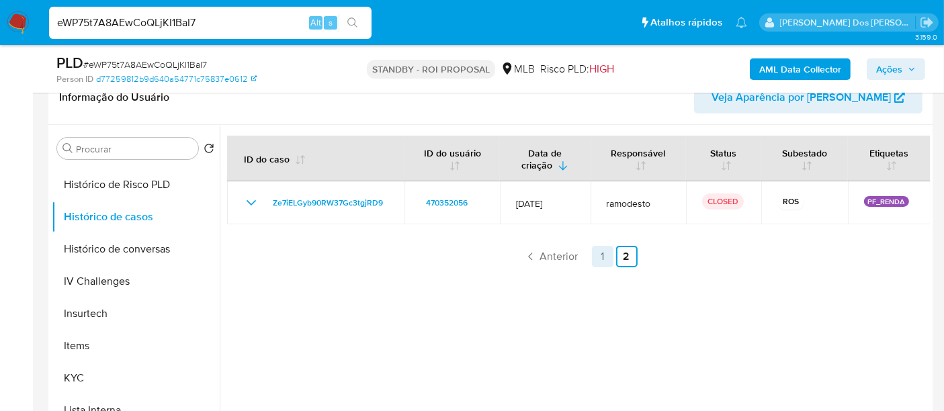
click at [593, 253] on link "1" at bounding box center [602, 256] width 21 height 21
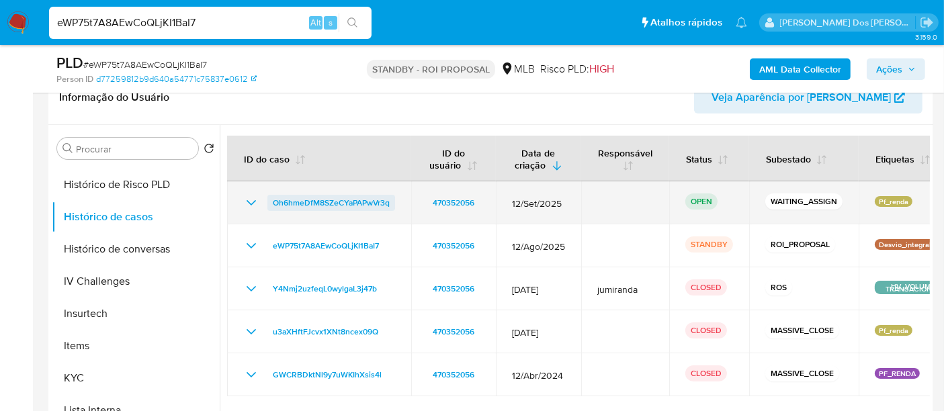
click at [305, 205] on span "Oh6hmeDfM8SZeCYaPAPwVr3q" at bounding box center [331, 203] width 117 height 16
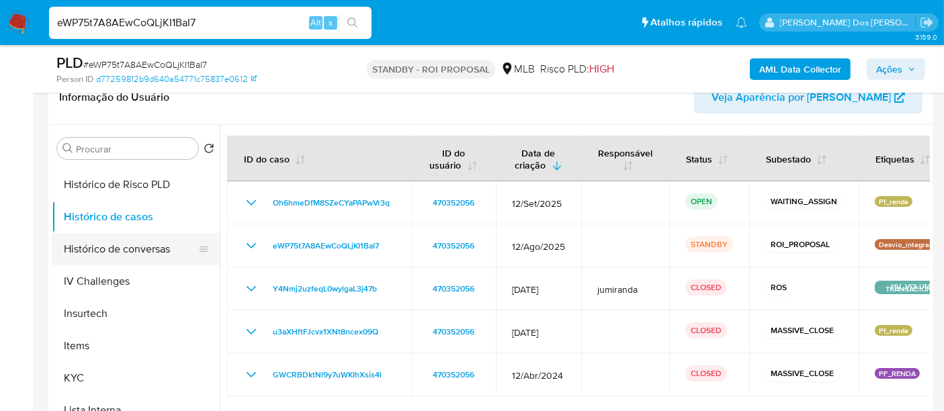
click at [113, 247] on button "Histórico de conversas" at bounding box center [130, 249] width 157 height 32
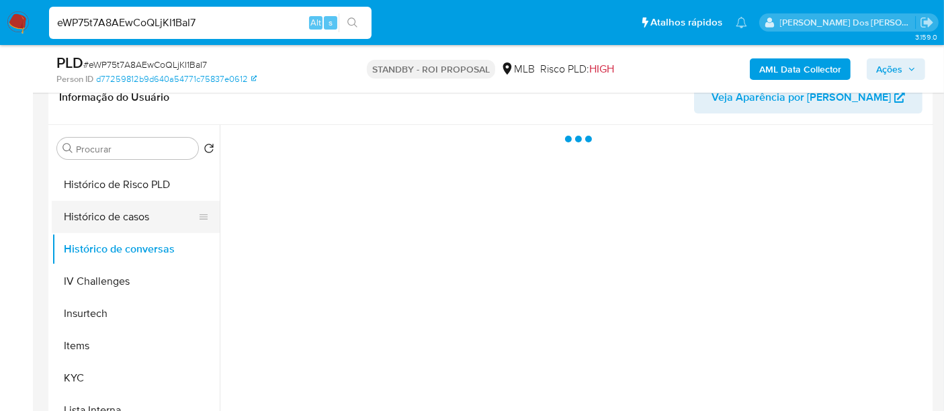
click at [119, 225] on button "Histórico de casos" at bounding box center [130, 217] width 157 height 32
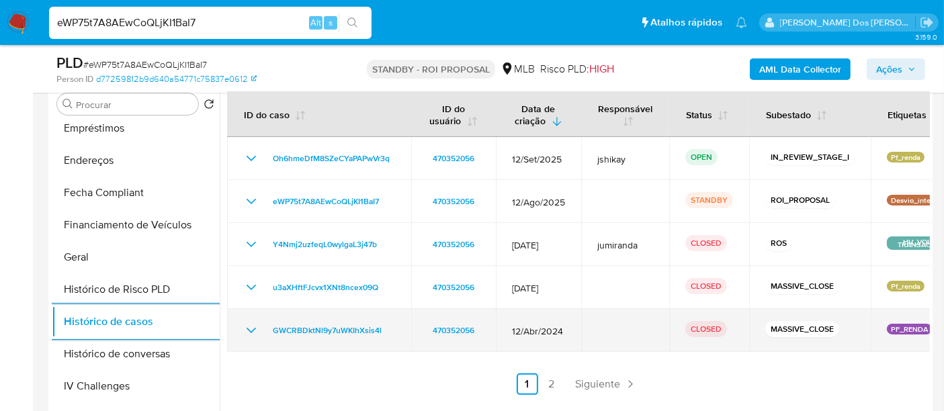
scroll to position [298, 0]
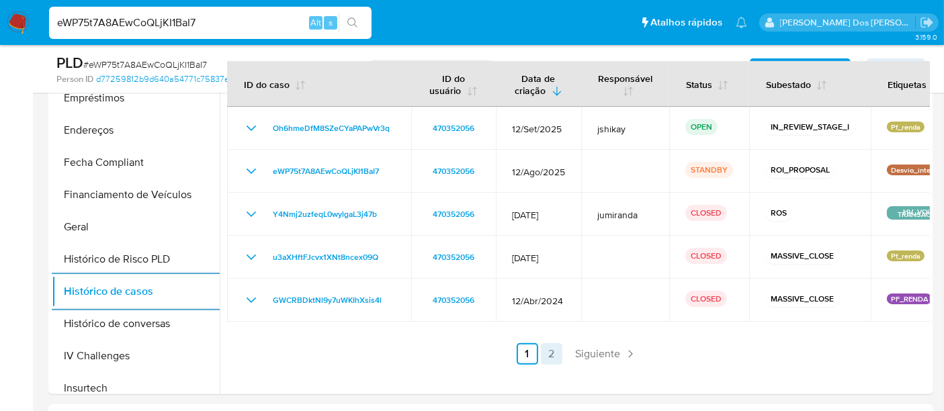
click at [545, 349] on link "2" at bounding box center [551, 353] width 21 height 21
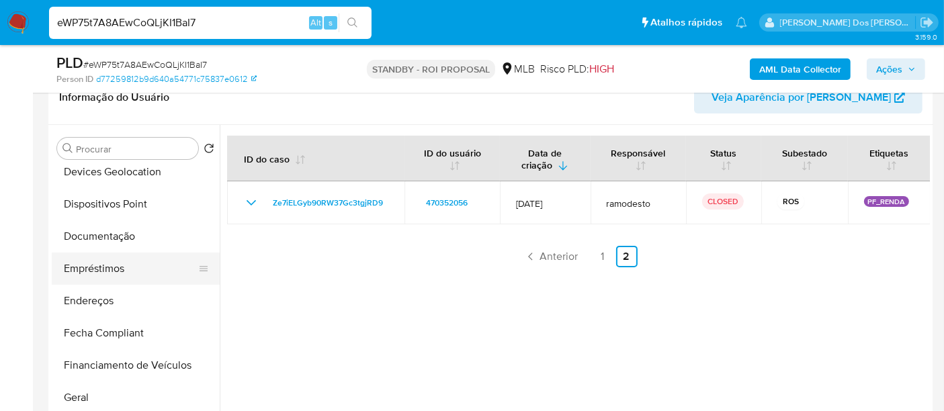
scroll to position [149, 0]
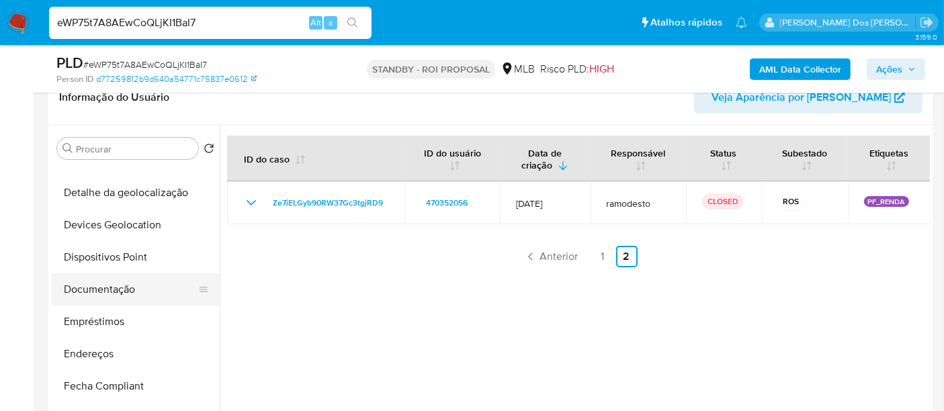
click at [122, 292] on button "Documentação" at bounding box center [130, 289] width 157 height 32
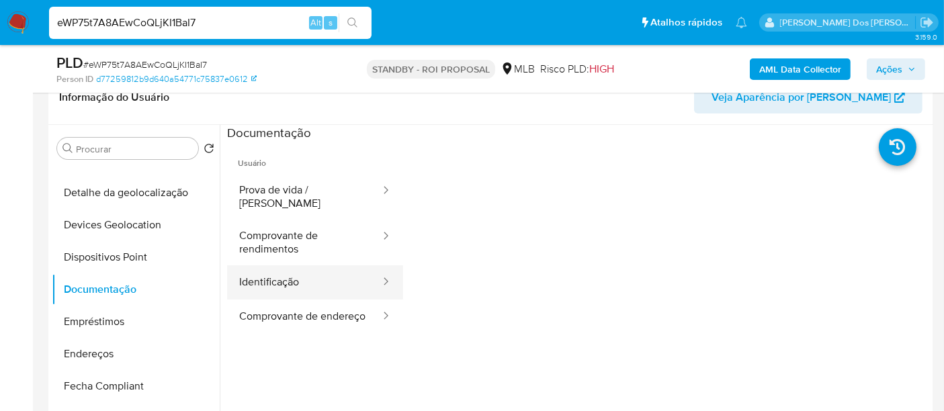
click at [276, 265] on button "Identificação" at bounding box center [304, 282] width 155 height 34
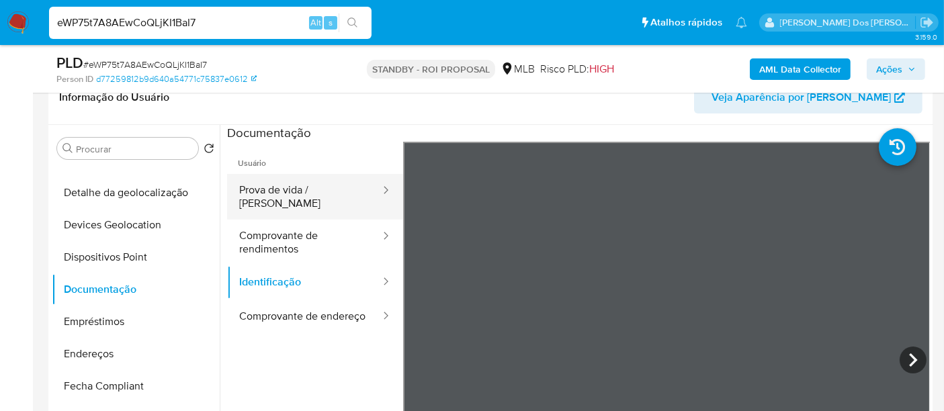
click at [320, 198] on button "Prova de vida / [PERSON_NAME]" at bounding box center [304, 197] width 155 height 46
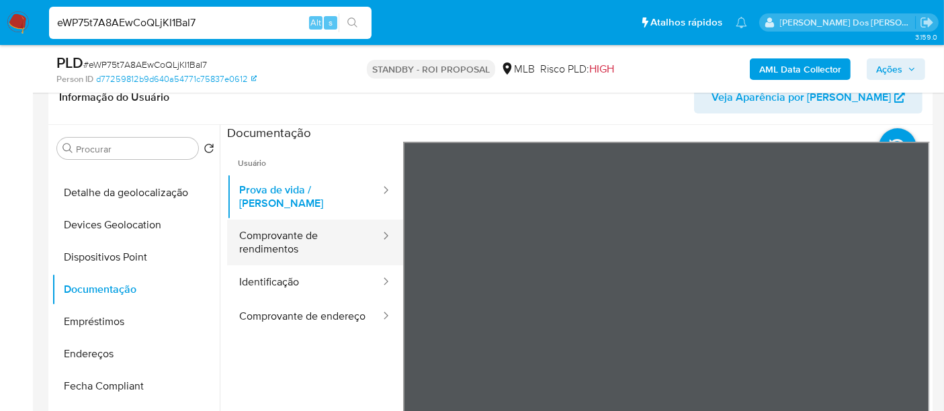
click at [296, 233] on button "Comprovante de rendimentos" at bounding box center [304, 243] width 155 height 46
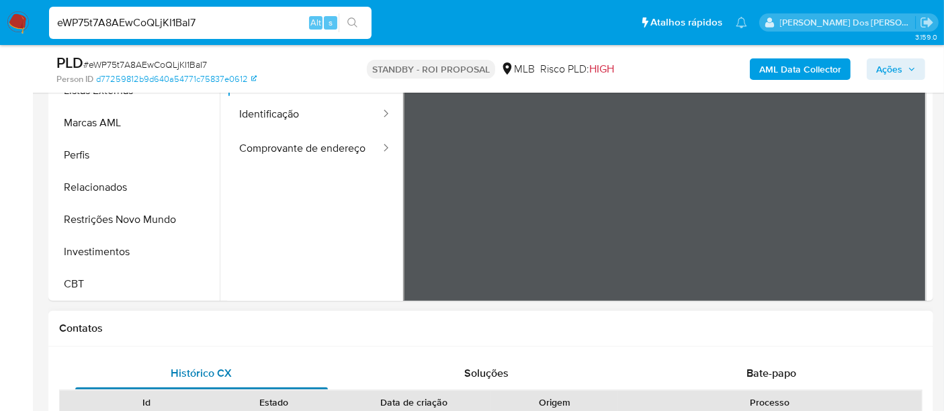
scroll to position [447, 0]
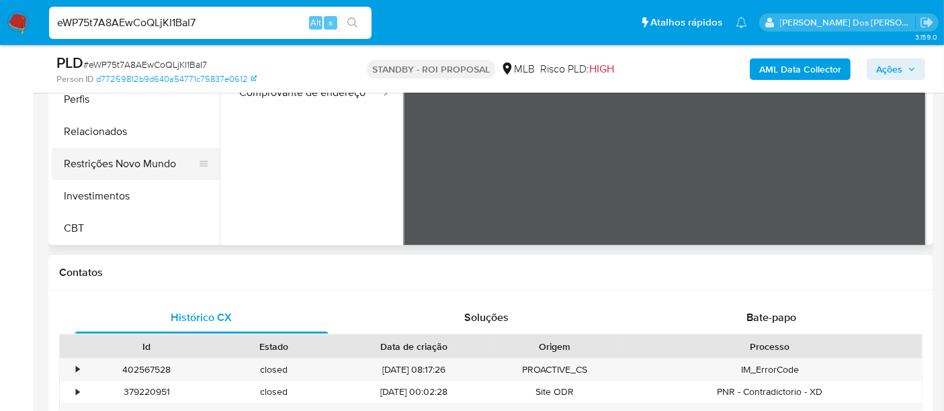
click at [149, 166] on button "Restrições Novo Mundo" at bounding box center [130, 164] width 157 height 32
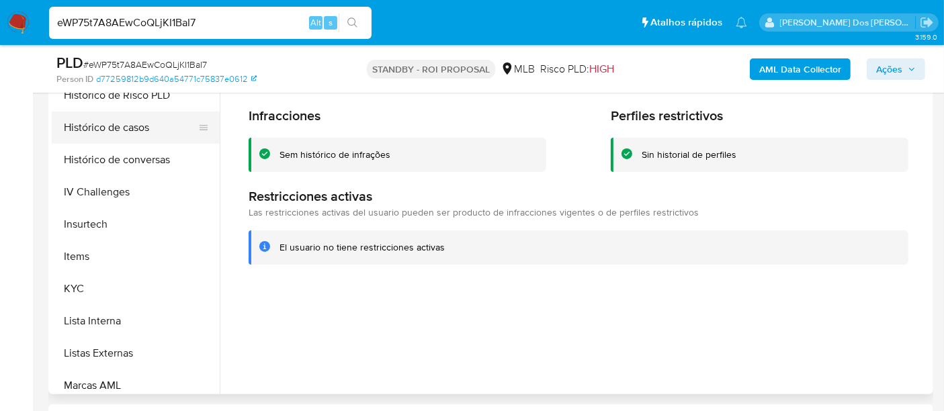
scroll to position [333, 0]
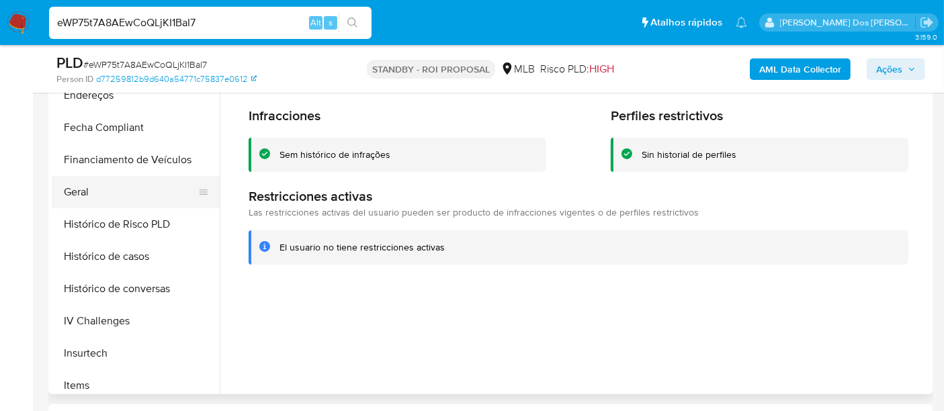
click at [83, 196] on button "Geral" at bounding box center [130, 192] width 157 height 32
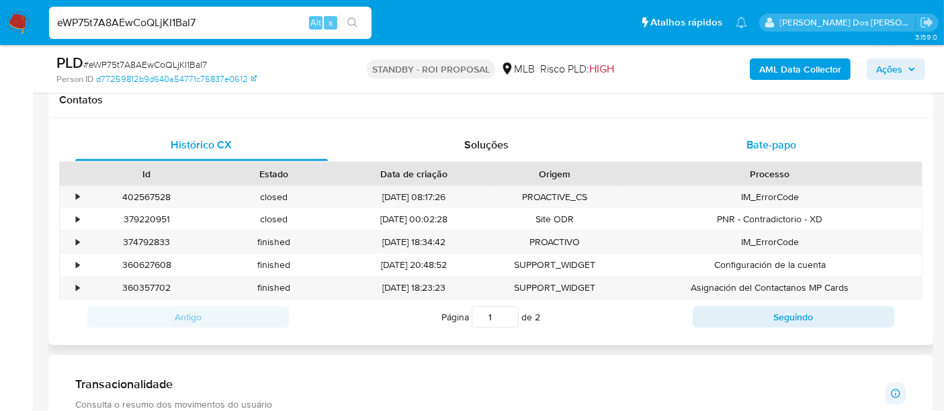
scroll to position [597, 0]
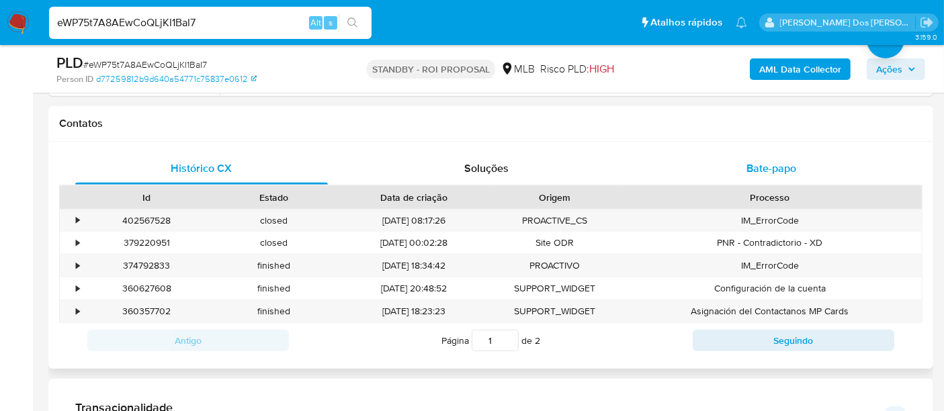
click at [750, 169] on span "Bate-papo" at bounding box center [771, 168] width 50 height 15
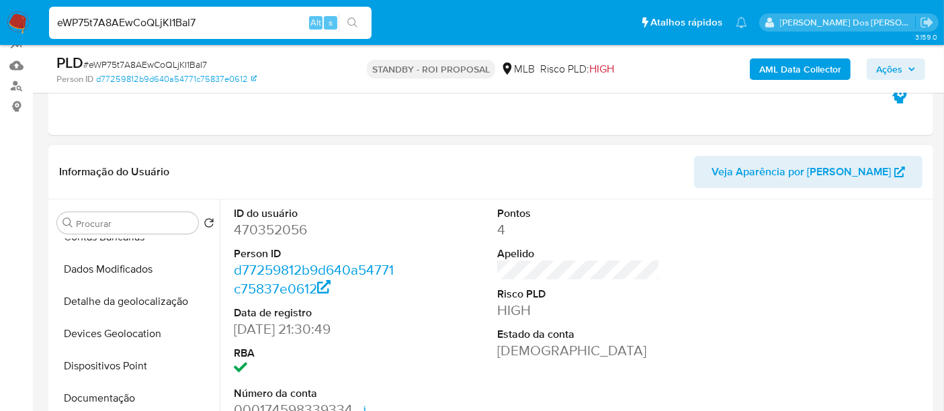
scroll to position [0, 0]
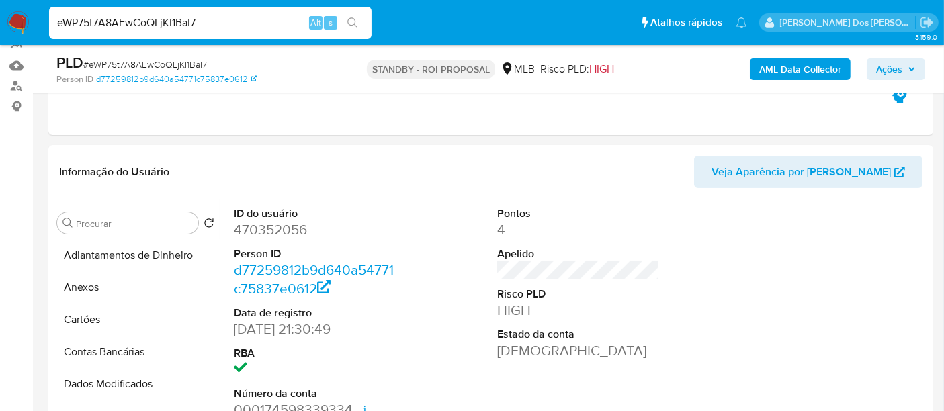
click at [145, 26] on input "eWP75t7A8AEwCoQLjKI1BaI7" at bounding box center [210, 22] width 322 height 17
paste input "1qyt8CJPsQZ7HinHMpjIRSdA"
type input "1qyt8CJPsQZ7HinHMpjIRSdA"
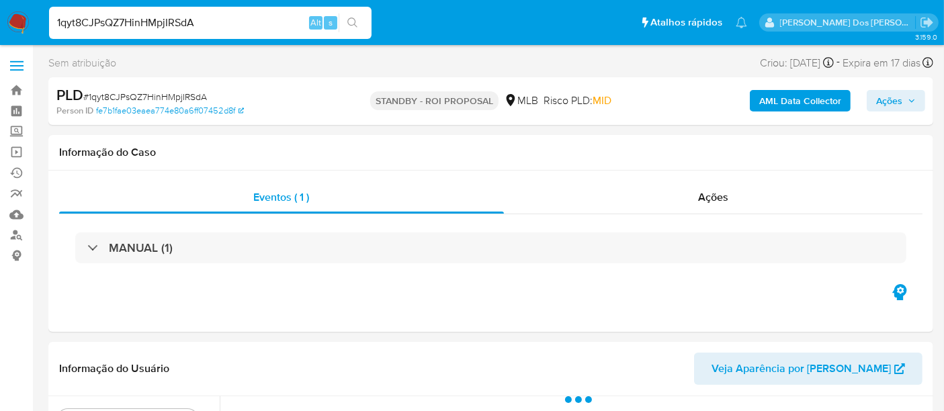
select select "10"
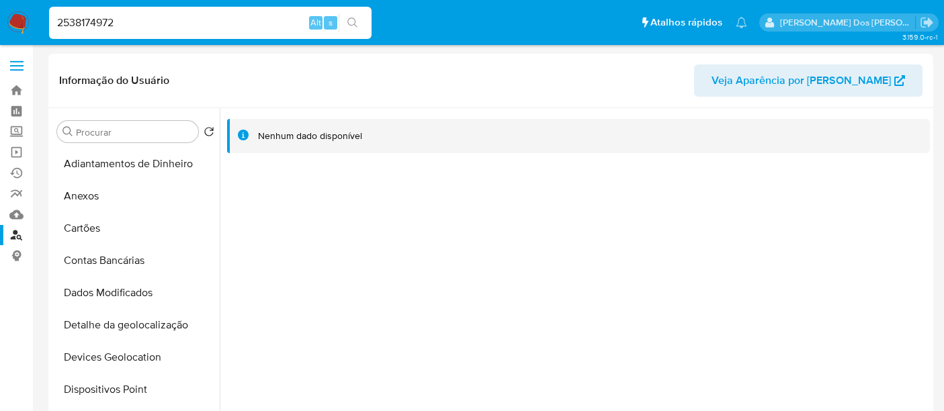
select select "10"
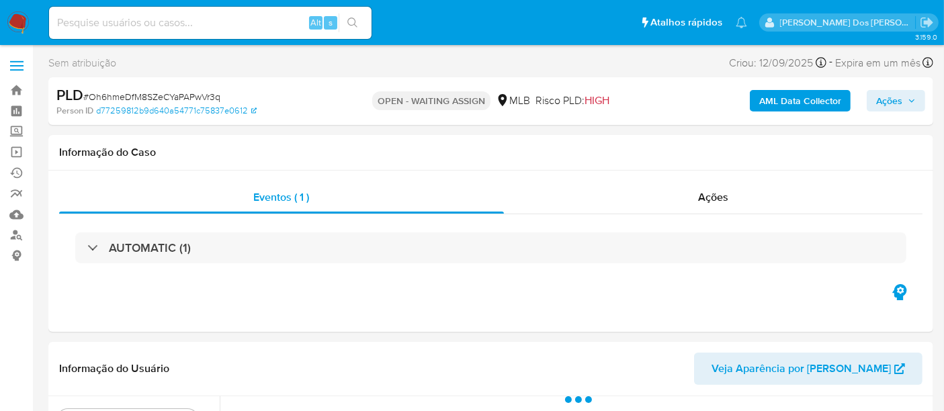
select select "10"
click at [183, 97] on span "# Oh6hmeDfM8SZeCYaPAPwVr3q" at bounding box center [151, 96] width 137 height 13
copy span "Oh6hmeDfM8SZeCYaPAPwVr3q"
click at [14, 24] on img at bounding box center [18, 22] width 23 height 23
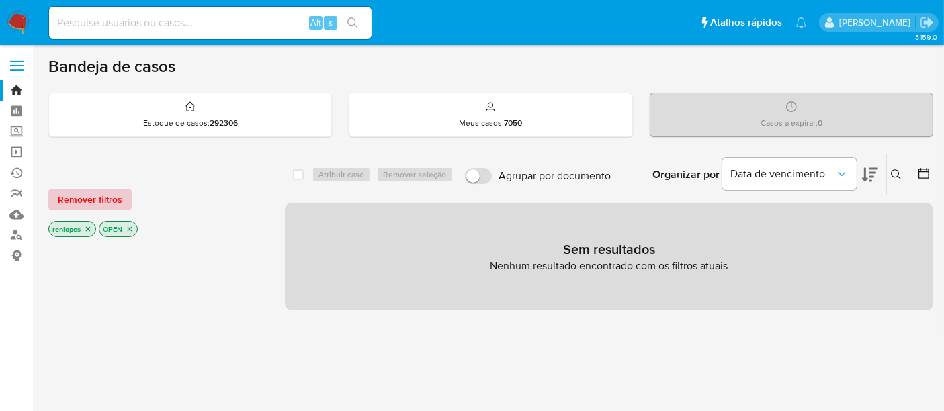
click at [113, 197] on span "Remover filtros" at bounding box center [90, 199] width 64 height 19
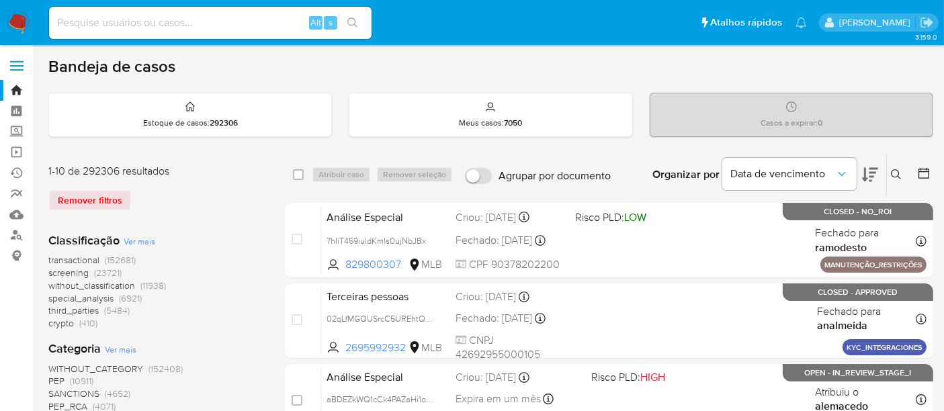
click at [902, 178] on button at bounding box center [898, 175] width 22 height 16
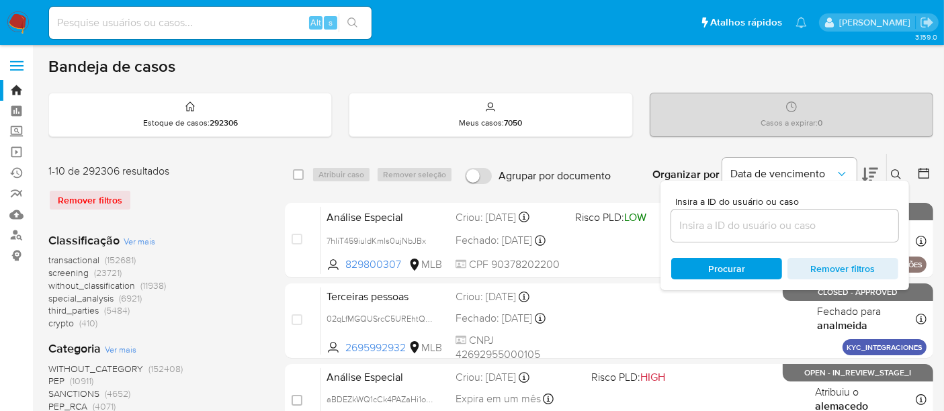
click at [730, 222] on input at bounding box center [784, 225] width 227 height 17
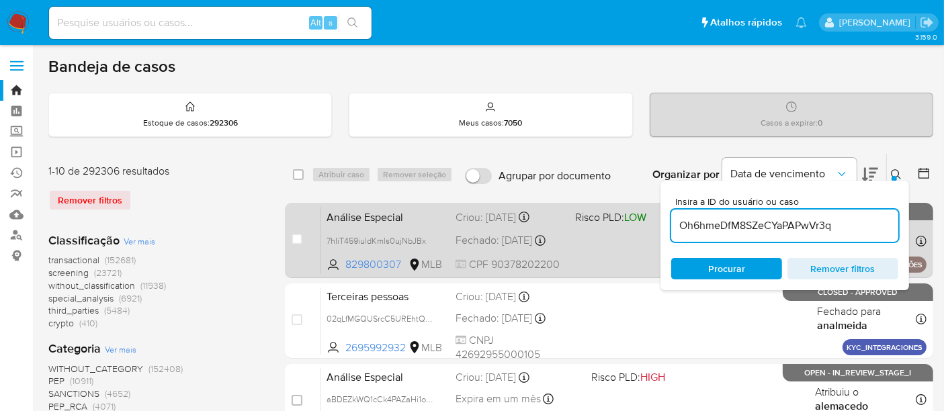
type input "Oh6hmeDfM8SZeCYaPAPwVr3q"
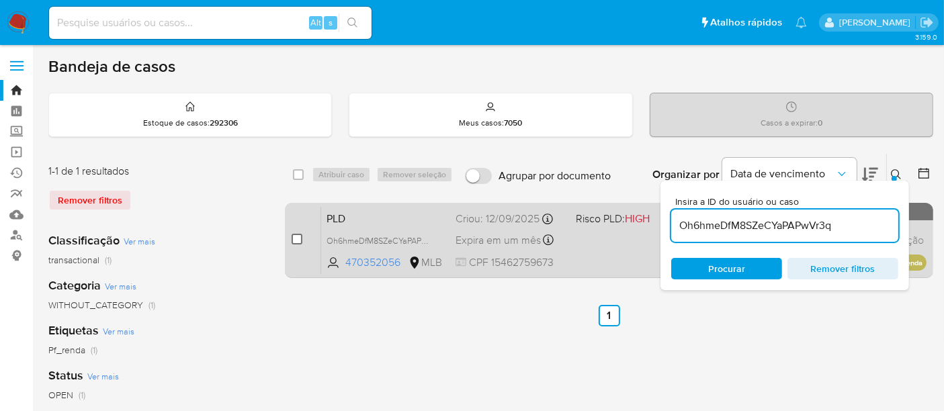
click at [295, 239] on input "checkbox" at bounding box center [297, 239] width 11 height 11
checkbox input "true"
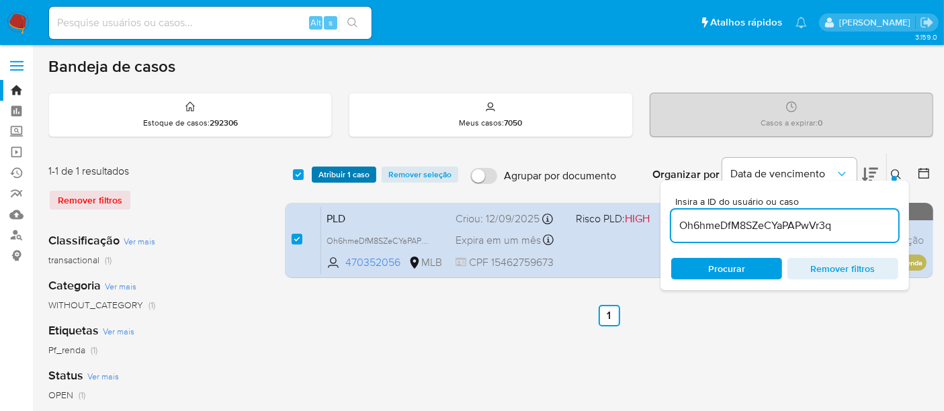
click at [349, 170] on span "Atribuir 1 caso" at bounding box center [343, 174] width 51 height 13
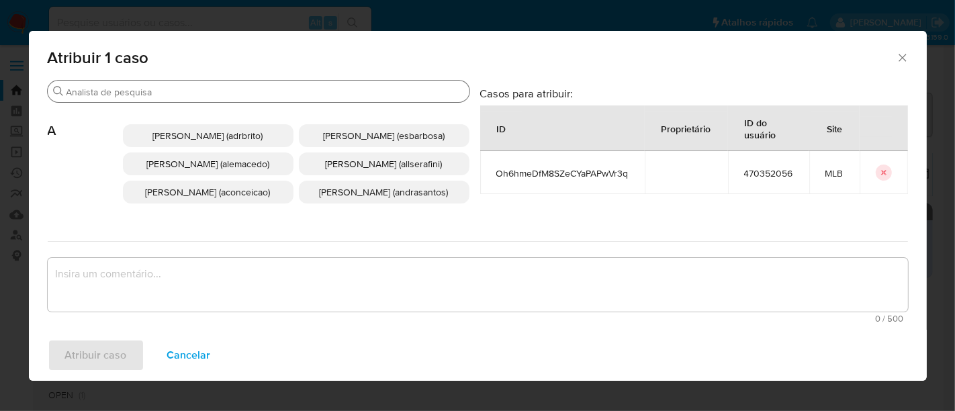
click at [359, 97] on input "Buscar" at bounding box center [266, 92] width 398 height 12
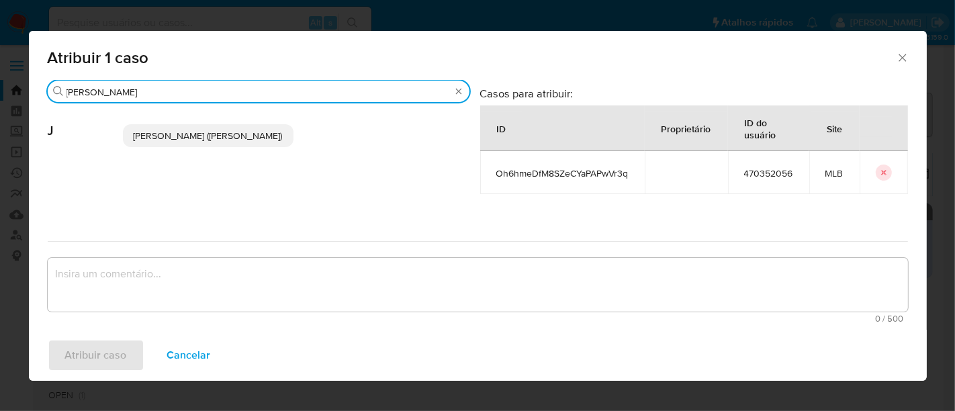
type input "[PERSON_NAME]"
click at [251, 136] on span "[PERSON_NAME] ([PERSON_NAME])" at bounding box center [208, 135] width 149 height 13
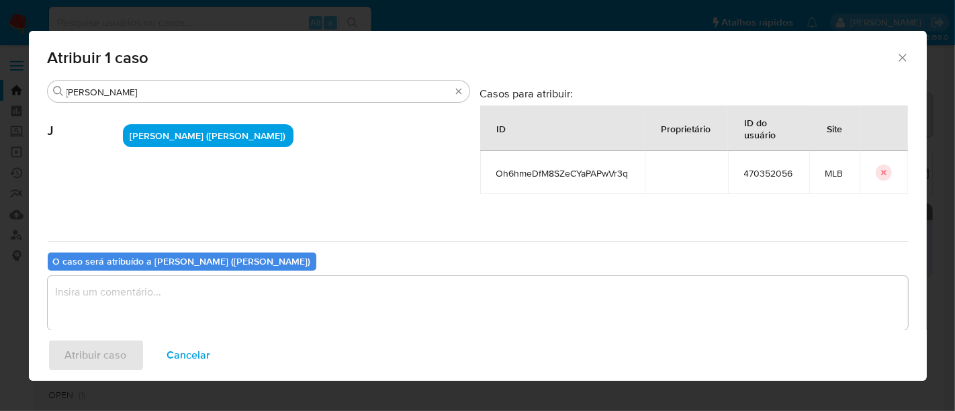
click at [273, 312] on textarea "assign-modal" at bounding box center [478, 303] width 861 height 54
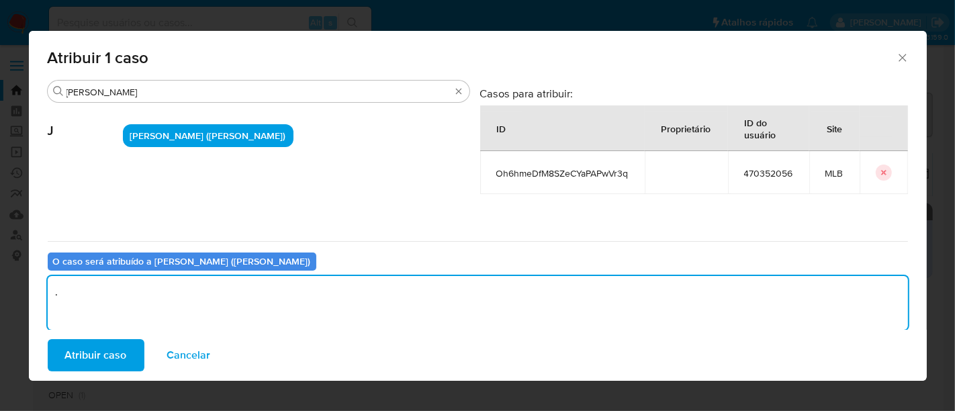
type textarea "."
click at [117, 352] on span "Atribuir caso" at bounding box center [96, 356] width 62 height 30
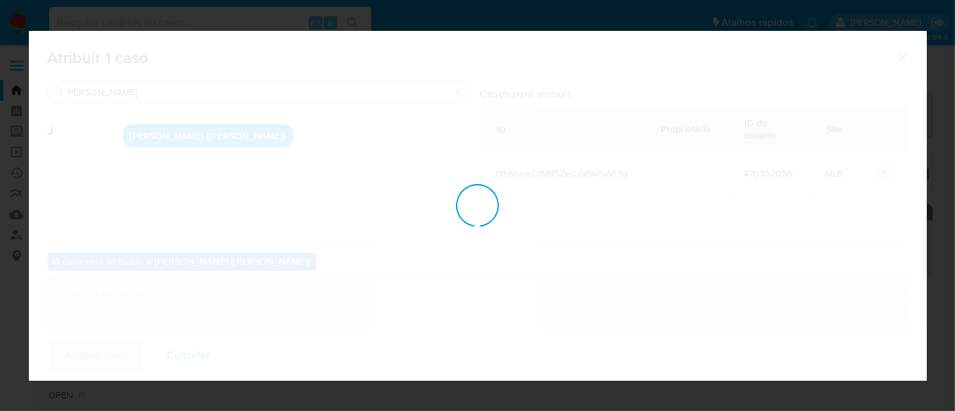
checkbox input "false"
